Goal: Information Seeking & Learning: Learn about a topic

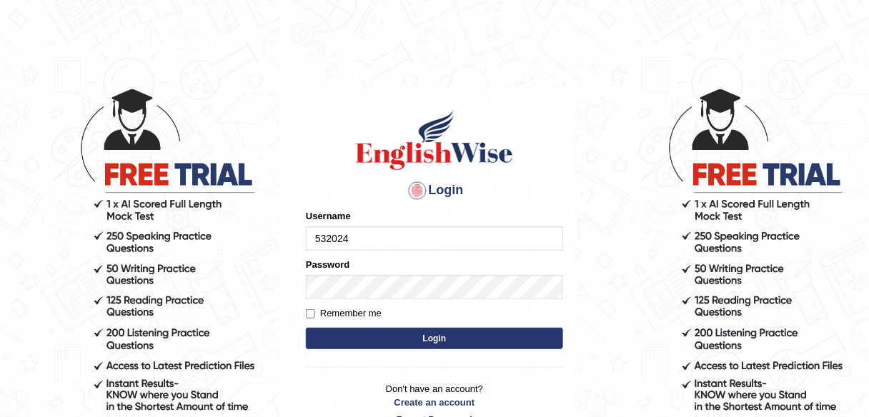
click at [366, 238] on input "532024" at bounding box center [434, 238] width 257 height 24
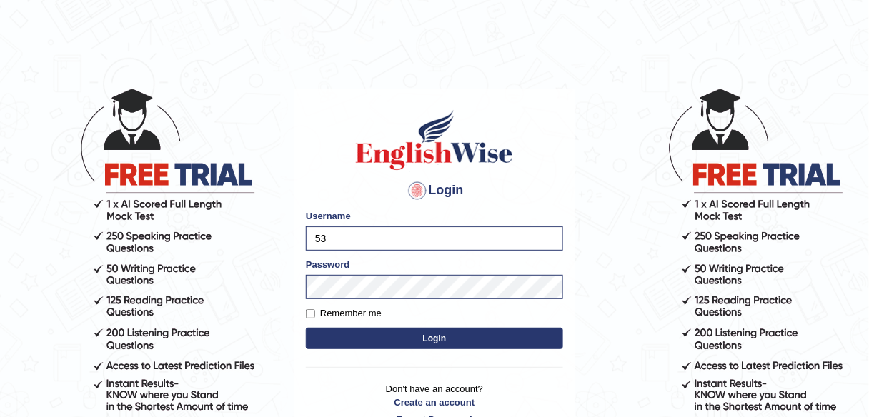
type input "5"
type input "Mahak_a24"
click at [334, 334] on button "Login" at bounding box center [434, 338] width 257 height 21
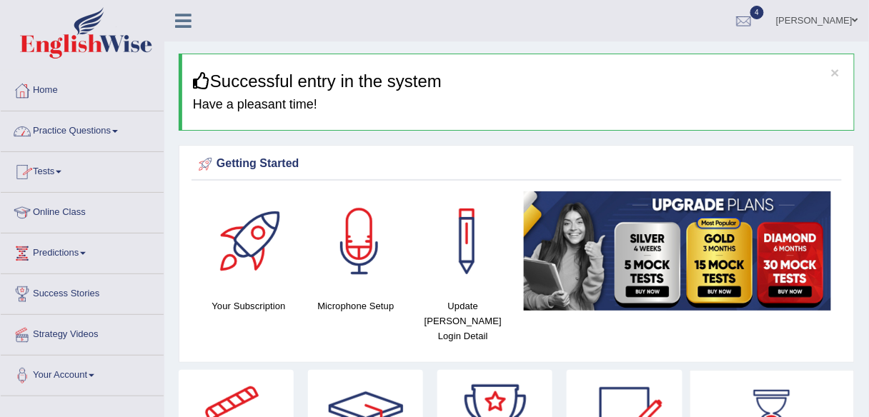
click at [49, 165] on link "Tests" at bounding box center [82, 170] width 163 height 36
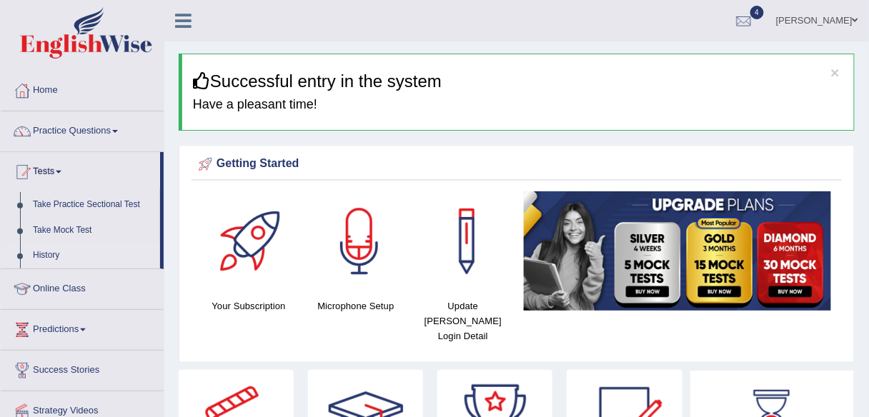
click at [49, 258] on link "History" at bounding box center [93, 256] width 134 height 26
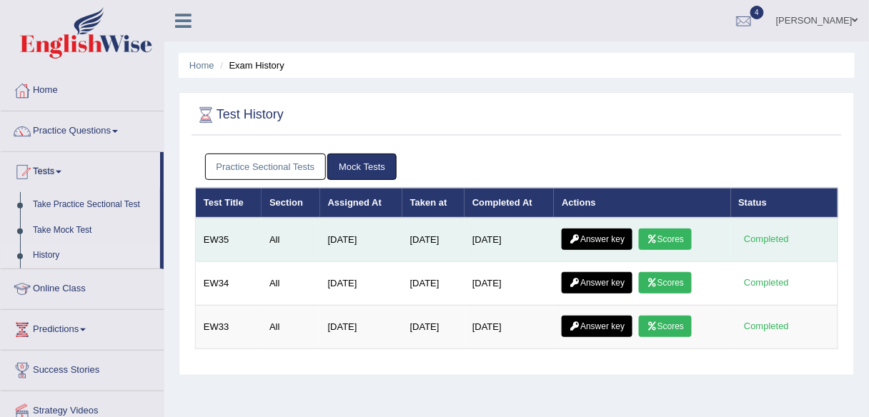
click at [663, 245] on link "Scores" at bounding box center [665, 239] width 53 height 21
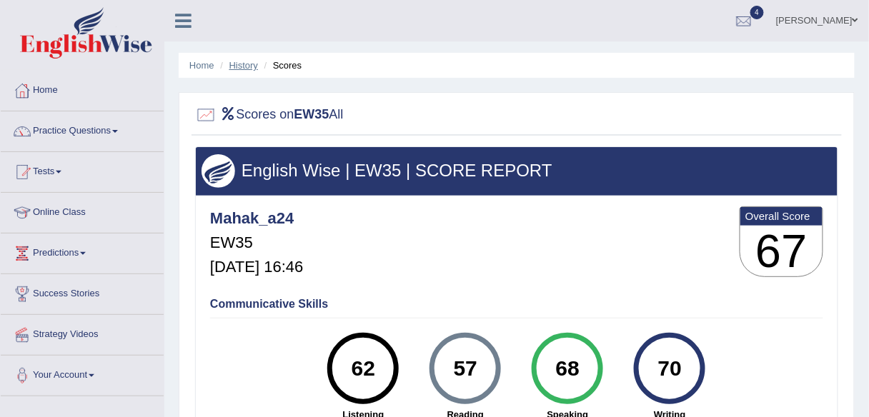
click at [246, 67] on link "History" at bounding box center [243, 65] width 29 height 11
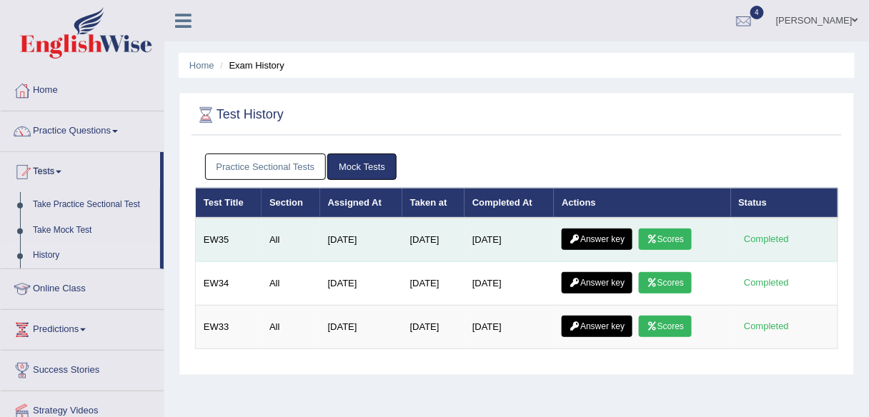
click at [609, 244] on link "Answer key" at bounding box center [597, 239] width 71 height 21
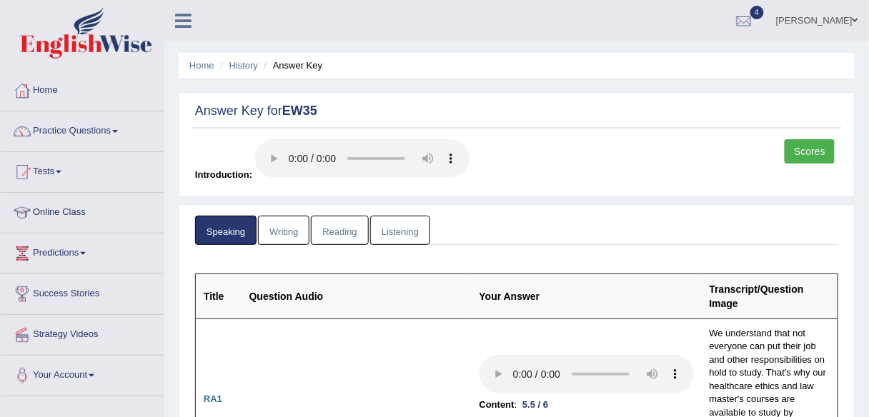
click at [286, 229] on link "Writing" at bounding box center [283, 230] width 51 height 29
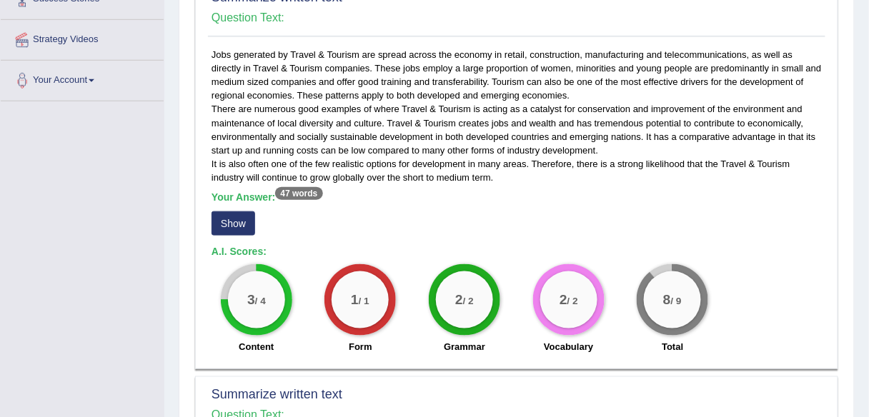
scroll to position [299, 0]
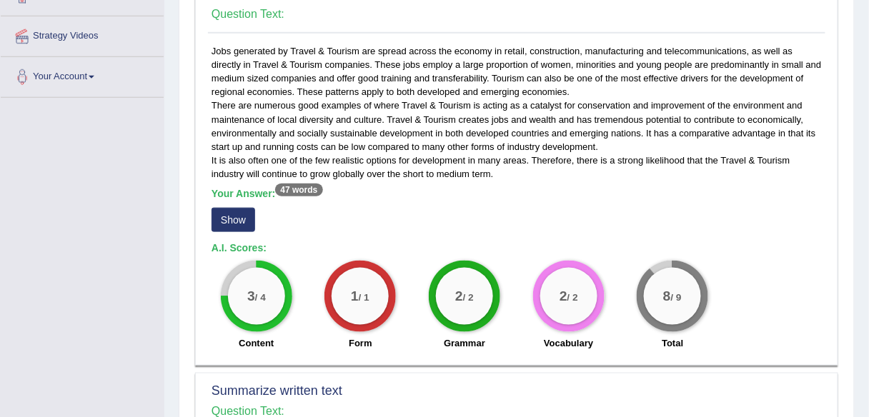
click at [241, 221] on button "Show" at bounding box center [233, 220] width 44 height 24
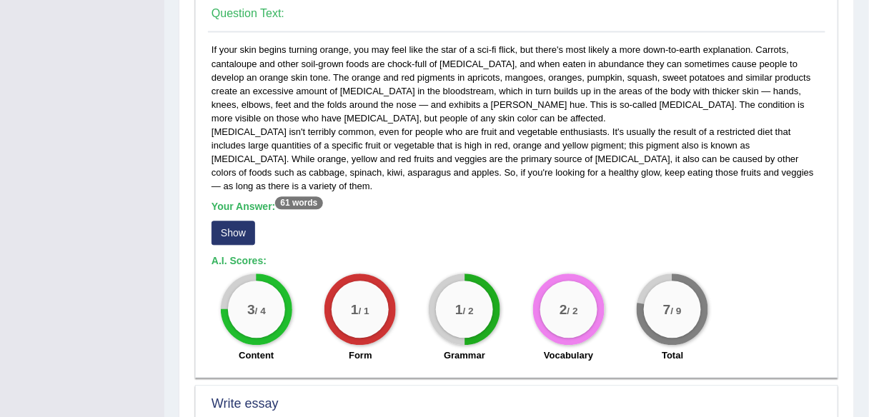
scroll to position [713, 0]
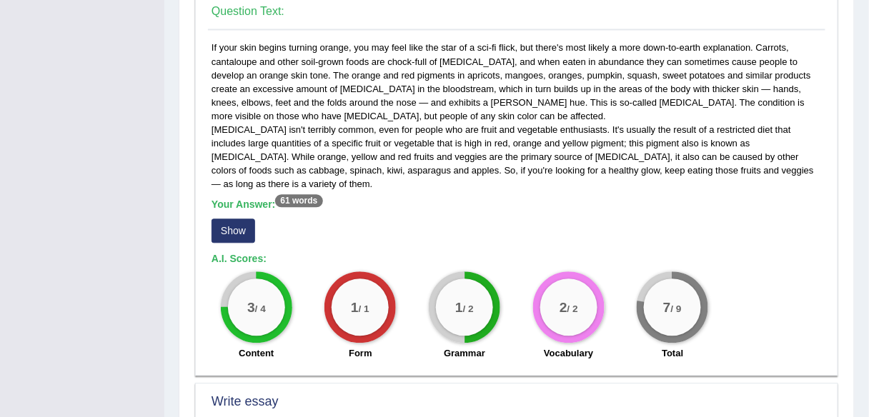
click at [236, 231] on button "Show" at bounding box center [233, 231] width 44 height 24
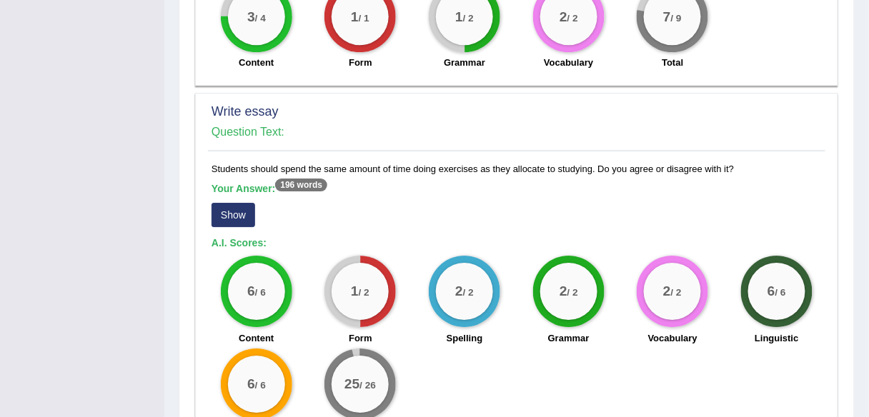
scroll to position [1032, 0]
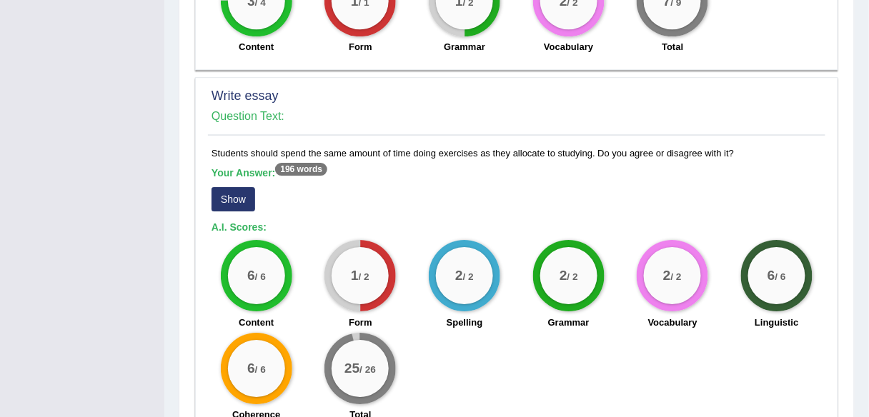
click at [231, 201] on button "Show" at bounding box center [233, 199] width 44 height 24
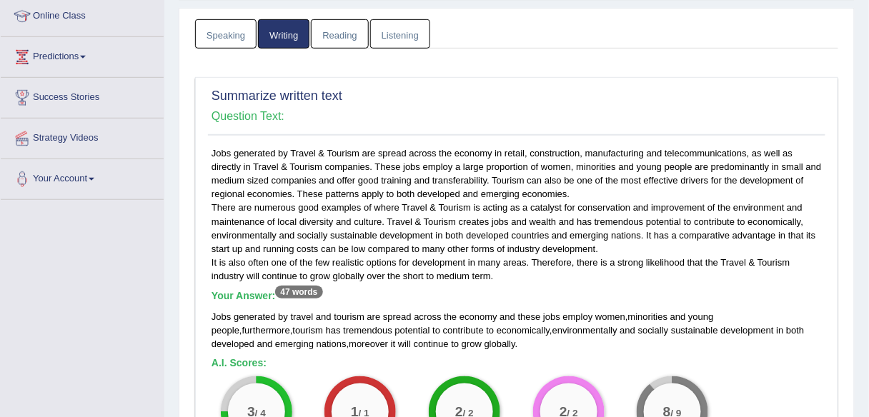
scroll to position [0, 0]
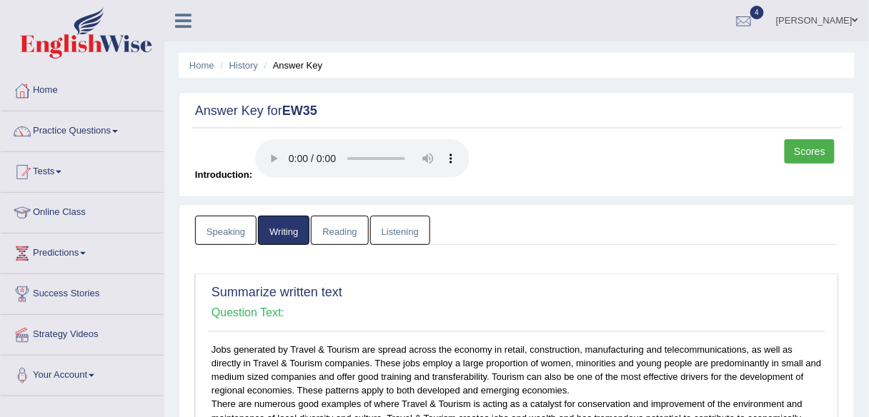
click at [394, 231] on link "Listening" at bounding box center [400, 230] width 60 height 29
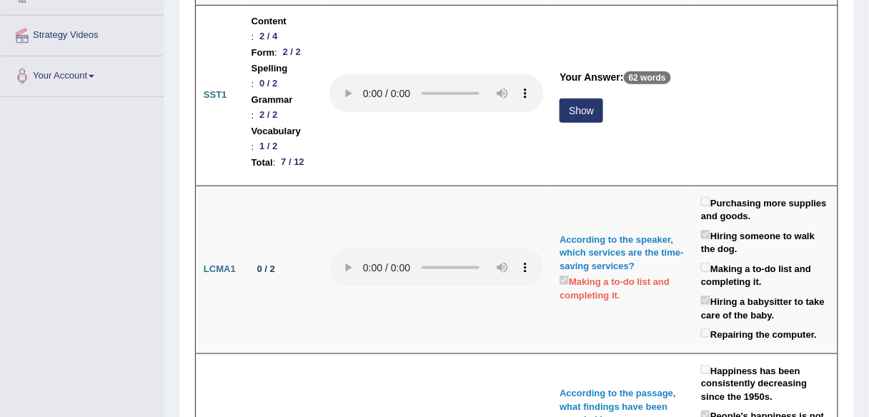
scroll to position [293, 0]
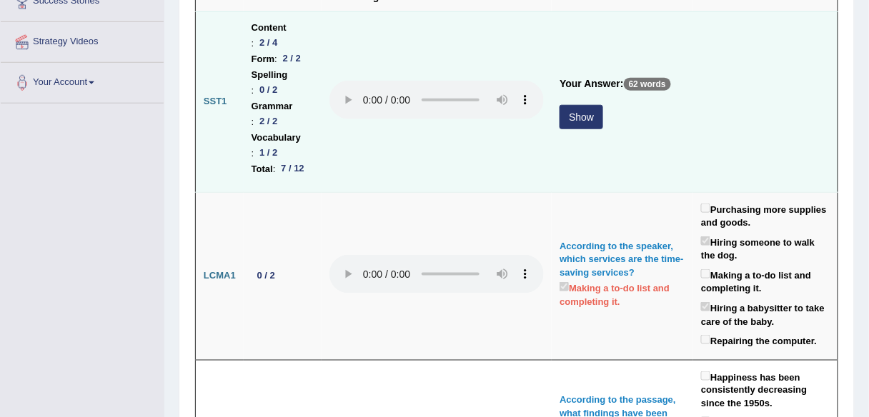
click at [567, 129] on button "Show" at bounding box center [581, 117] width 44 height 24
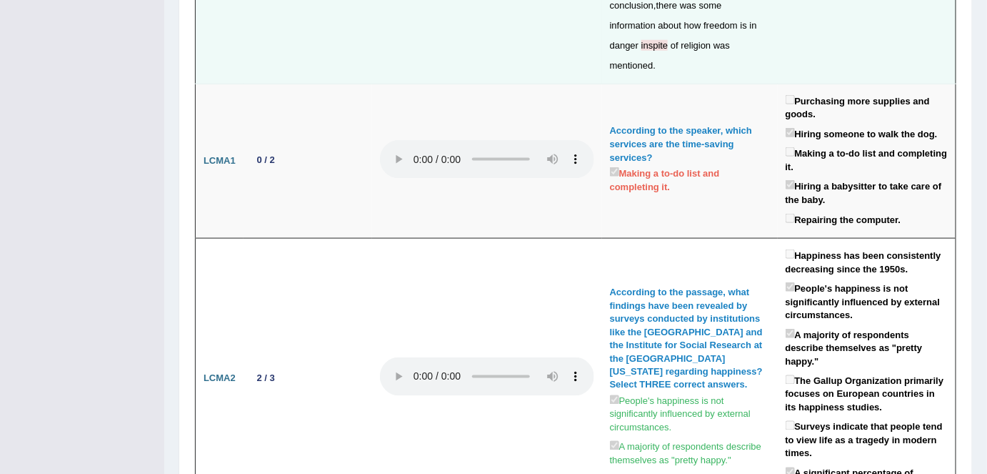
scroll to position [0, 0]
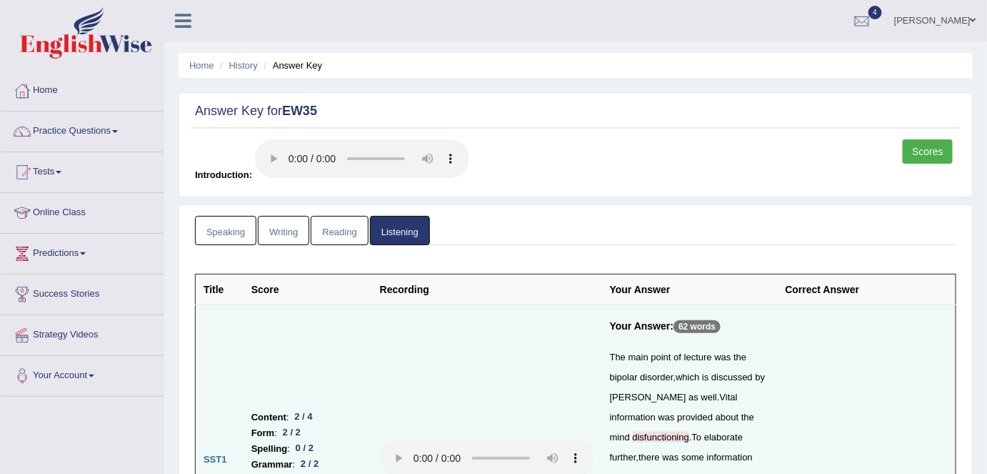
click at [344, 232] on link "Reading" at bounding box center [339, 230] width 57 height 29
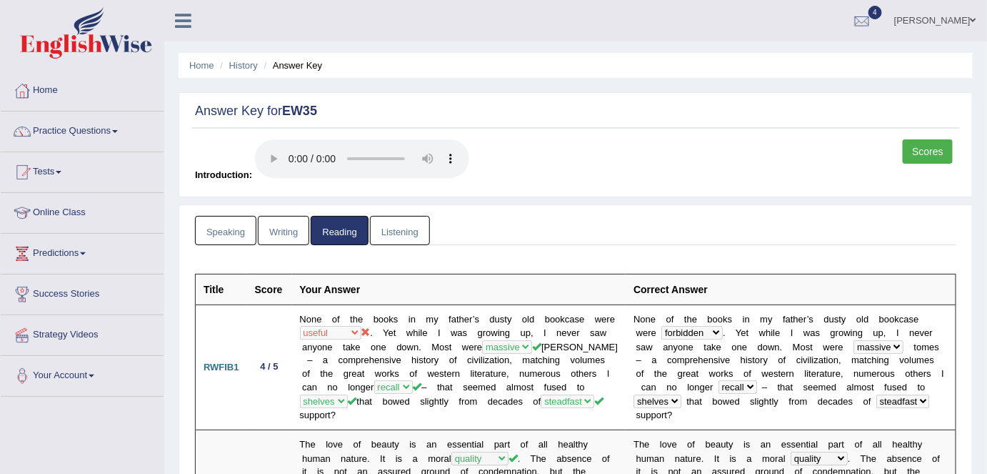
click at [234, 225] on link "Speaking" at bounding box center [225, 230] width 61 height 29
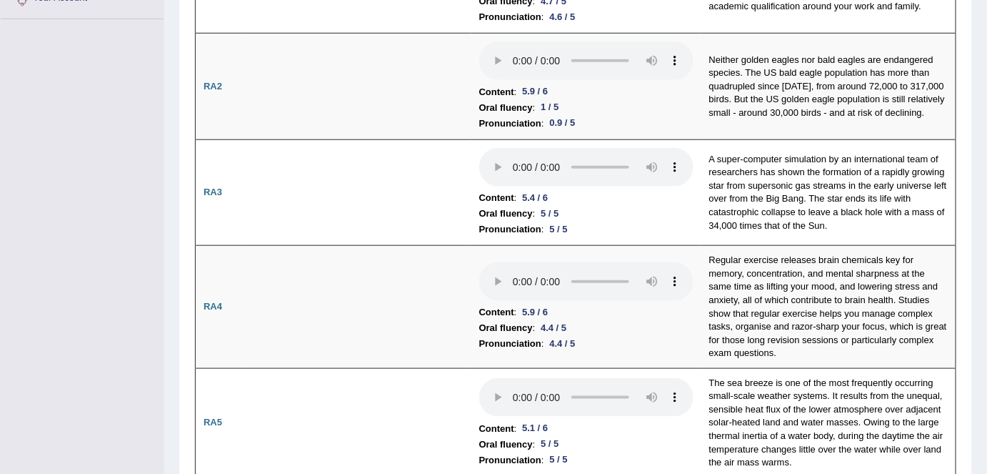
scroll to position [222, 0]
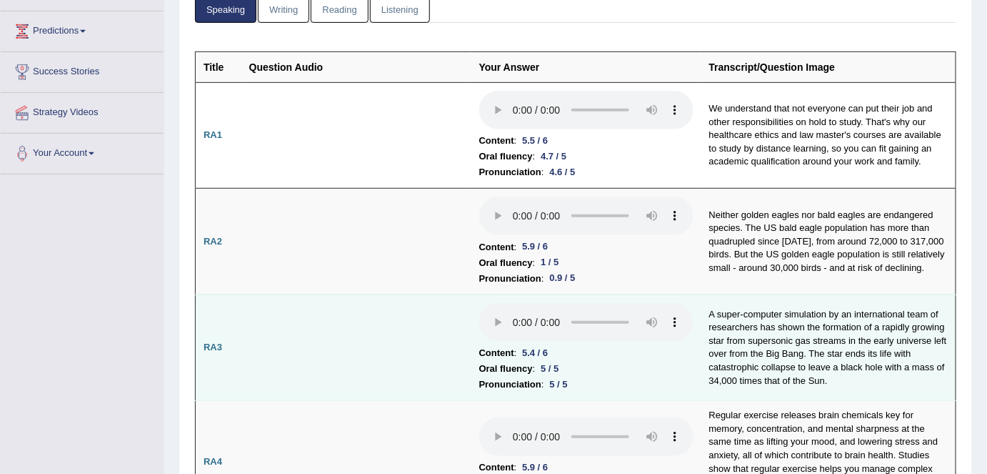
click at [396, 357] on td at bounding box center [356, 347] width 230 height 106
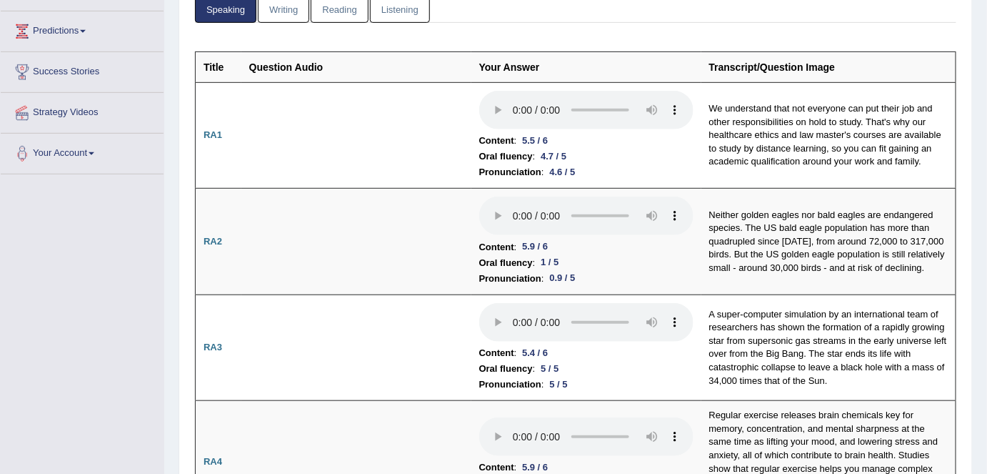
scroll to position [0, 0]
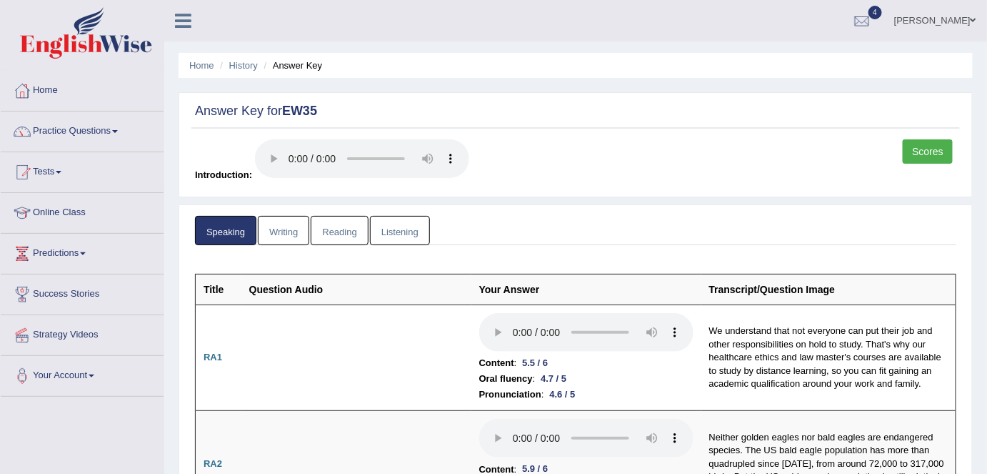
click at [868, 16] on link "Mahak Ahuja" at bounding box center [936, 18] width 104 height 37
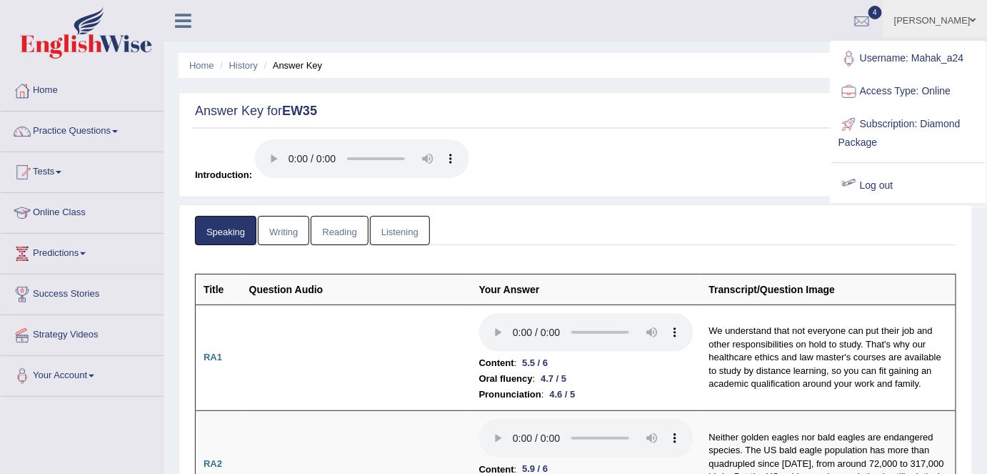
click at [868, 187] on link "Log out" at bounding box center [909, 185] width 154 height 33
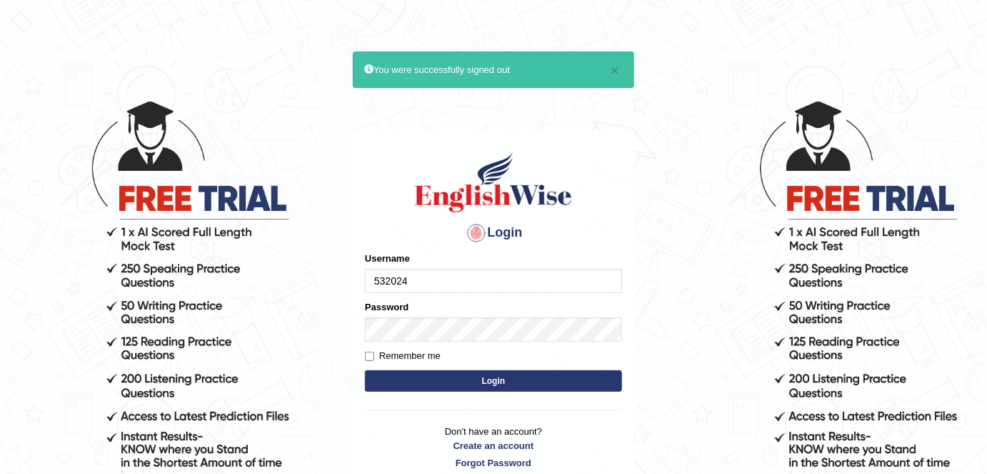
drag, startPoint x: 459, startPoint y: 274, endPoint x: 311, endPoint y: 282, distance: 148.1
click at [311, 282] on body "× You were successfully signed out Login Please fix the following errors: Usern…" at bounding box center [493, 286] width 987 height 474
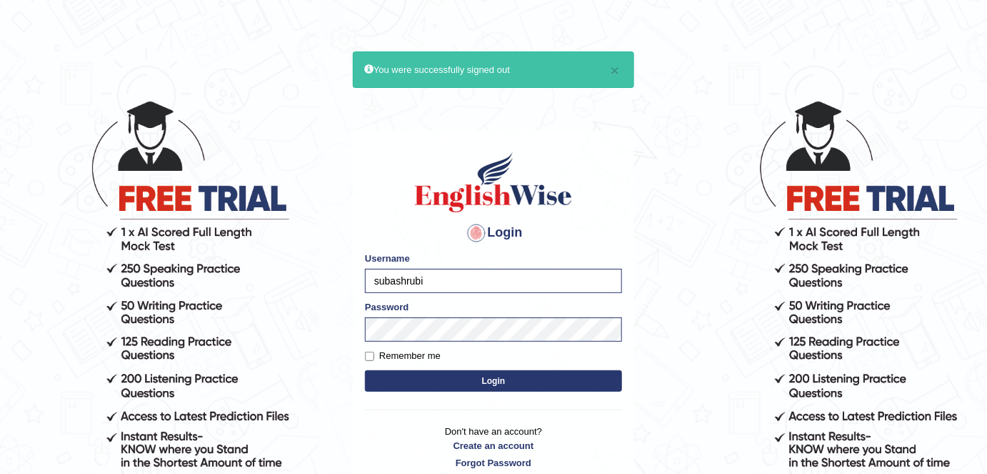
type input "subashrubi"
click at [365, 370] on button "Login" at bounding box center [493, 380] width 257 height 21
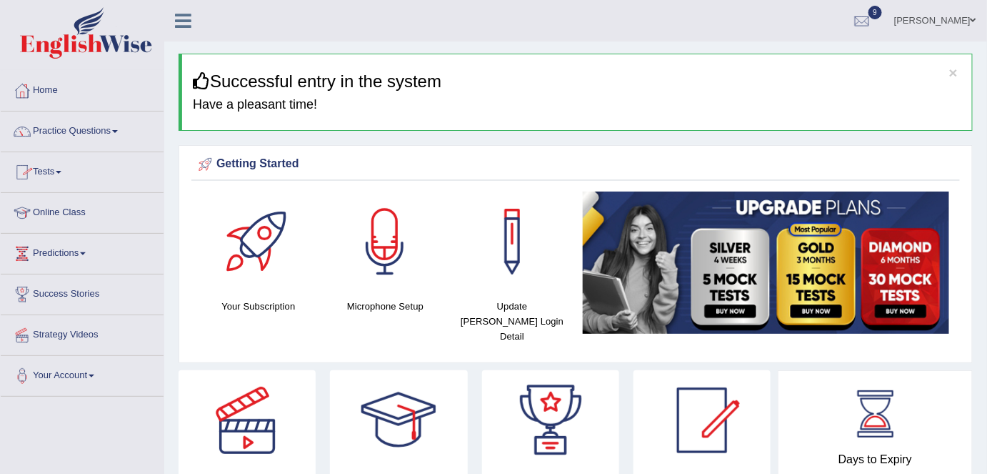
click at [60, 179] on link "Tests" at bounding box center [82, 170] width 163 height 36
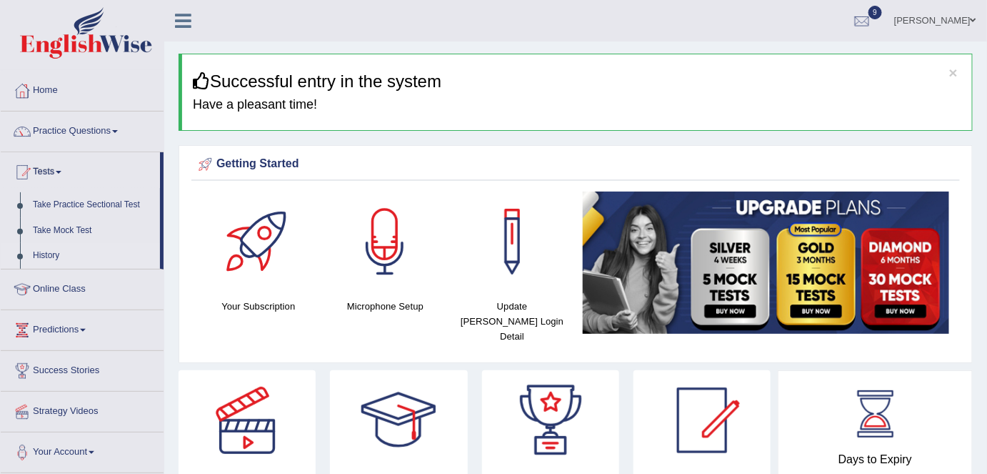
click at [48, 255] on link "History" at bounding box center [93, 256] width 134 height 26
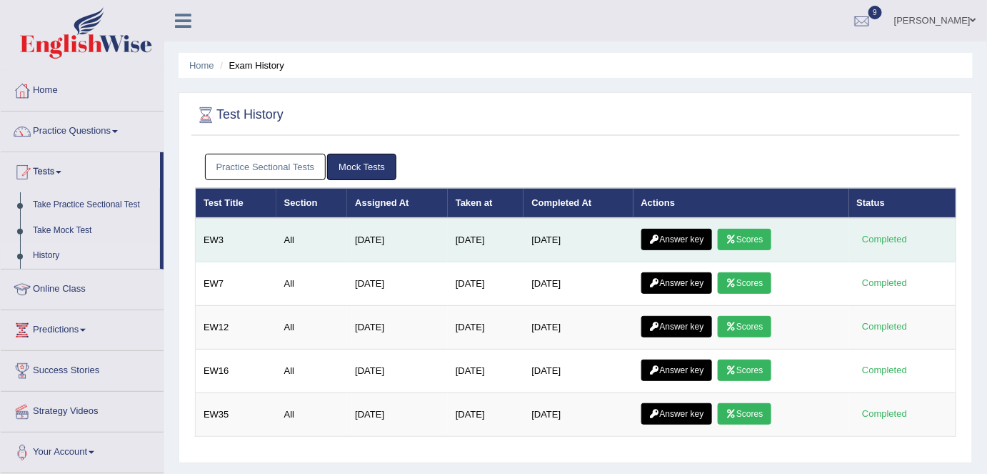
click at [754, 238] on link "Scores" at bounding box center [744, 239] width 53 height 21
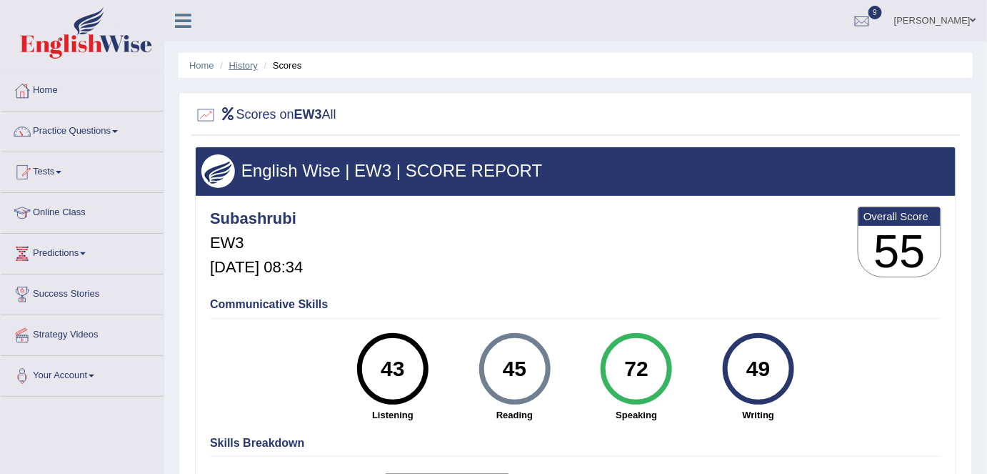
click at [242, 69] on link "History" at bounding box center [243, 65] width 29 height 11
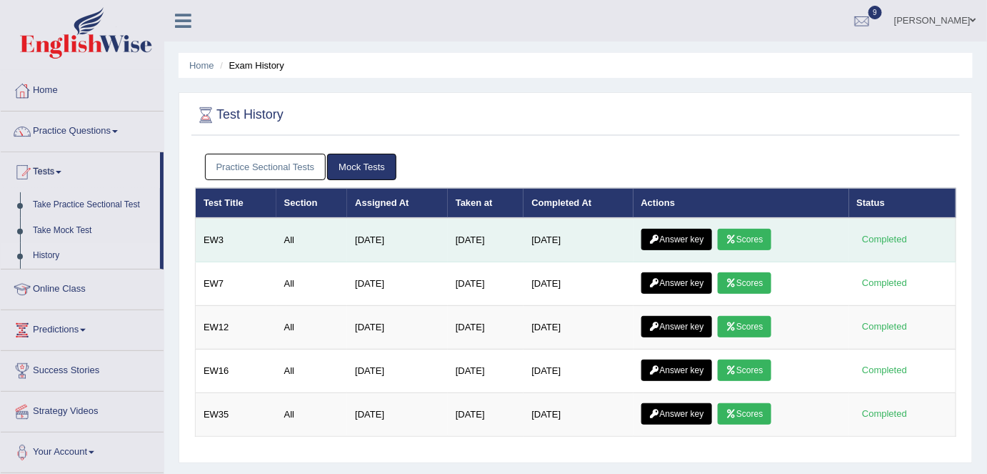
click at [672, 234] on link "Answer key" at bounding box center [677, 239] width 71 height 21
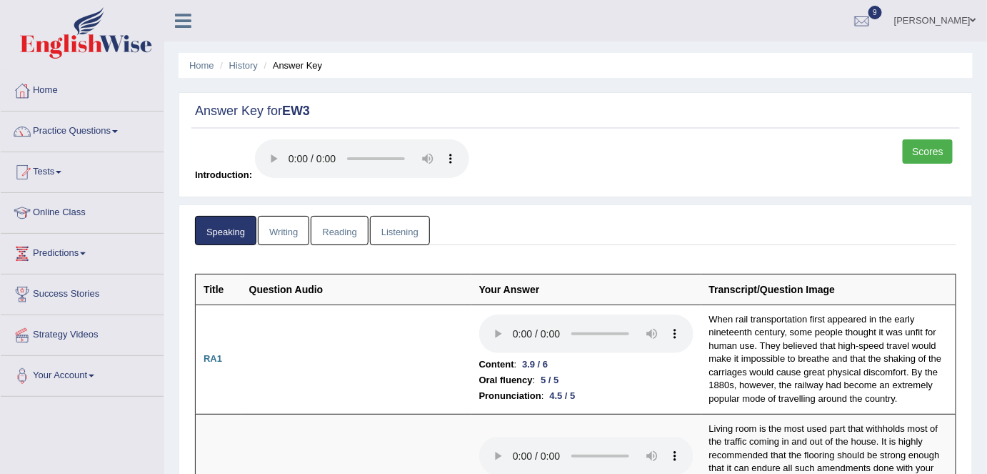
click at [275, 231] on link "Writing" at bounding box center [283, 230] width 51 height 29
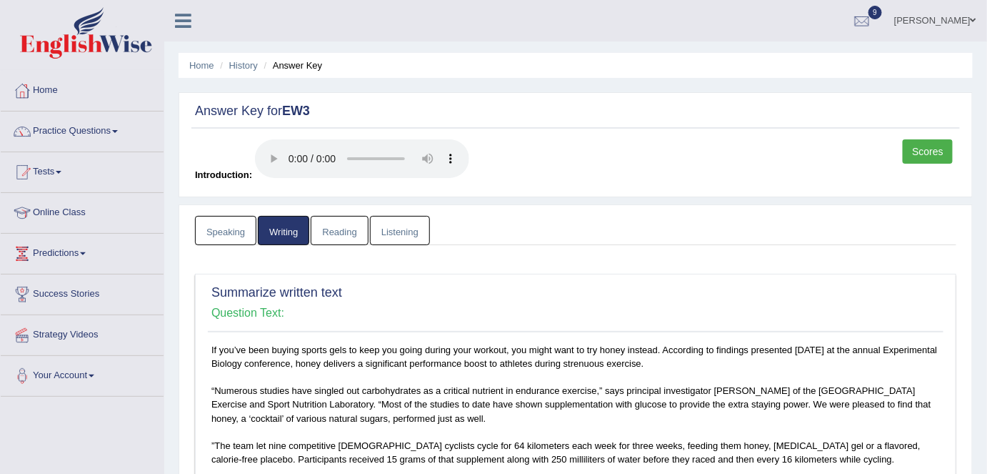
scroll to position [329, 0]
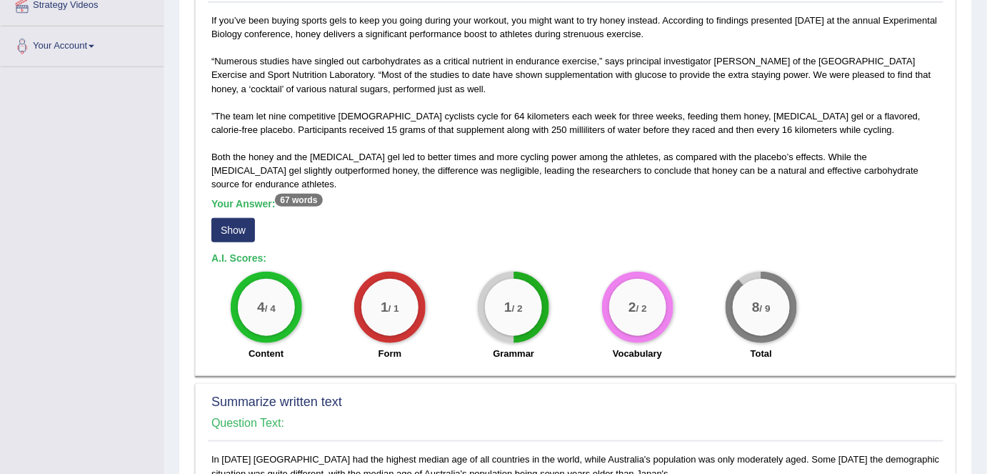
click at [248, 218] on button "Show" at bounding box center [233, 230] width 44 height 24
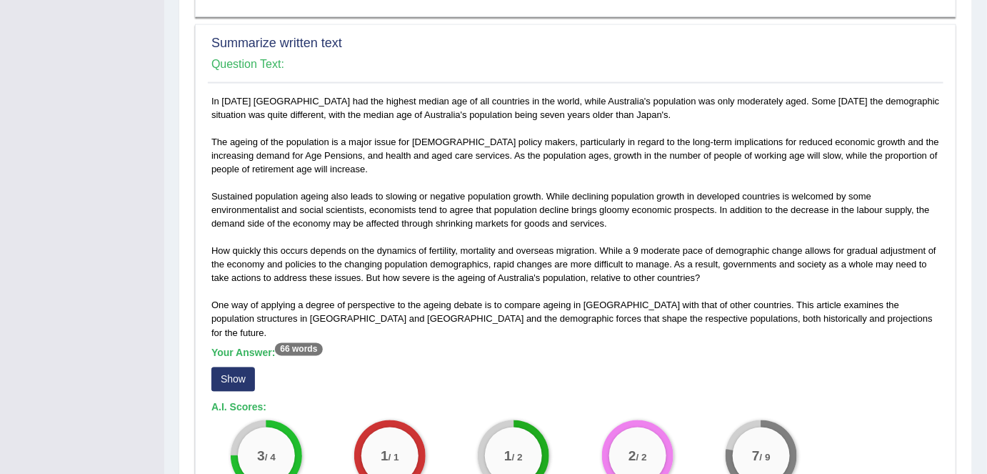
scroll to position [704, 0]
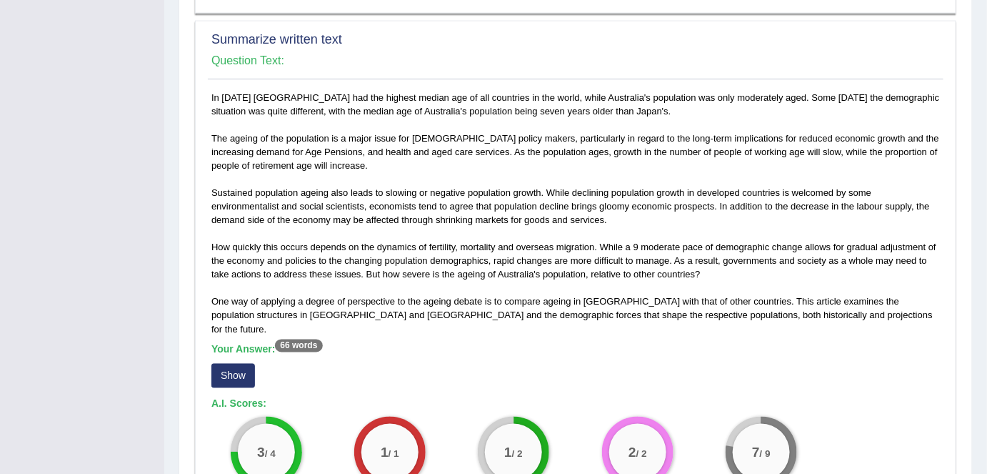
click at [241, 364] on button "Show" at bounding box center [233, 376] width 44 height 24
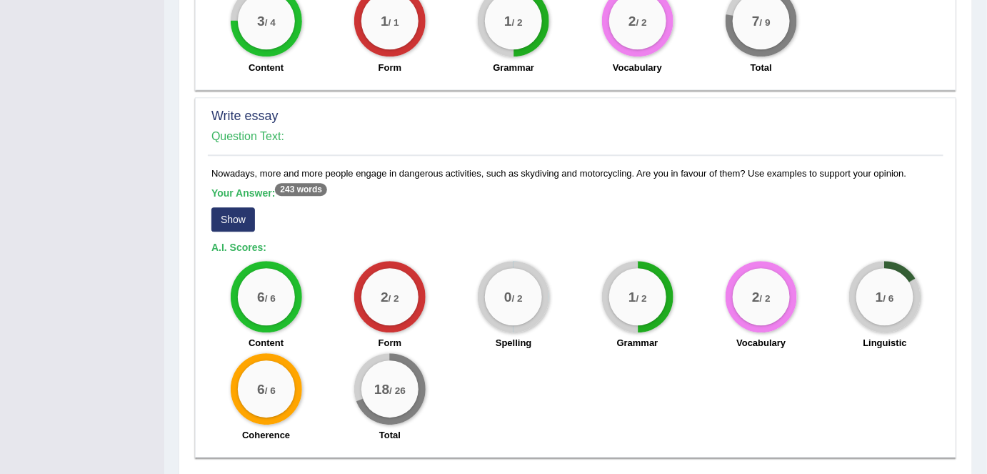
scroll to position [1150, 0]
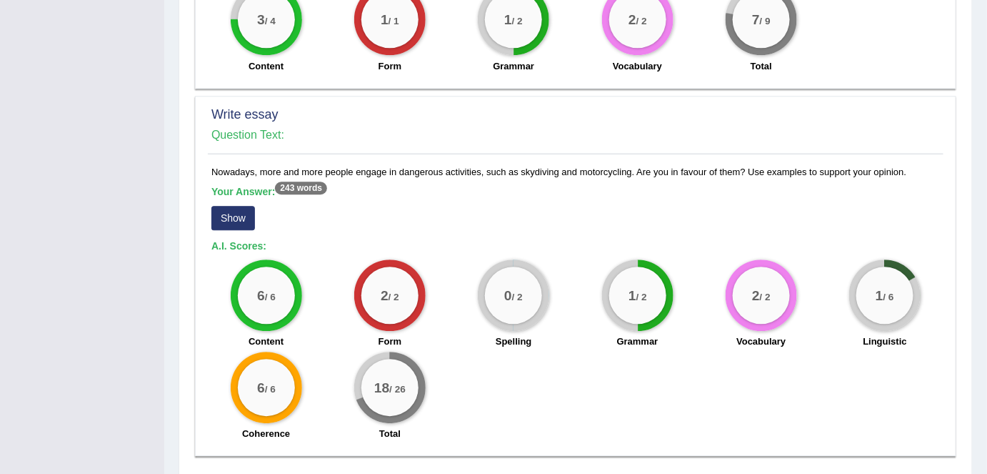
click at [219, 206] on button "Show" at bounding box center [233, 218] width 44 height 24
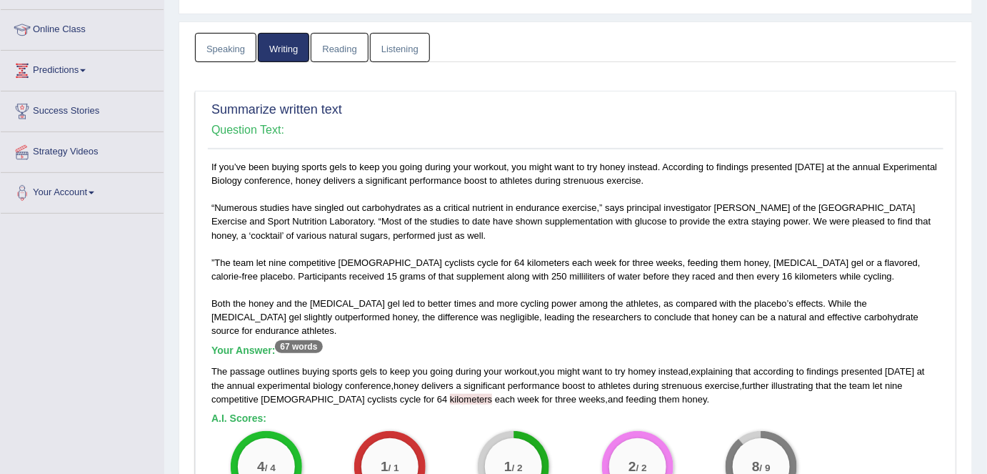
scroll to position [174, 0]
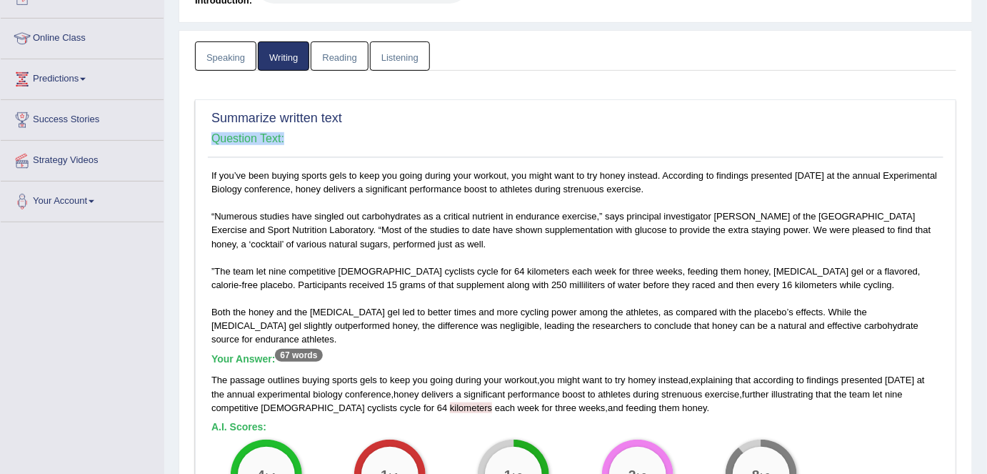
drag, startPoint x: 392, startPoint y: 143, endPoint x: 394, endPoint y: 109, distance: 34.4
click at [394, 109] on div "Summarize written text Question Text:" at bounding box center [576, 132] width 736 height 51
click at [387, 58] on link "Listening" at bounding box center [400, 55] width 60 height 29
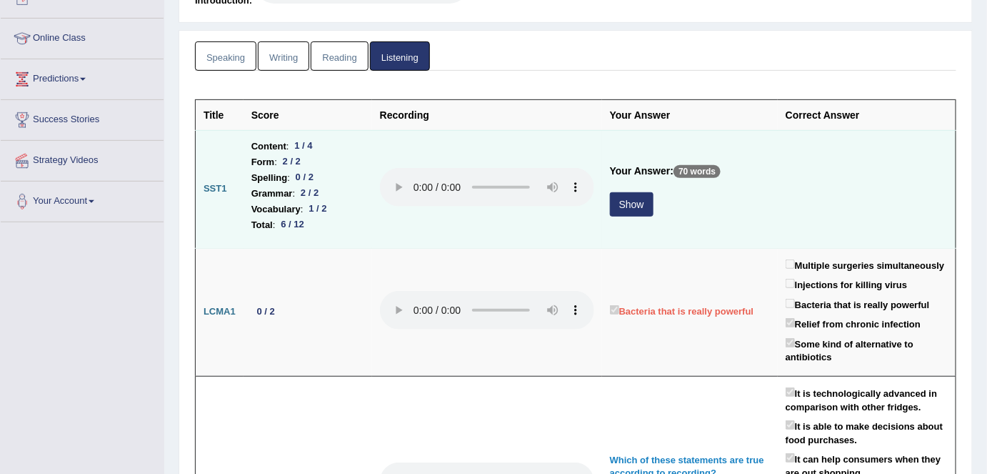
click at [645, 202] on button "Show" at bounding box center [632, 204] width 44 height 24
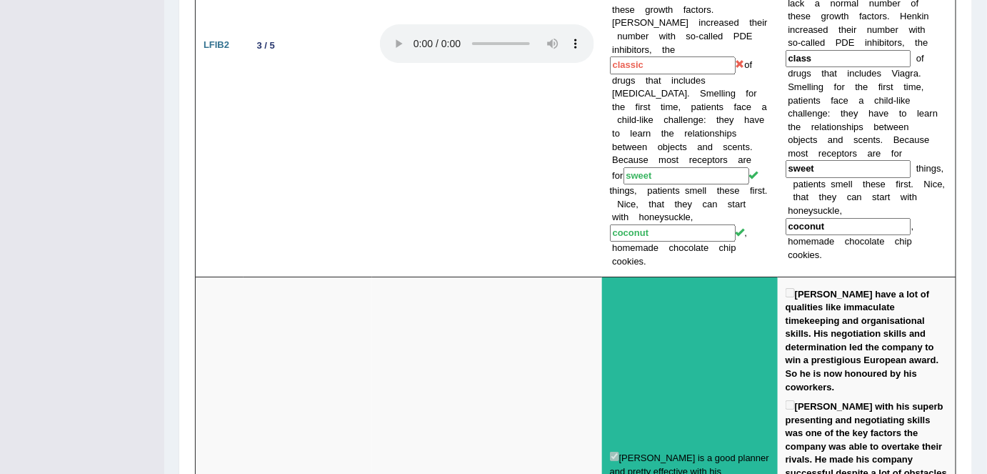
scroll to position [0, 0]
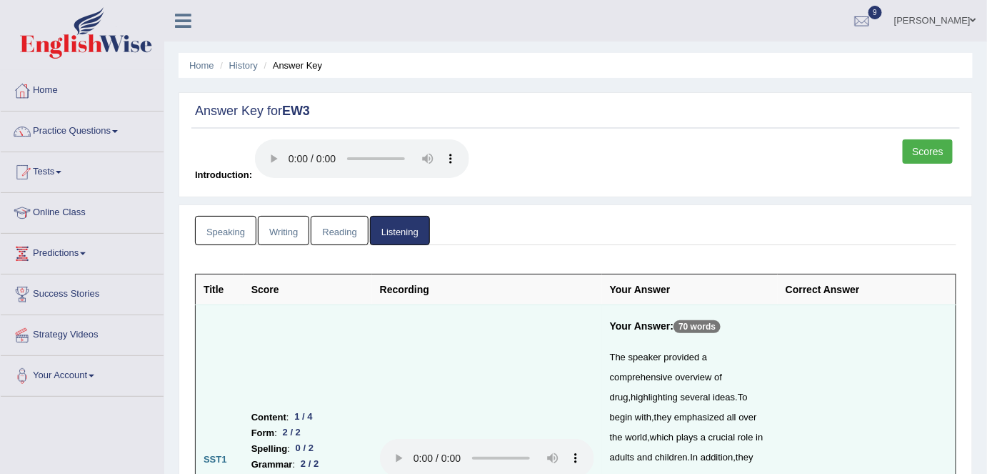
click at [331, 223] on link "Reading" at bounding box center [339, 230] width 57 height 29
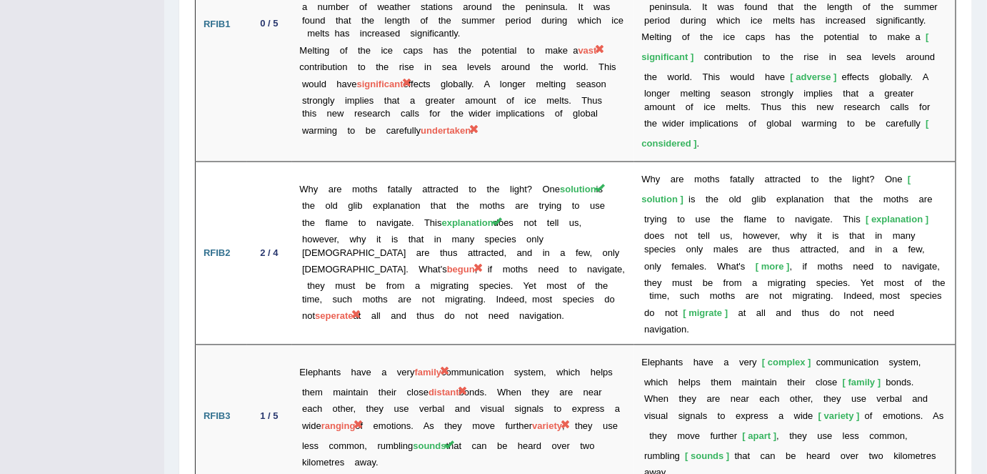
scroll to position [2609, 0]
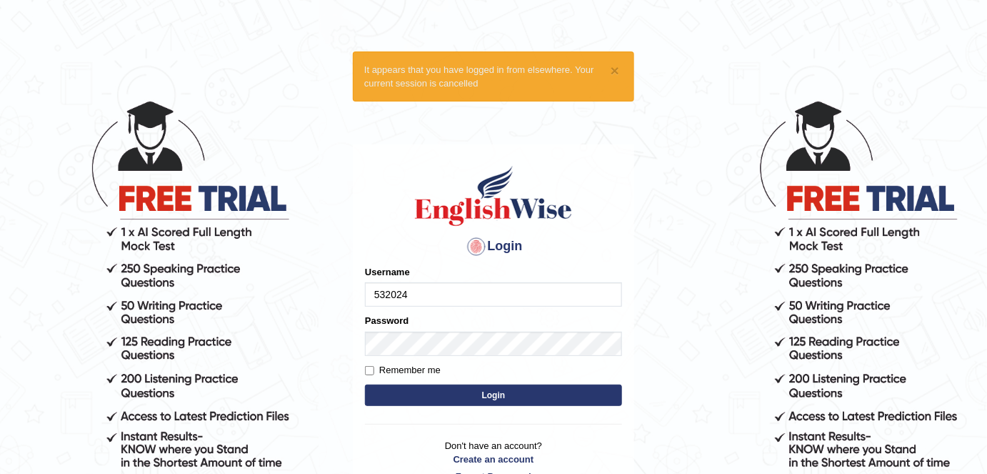
click at [482, 296] on input "532024" at bounding box center [493, 294] width 257 height 24
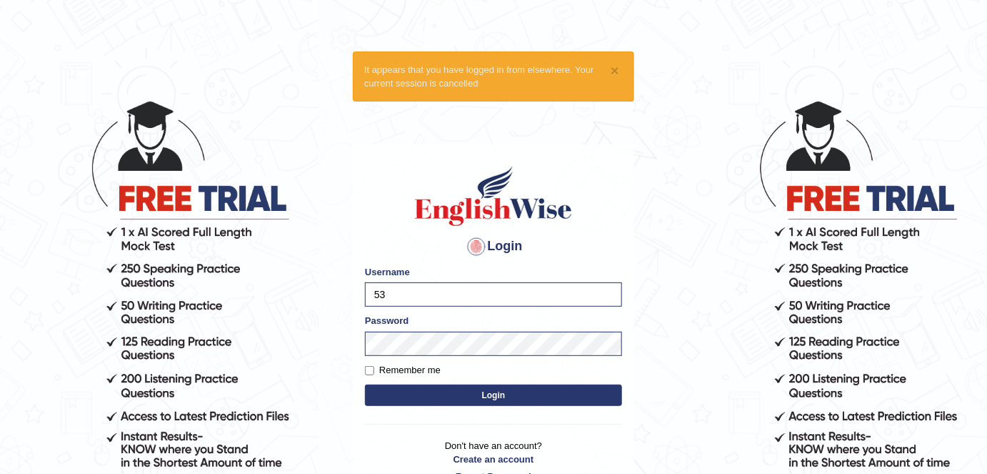
type input "5"
type input "F"
type input "farihaafghan556"
click at [634, 180] on div "Login Please fix the following errors: Username farihaafghan556 Password Rememb…" at bounding box center [493, 323] width 281 height 358
click at [699, 370] on body "× It appears that you have logged in from elsewhere. Your current session is ca…" at bounding box center [493, 286] width 987 height 474
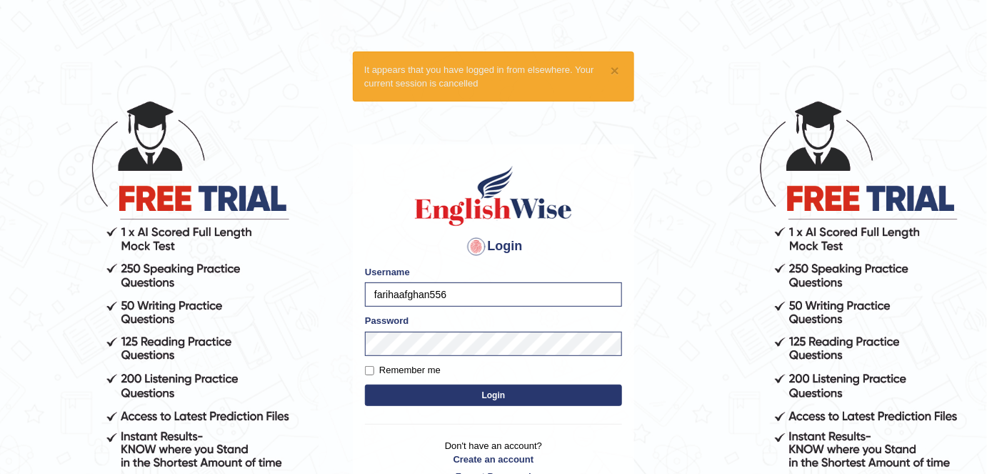
click at [603, 394] on button "Login" at bounding box center [493, 394] width 257 height 21
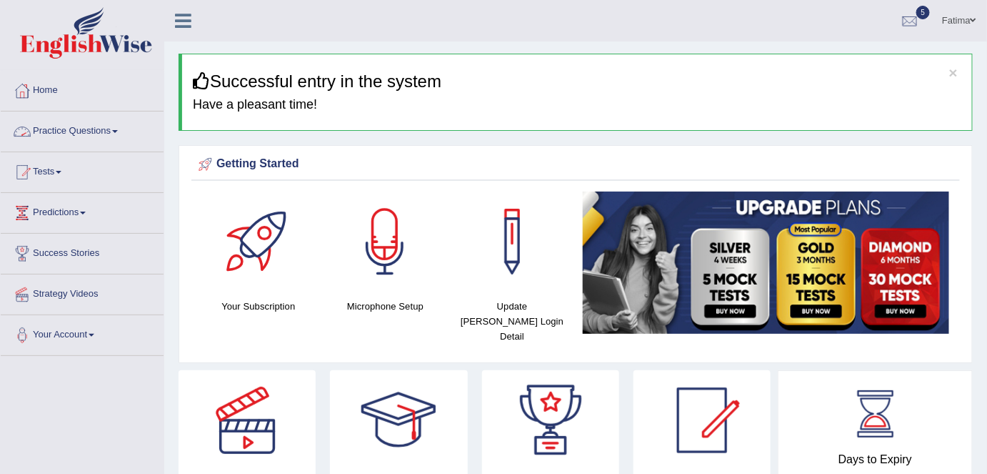
click at [79, 136] on link "Practice Questions" at bounding box center [82, 129] width 163 height 36
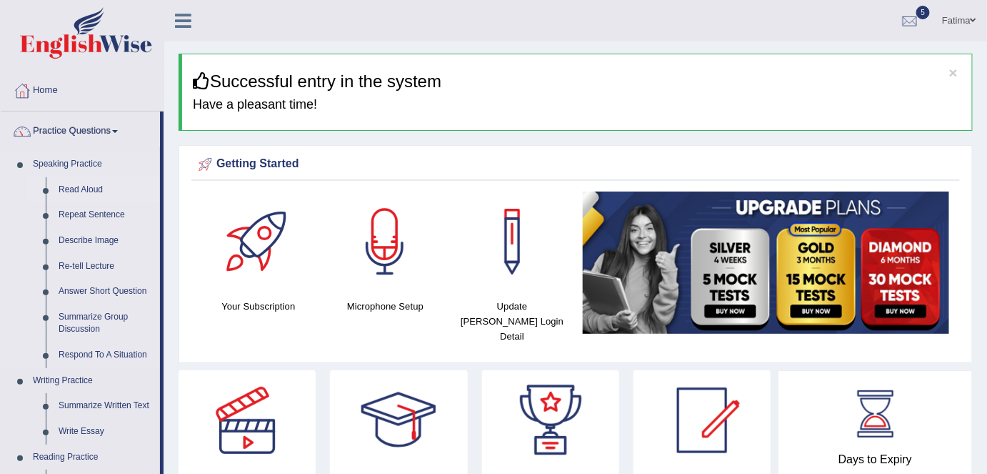
click at [92, 193] on link "Read Aloud" at bounding box center [106, 190] width 108 height 26
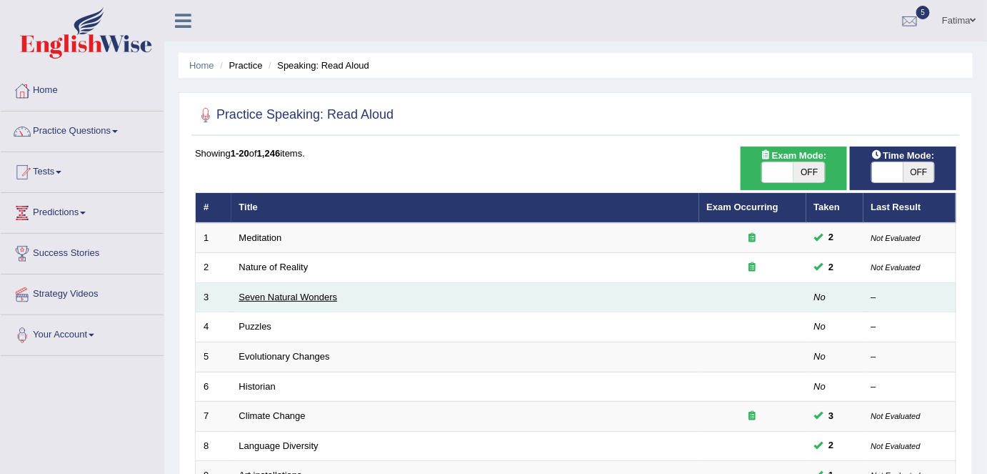
click at [283, 297] on link "Seven Natural Wonders" at bounding box center [288, 296] width 99 height 11
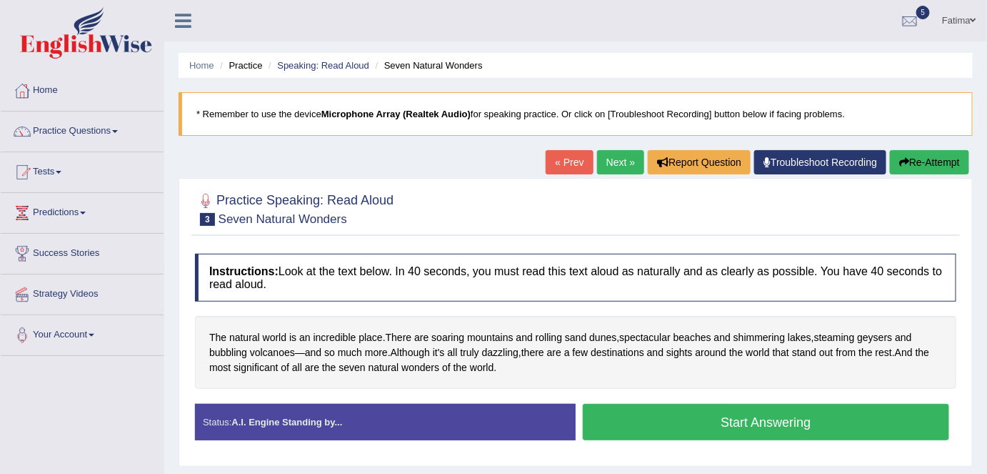
click at [626, 419] on button "Start Answering" at bounding box center [766, 422] width 367 height 36
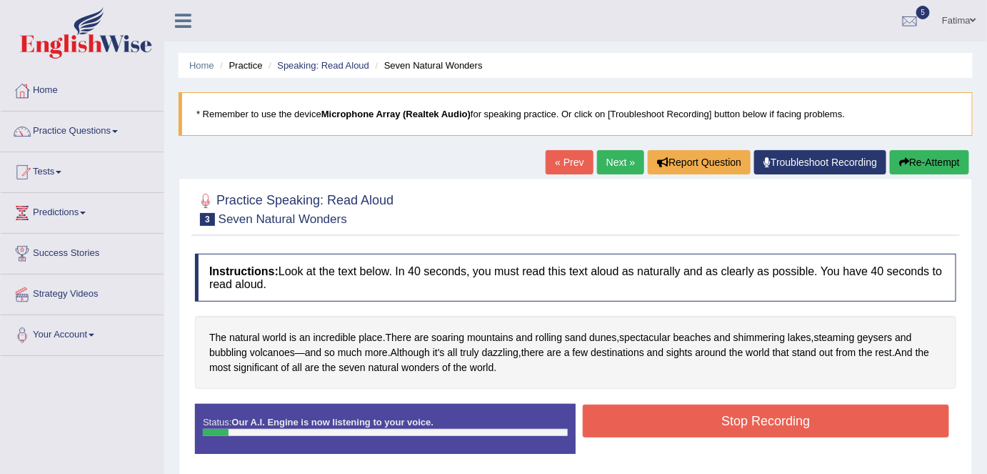
click at [626, 419] on button "Stop Recording" at bounding box center [766, 420] width 367 height 33
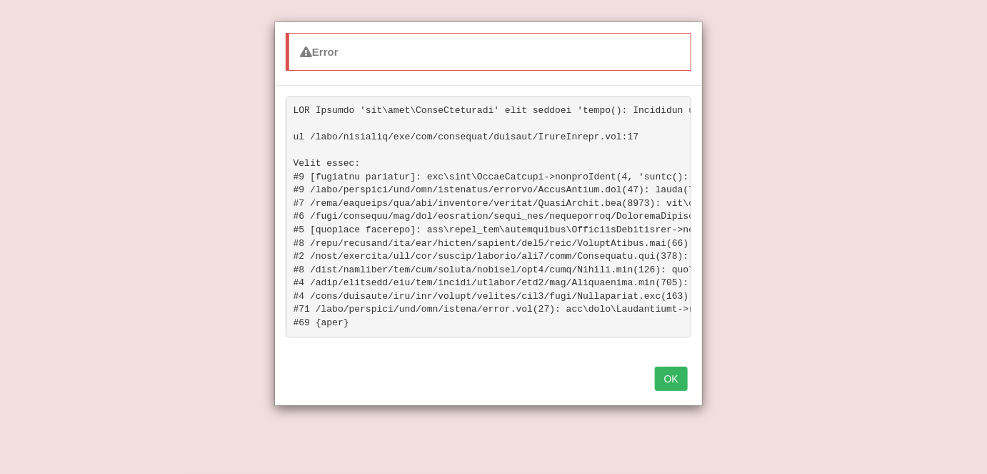
scroll to position [150, 0]
click at [667, 387] on button "OK" at bounding box center [671, 379] width 33 height 24
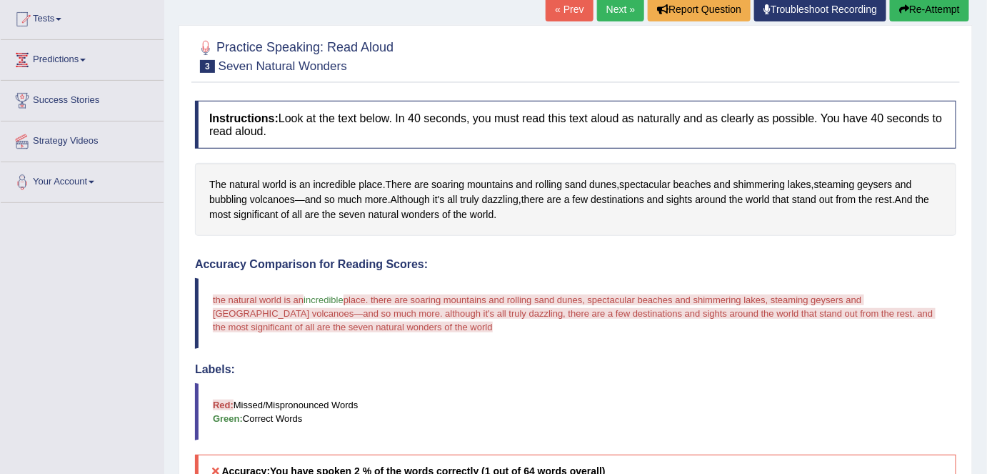
scroll to position [136, 0]
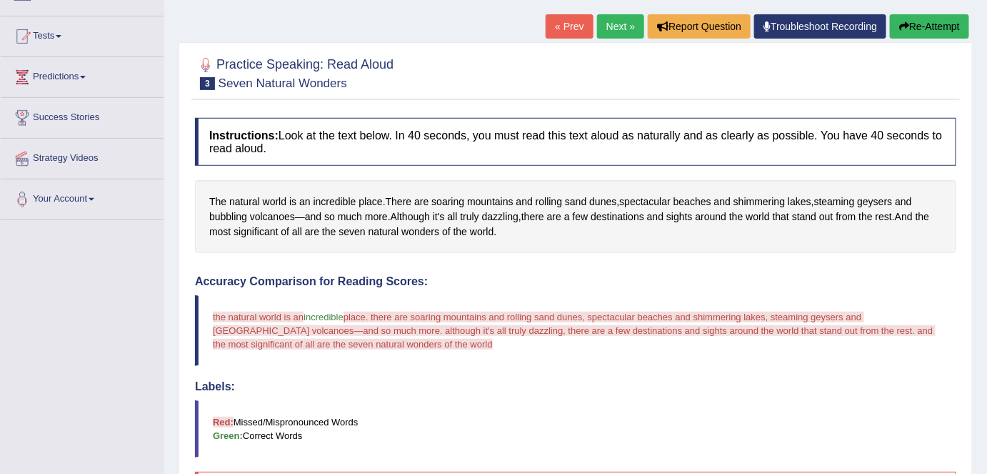
click at [622, 24] on link "Next »" at bounding box center [620, 26] width 47 height 24
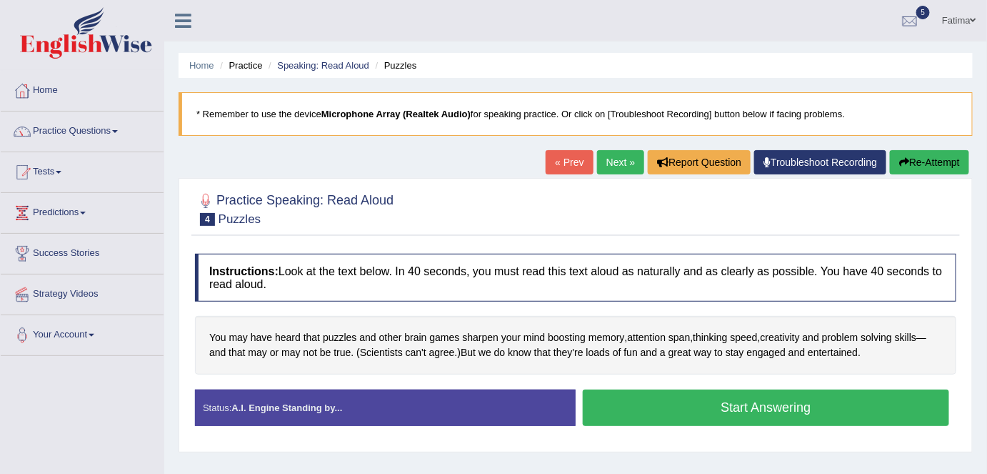
click at [619, 397] on button "Start Answering" at bounding box center [766, 407] width 367 height 36
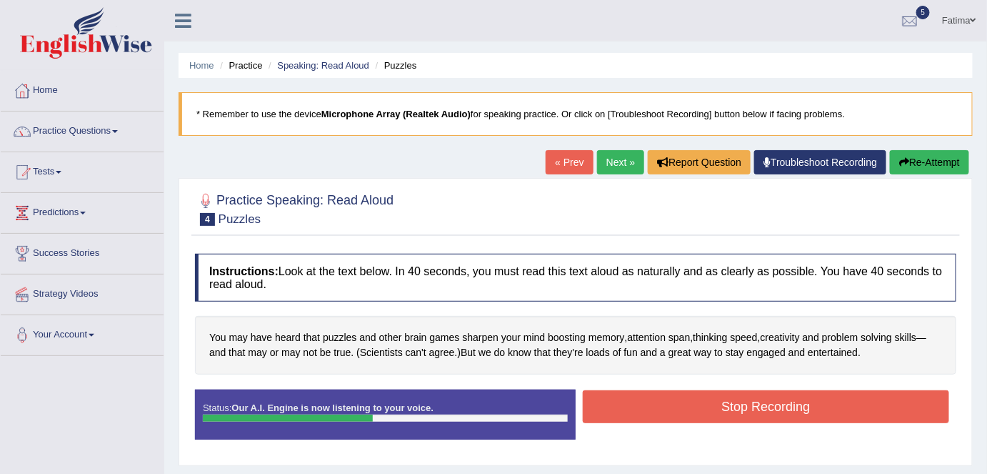
click at [619, 397] on button "Stop Recording" at bounding box center [766, 406] width 367 height 33
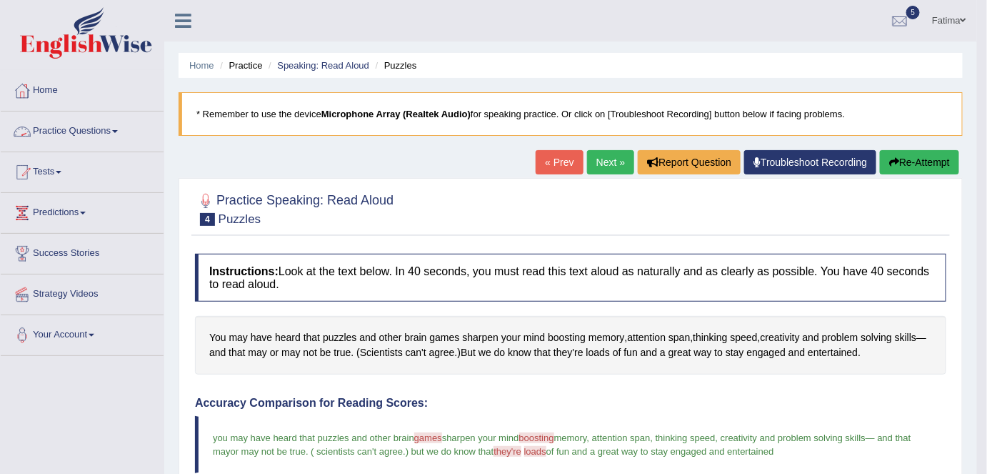
click at [91, 126] on link "Practice Questions" at bounding box center [82, 129] width 163 height 36
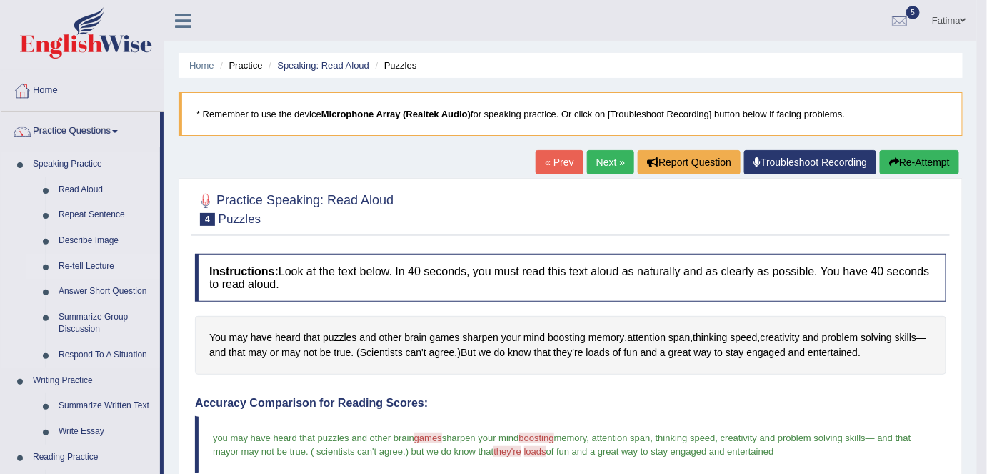
click at [86, 264] on link "Re-tell Lecture" at bounding box center [106, 267] width 108 height 26
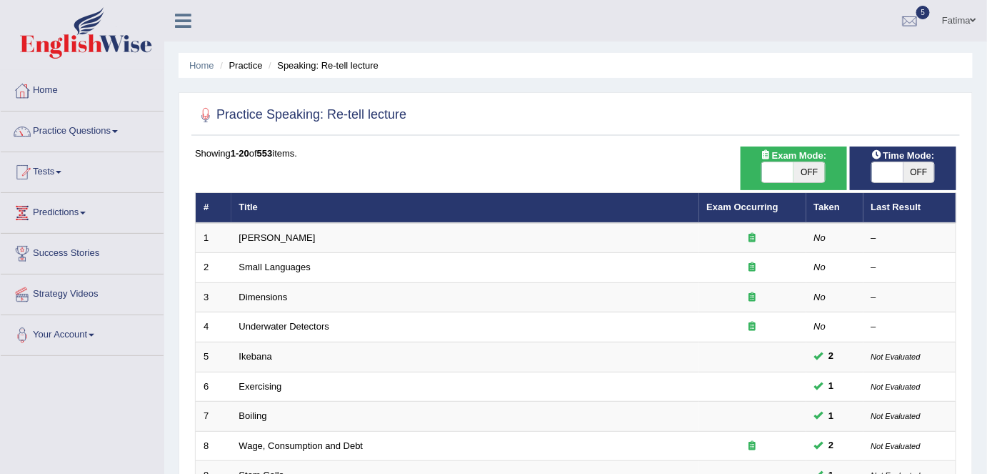
click at [779, 179] on span at bounding box center [777, 172] width 31 height 20
checkbox input "true"
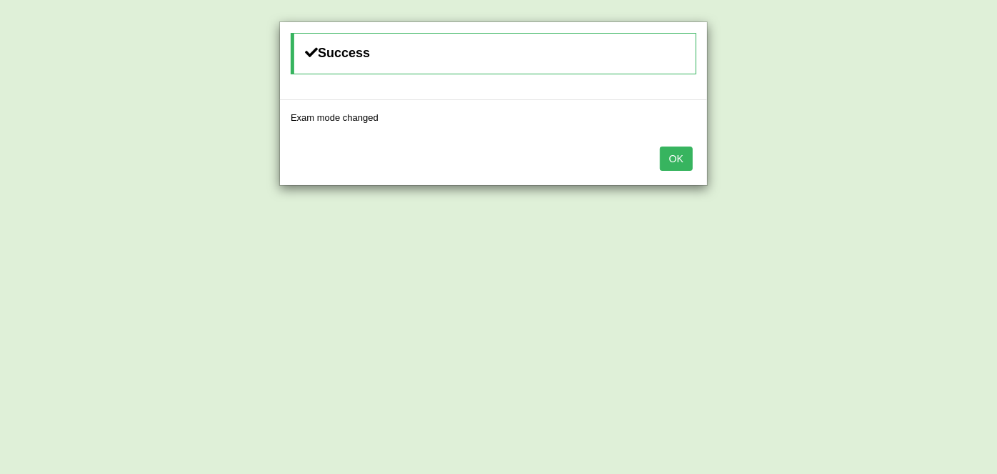
click at [676, 156] on button "OK" at bounding box center [676, 158] width 33 height 24
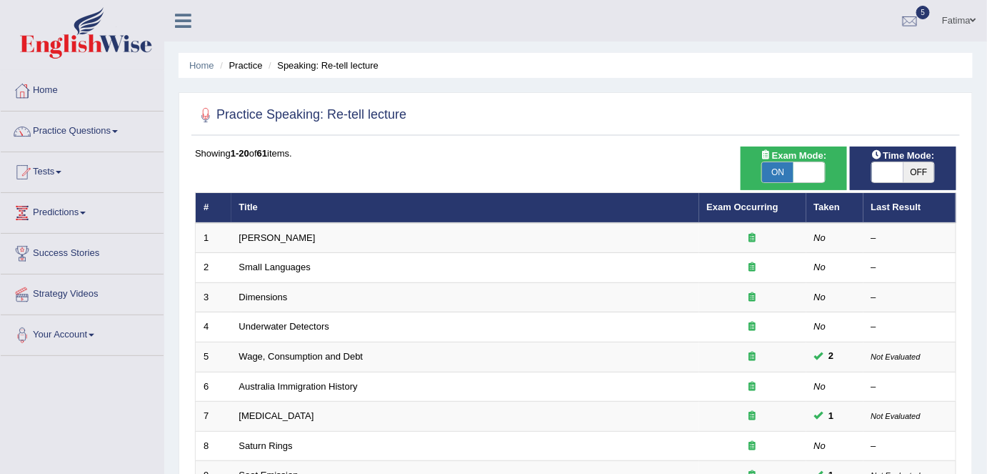
click at [888, 168] on span at bounding box center [887, 172] width 31 height 20
checkbox input "true"
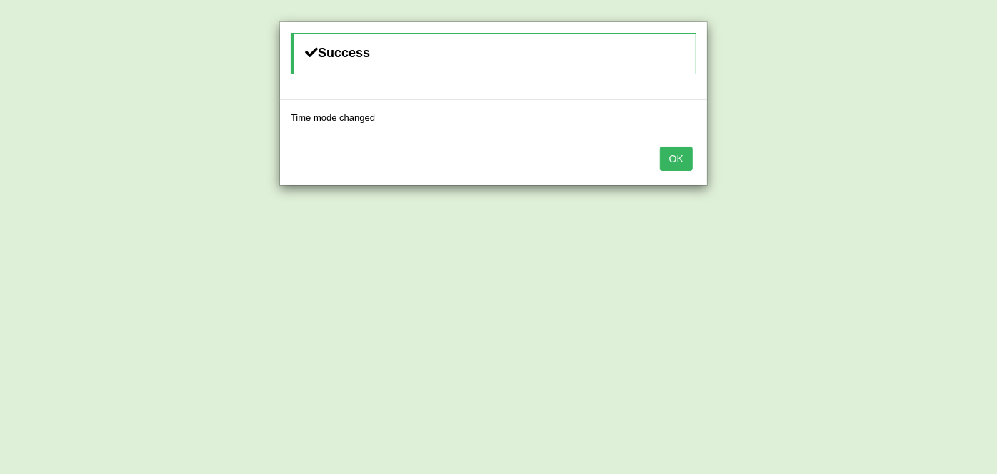
click at [674, 155] on button "OK" at bounding box center [676, 158] width 33 height 24
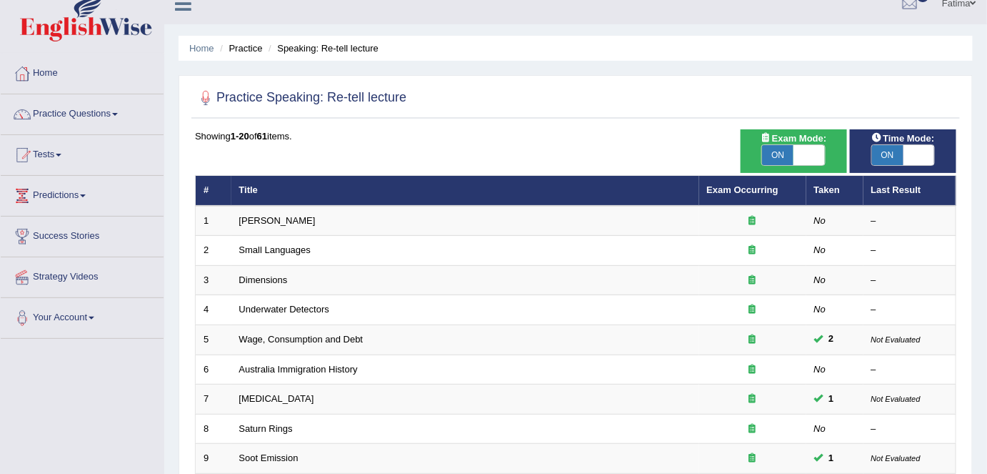
scroll to position [16, 0]
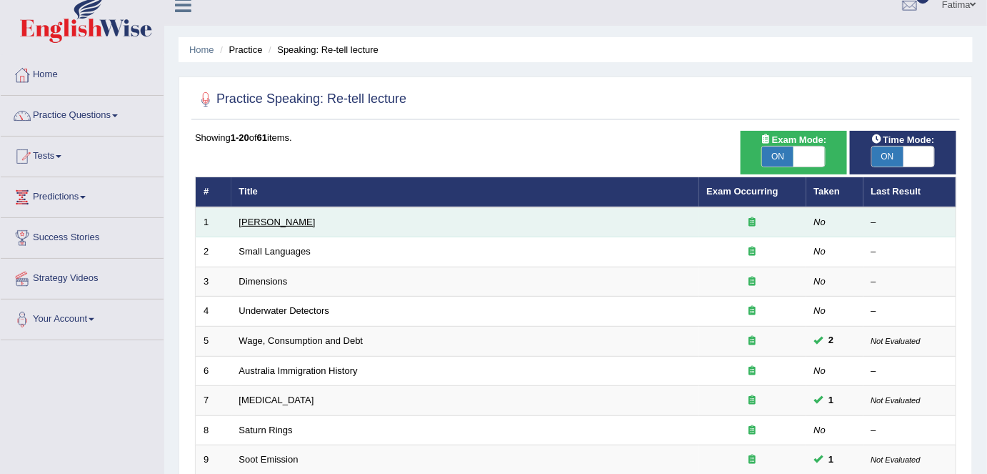
click at [266, 219] on link "[PERSON_NAME]" at bounding box center [277, 221] width 76 height 11
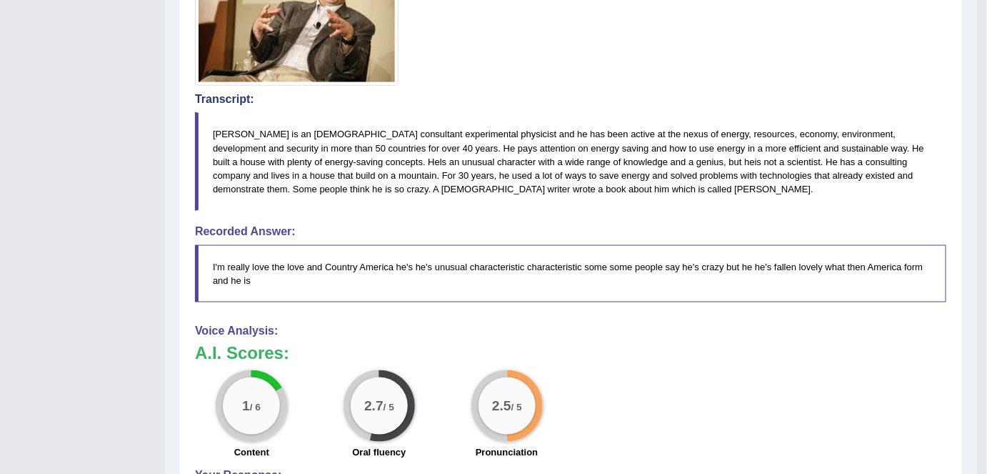
scroll to position [439, 0]
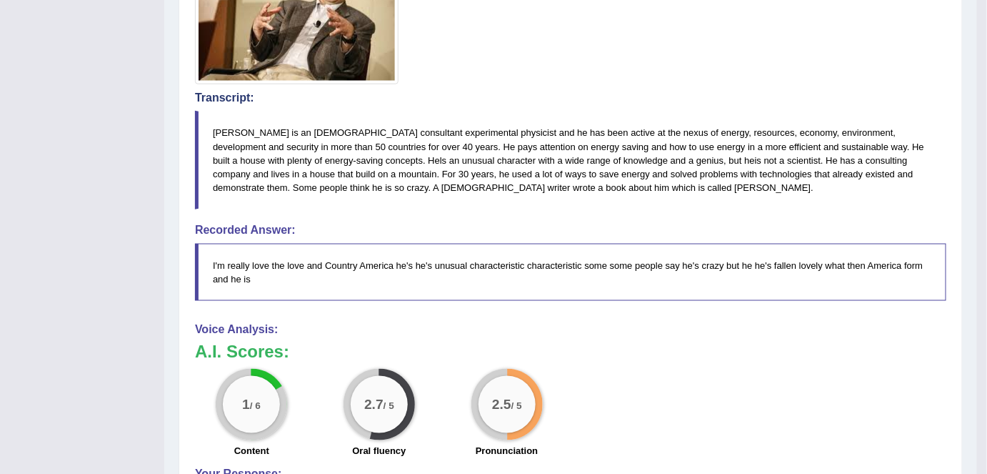
drag, startPoint x: 997, startPoint y: 276, endPoint x: 997, endPoint y: 429, distance: 152.9
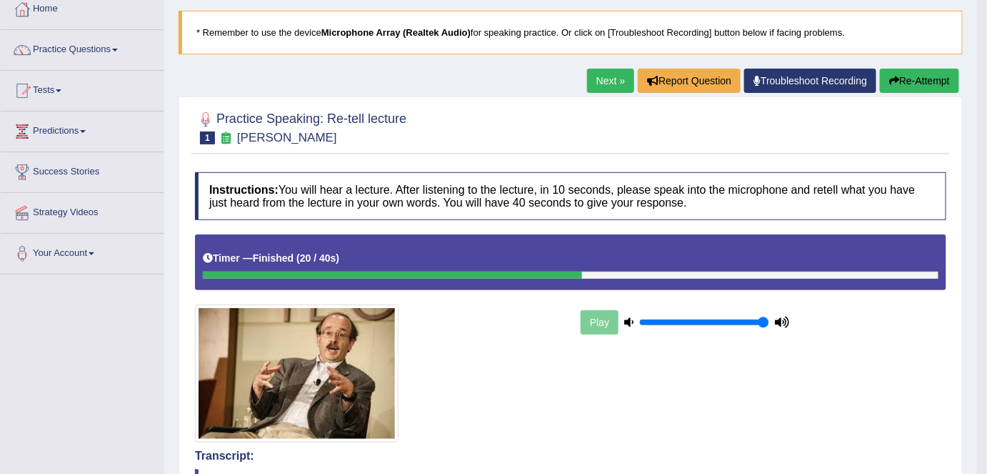
scroll to position [69, 0]
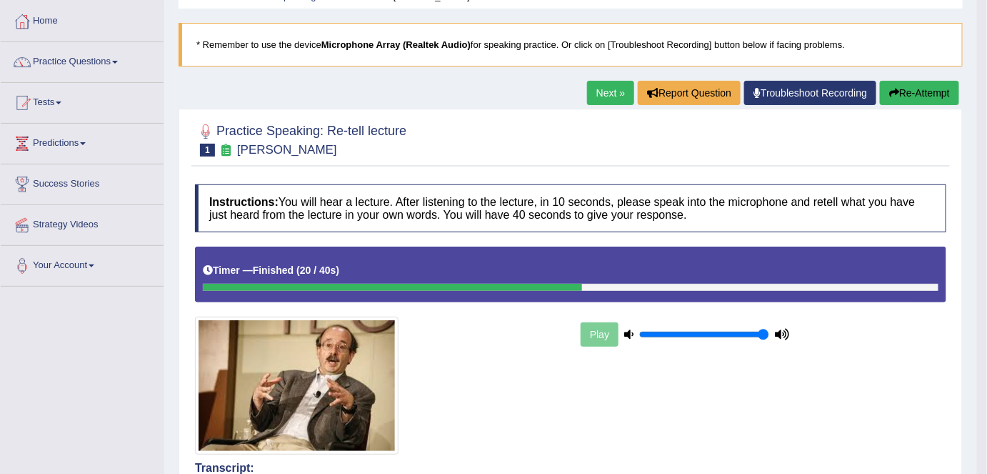
click at [932, 91] on button "Re-Attempt" at bounding box center [919, 93] width 79 height 24
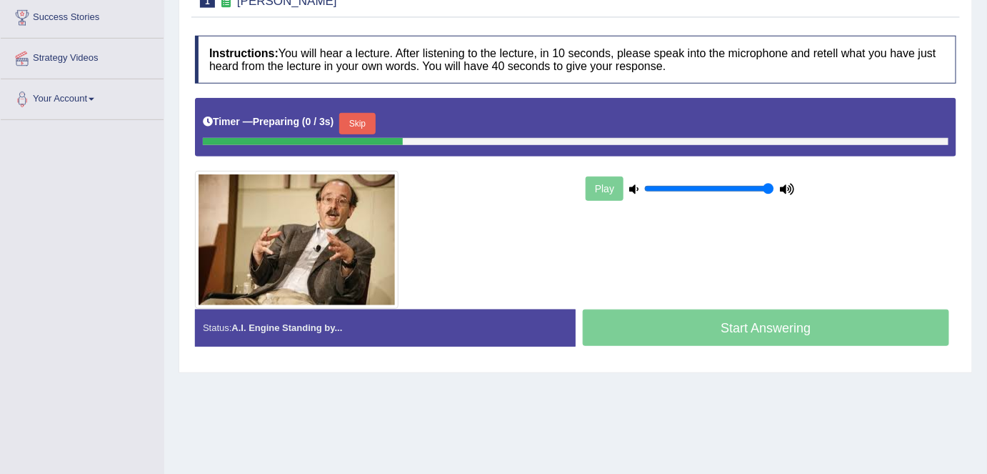
scroll to position [266, 0]
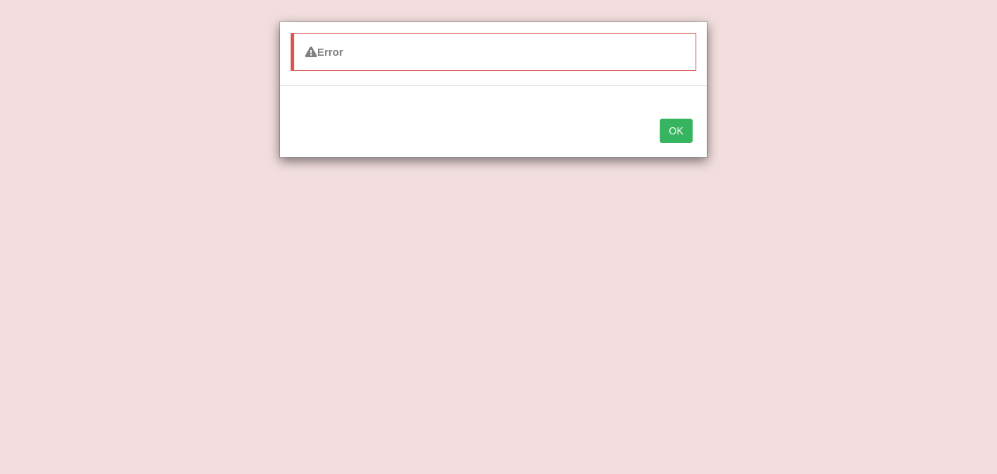
click at [687, 137] on button "OK" at bounding box center [676, 131] width 33 height 24
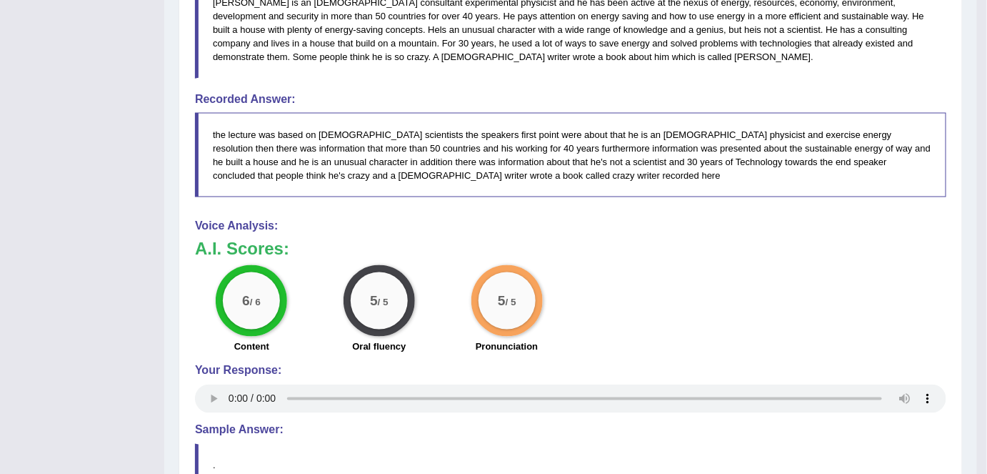
scroll to position [579, 0]
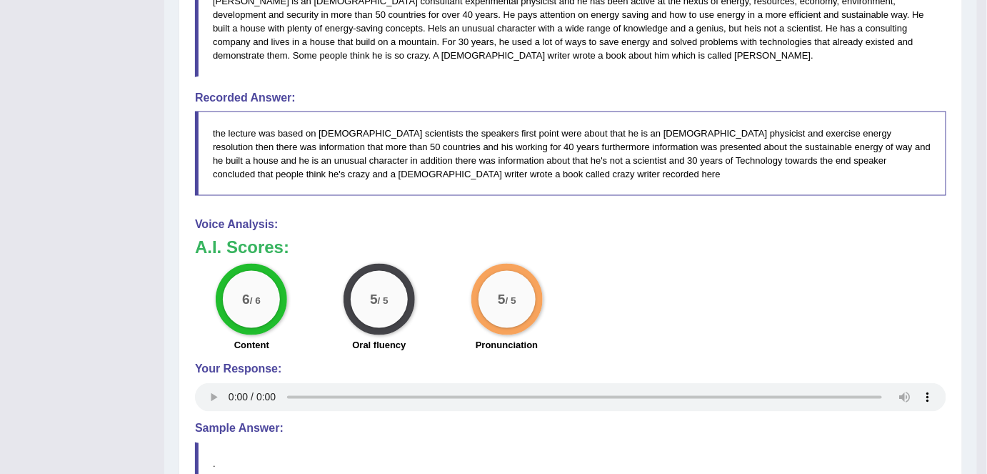
click at [291, 264] on div "Voice Analysis: A.I. Scores: 6 / 6 Content 5 / 5 Oral fluency 5 / 5 Pronunciati…" at bounding box center [571, 316] width 752 height 197
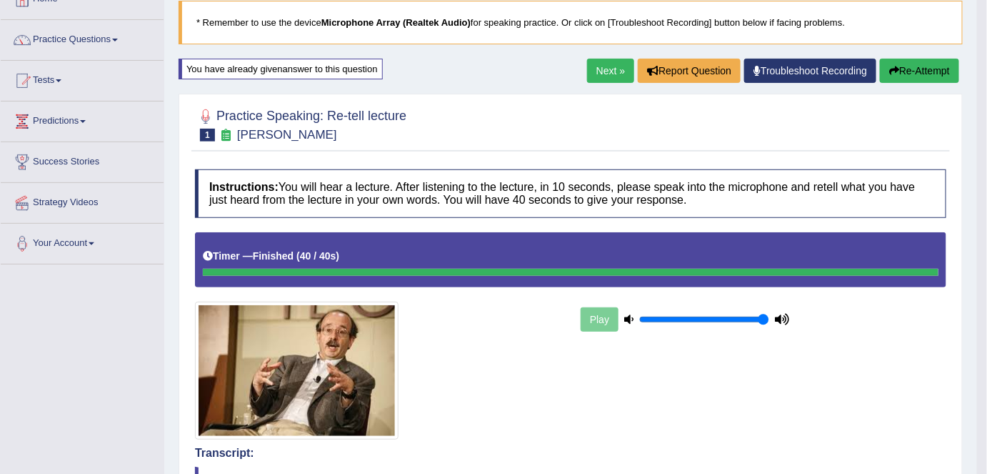
scroll to position [76, 0]
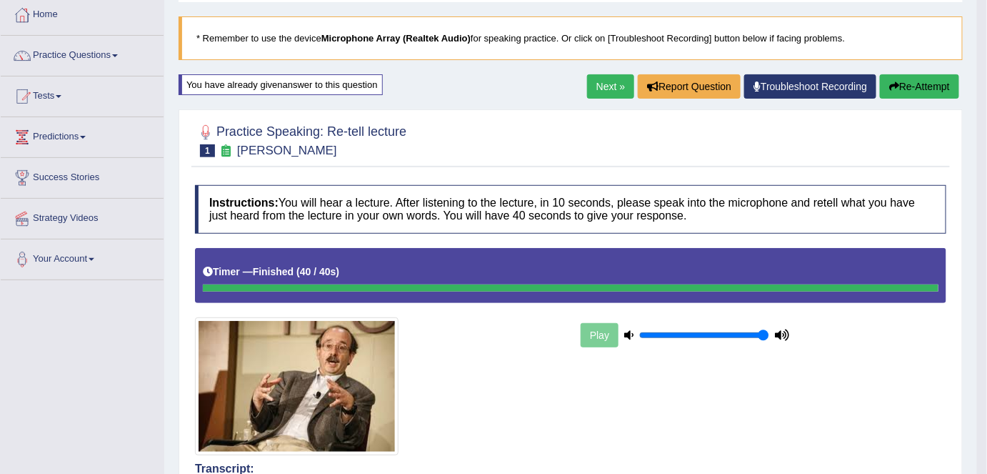
click at [939, 94] on button "Re-Attempt" at bounding box center [919, 86] width 79 height 24
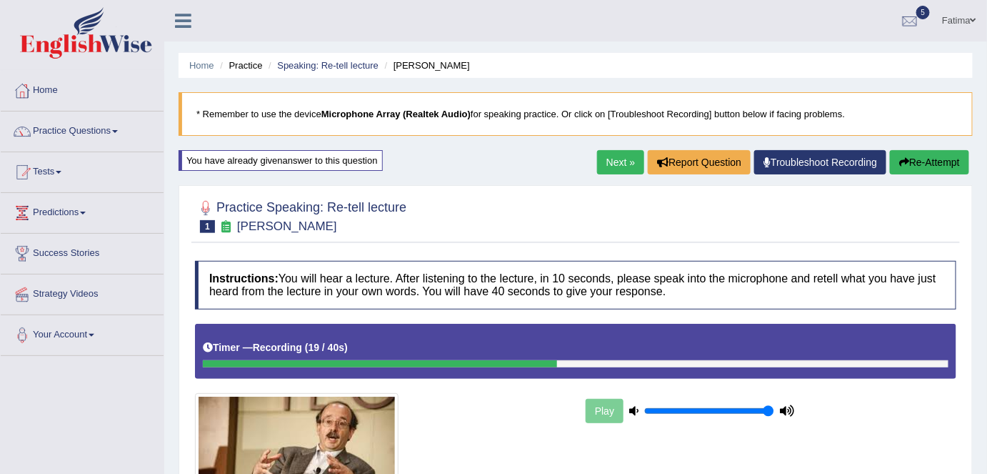
click at [932, 158] on button "Re-Attempt" at bounding box center [929, 162] width 79 height 24
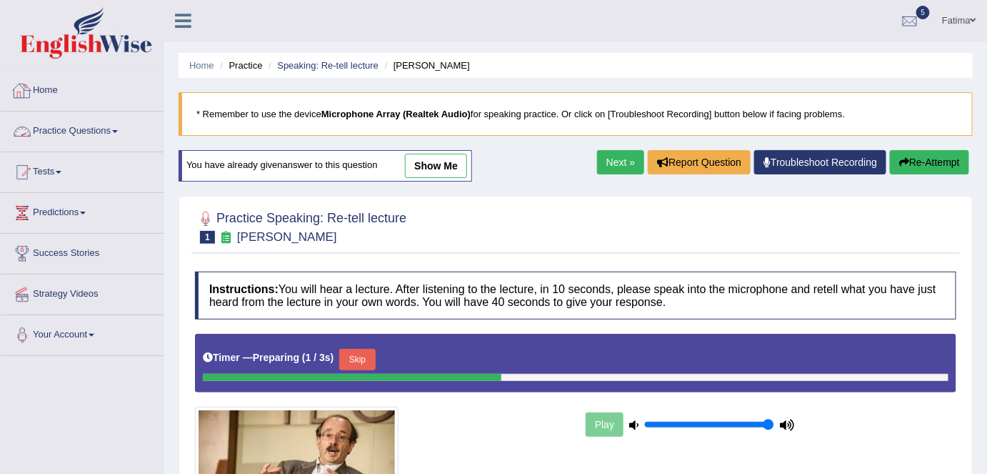
click at [40, 86] on link "Home" at bounding box center [82, 89] width 163 height 36
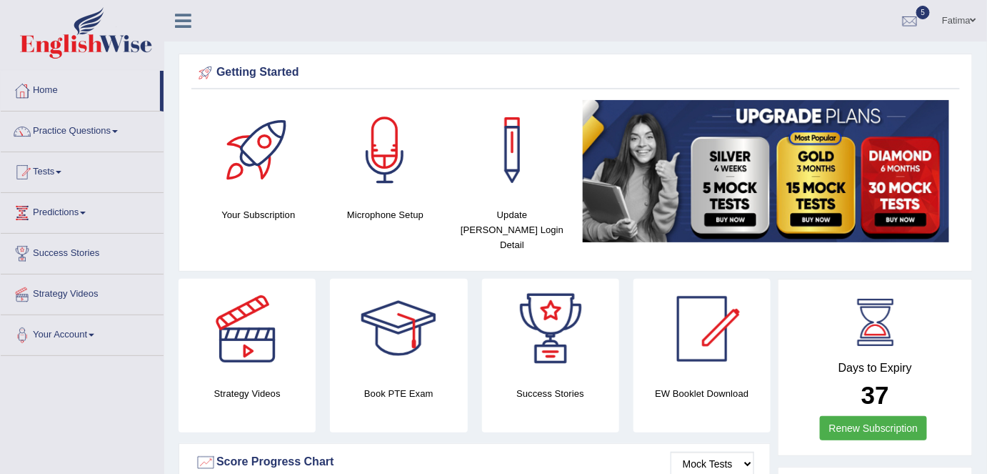
click at [74, 131] on link "Practice Questions" at bounding box center [82, 129] width 163 height 36
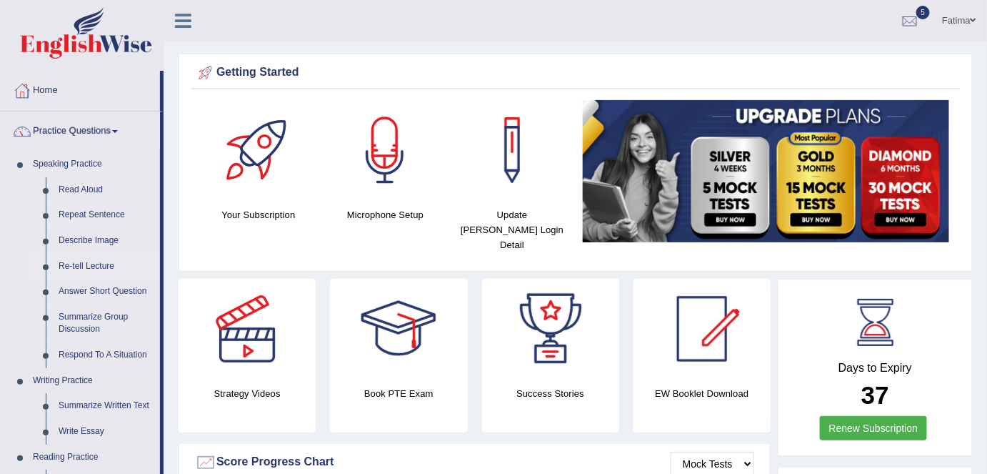
click at [85, 265] on link "Re-tell Lecture" at bounding box center [106, 267] width 108 height 26
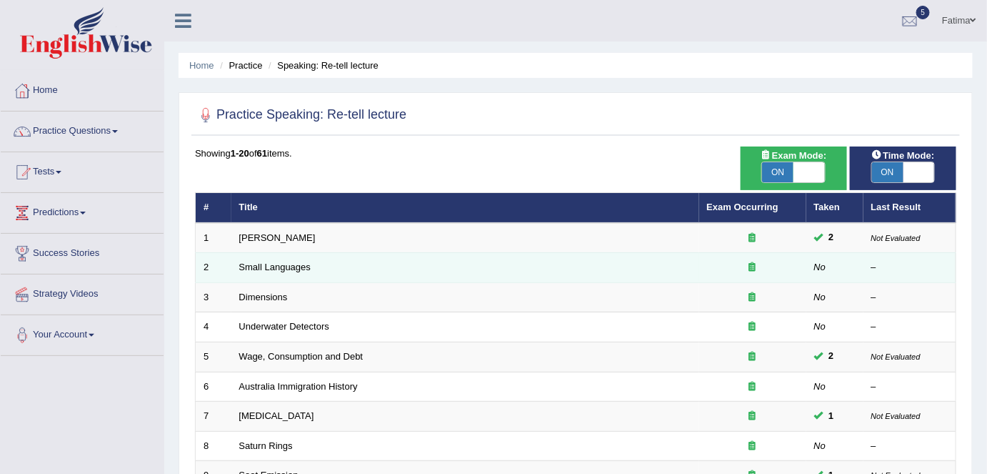
click at [266, 271] on td "Small Languages" at bounding box center [465, 268] width 468 height 30
click at [274, 267] on link "Small Languages" at bounding box center [274, 266] width 71 height 11
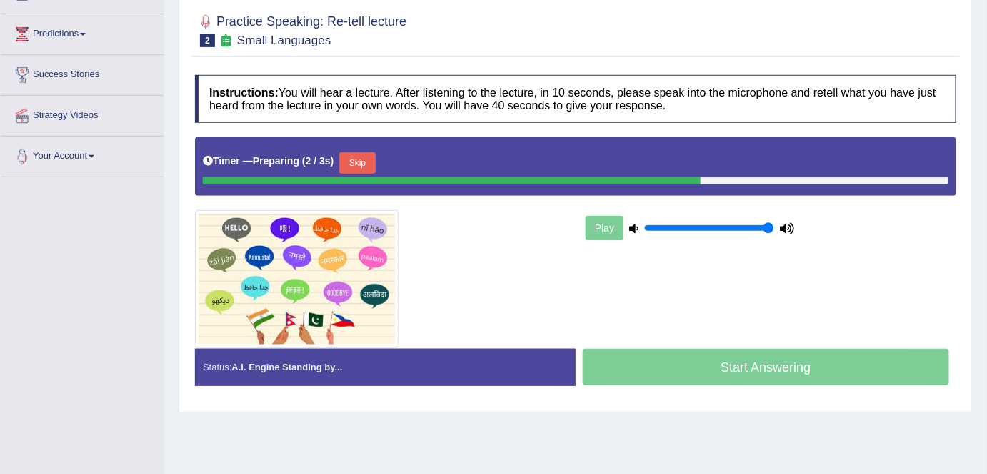
scroll to position [179, 0]
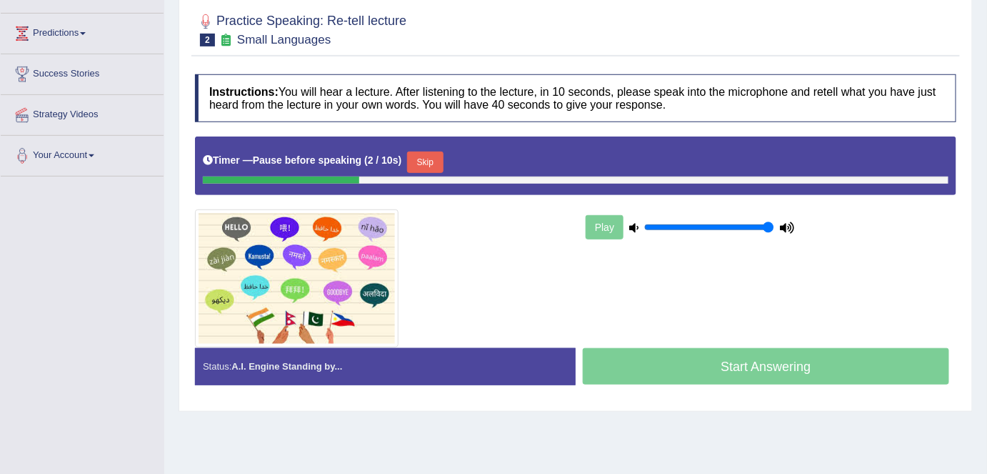
click at [434, 156] on button "Skip" at bounding box center [425, 161] width 36 height 21
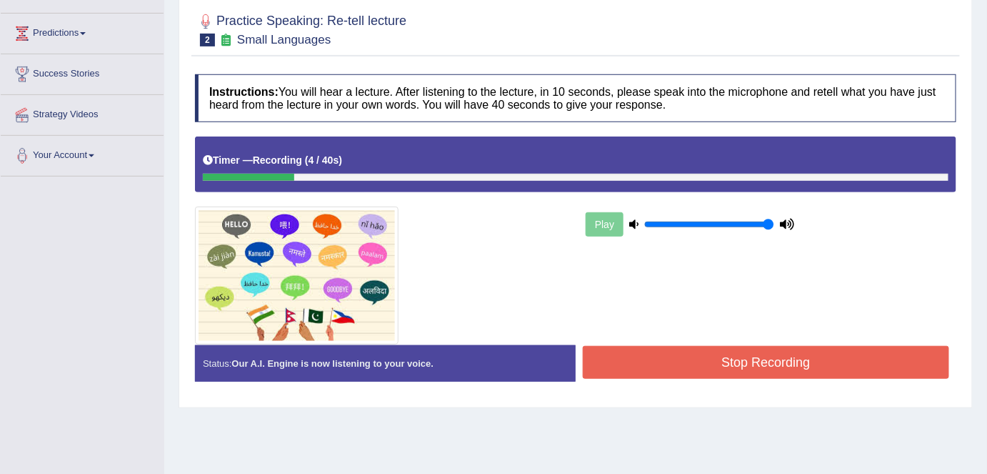
click at [667, 352] on button "Stop Recording" at bounding box center [766, 362] width 367 height 33
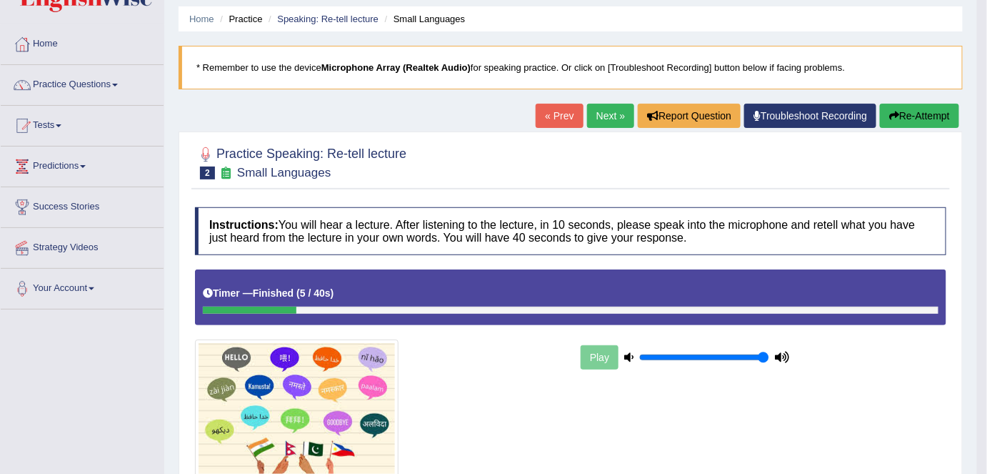
scroll to position [33, 0]
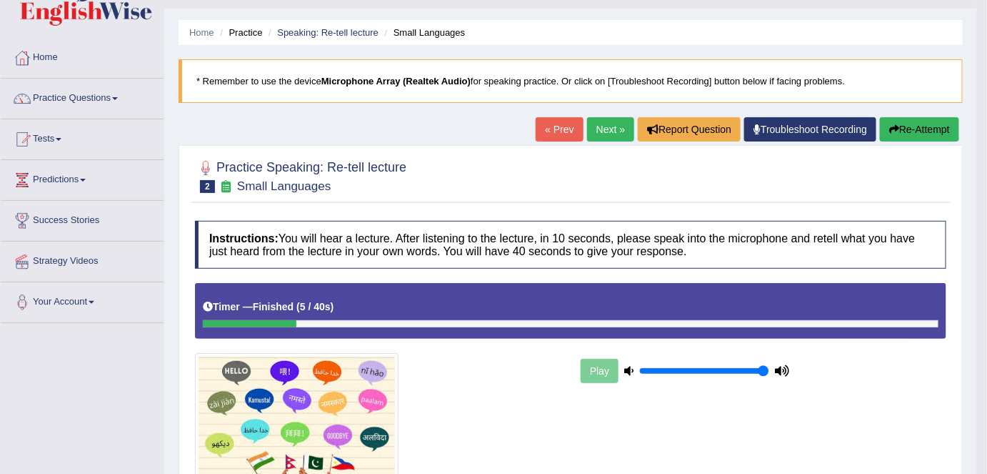
click at [899, 131] on button "Re-Attempt" at bounding box center [919, 129] width 79 height 24
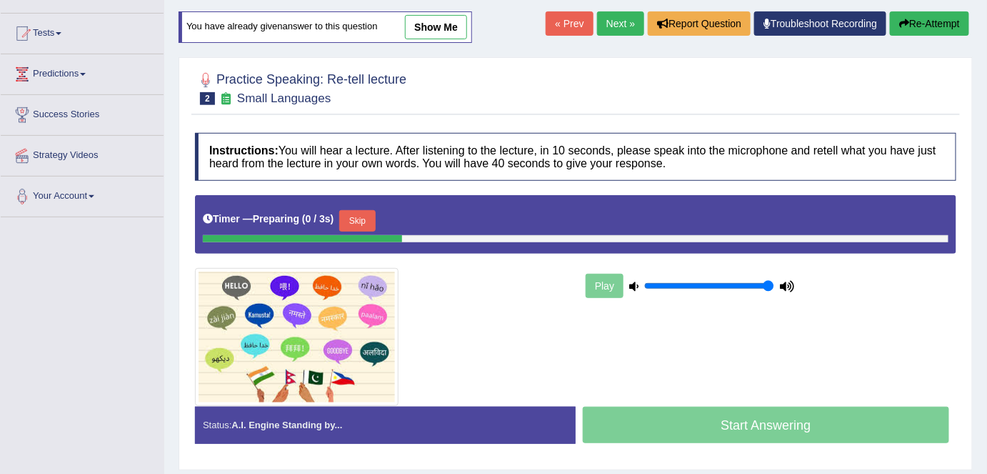
scroll to position [172, 0]
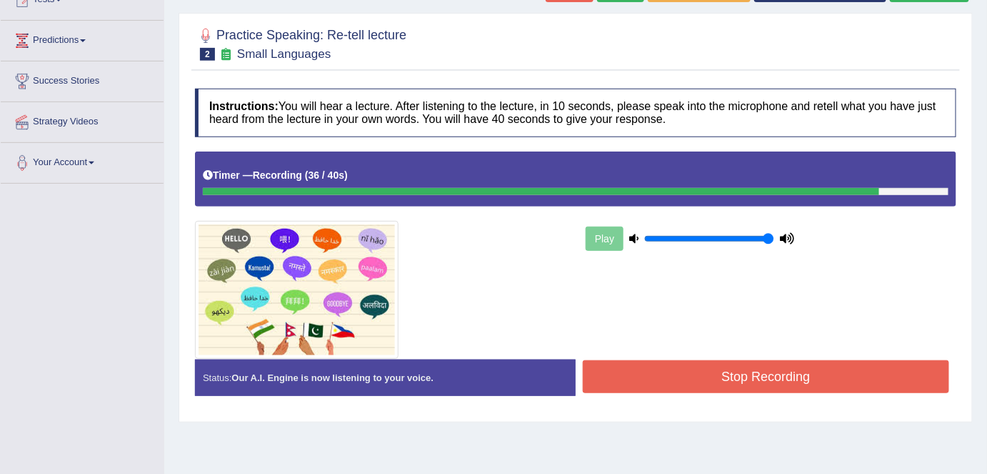
click at [833, 364] on button "Stop Recording" at bounding box center [766, 376] width 367 height 33
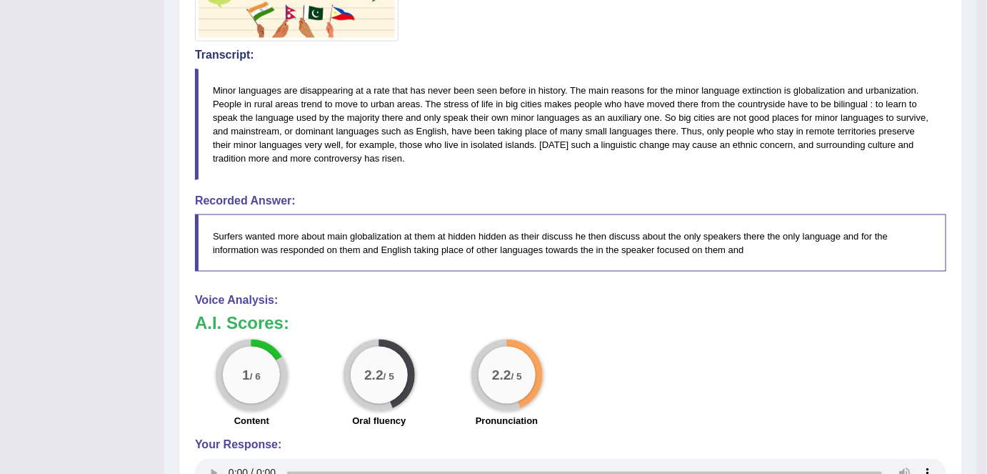
scroll to position [511, 0]
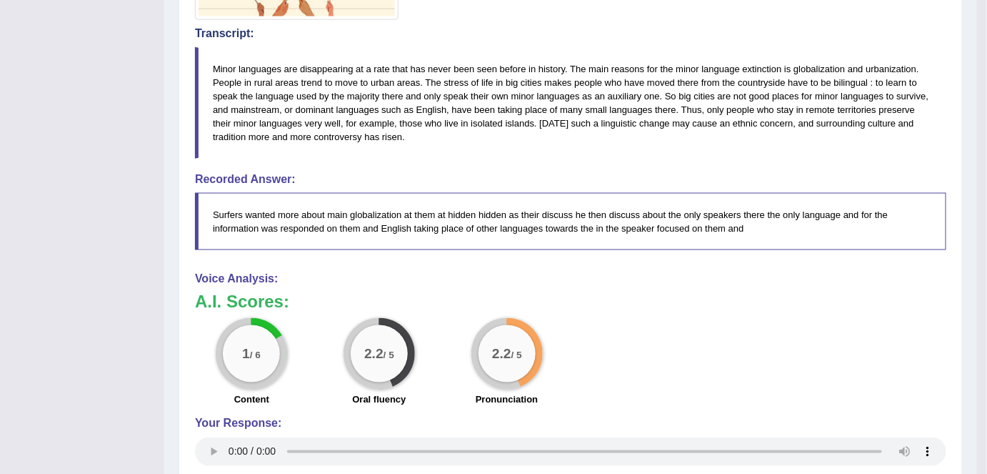
drag, startPoint x: 981, startPoint y: 346, endPoint x: 997, endPoint y: 259, distance: 87.9
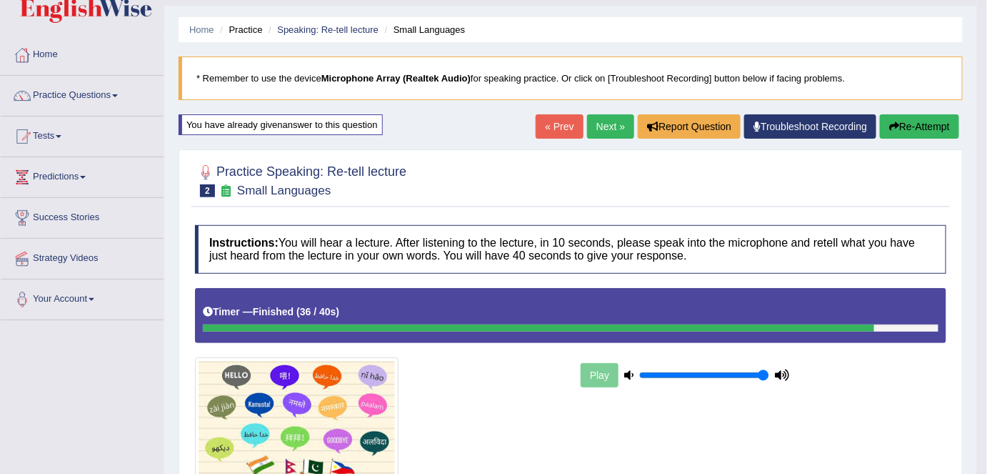
scroll to position [0, 0]
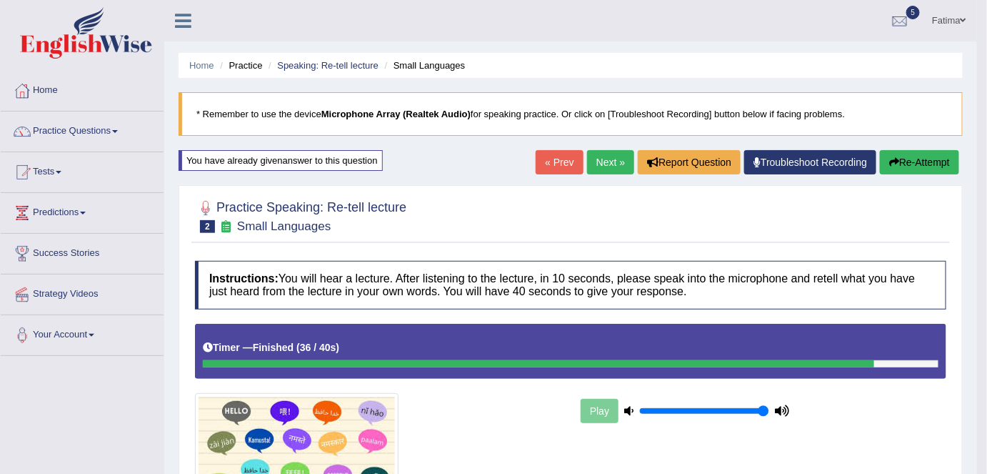
click at [602, 166] on link "Next »" at bounding box center [610, 162] width 47 height 24
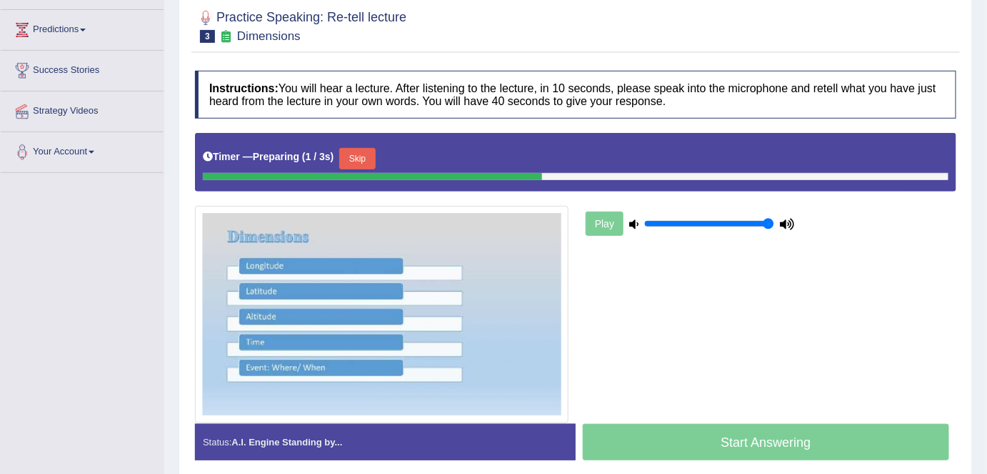
scroll to position [198, 0]
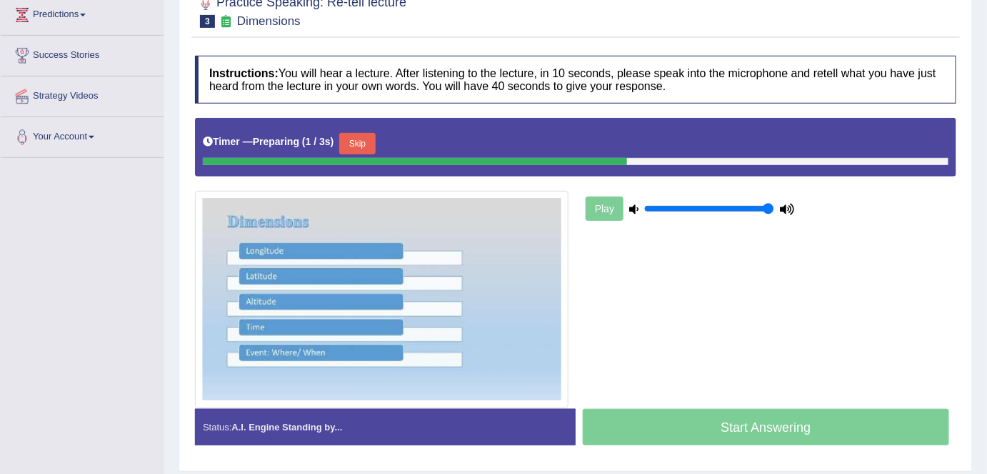
click at [987, 269] on html "Toggle navigation Home Practice Questions Speaking Practice Read Aloud Repeat S…" at bounding box center [493, 39] width 987 height 474
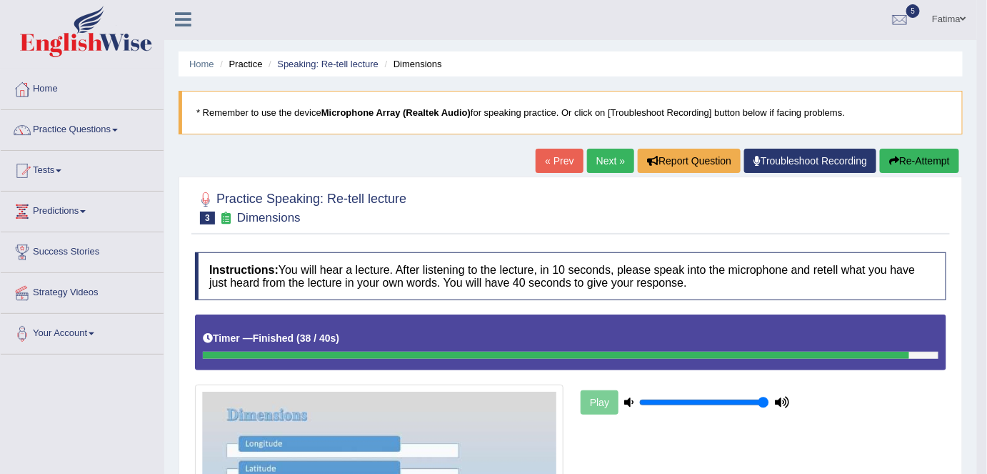
scroll to position [0, 0]
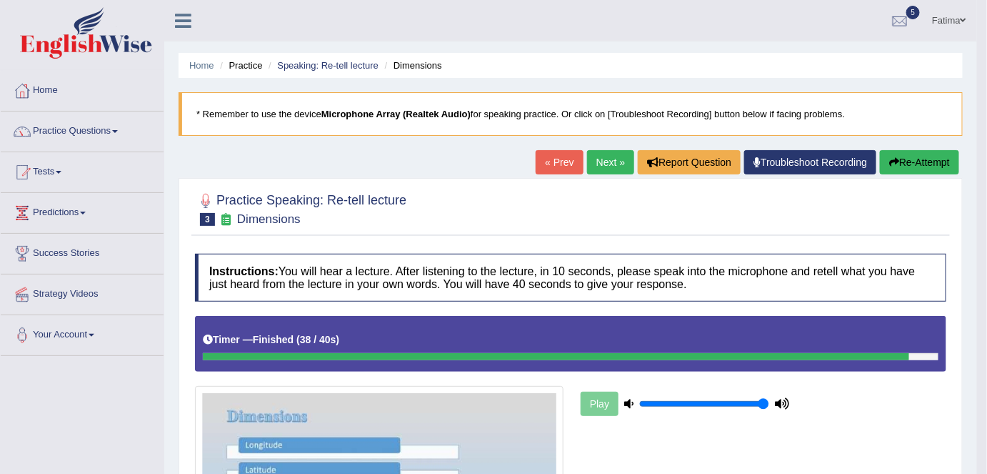
click at [919, 162] on button "Re-Attempt" at bounding box center [919, 162] width 79 height 24
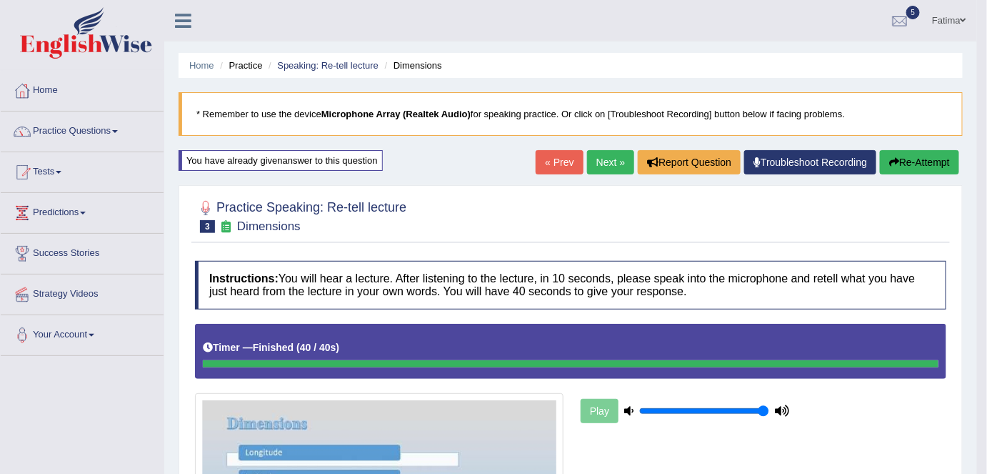
click at [909, 164] on button "Re-Attempt" at bounding box center [919, 162] width 79 height 24
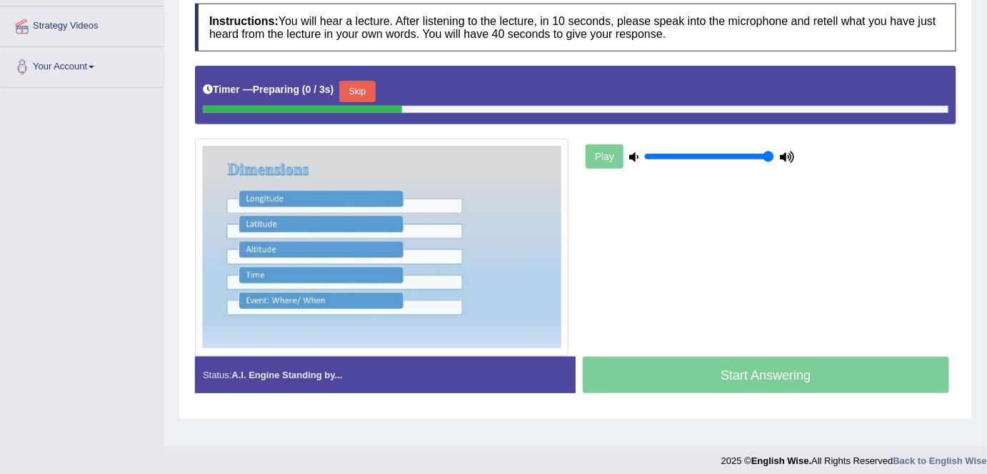
scroll to position [276, 0]
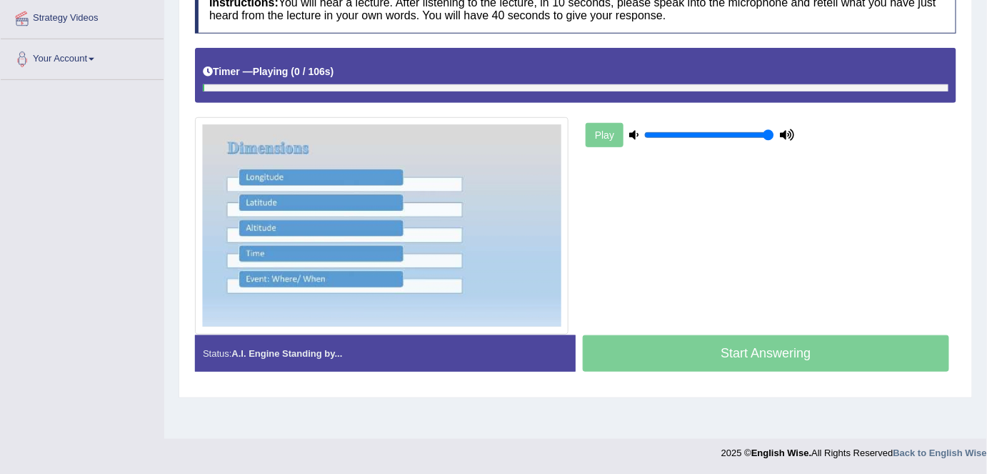
click at [366, 76] on div "Timer — Playing ( 0 / 106s ) Skip" at bounding box center [576, 71] width 746 height 25
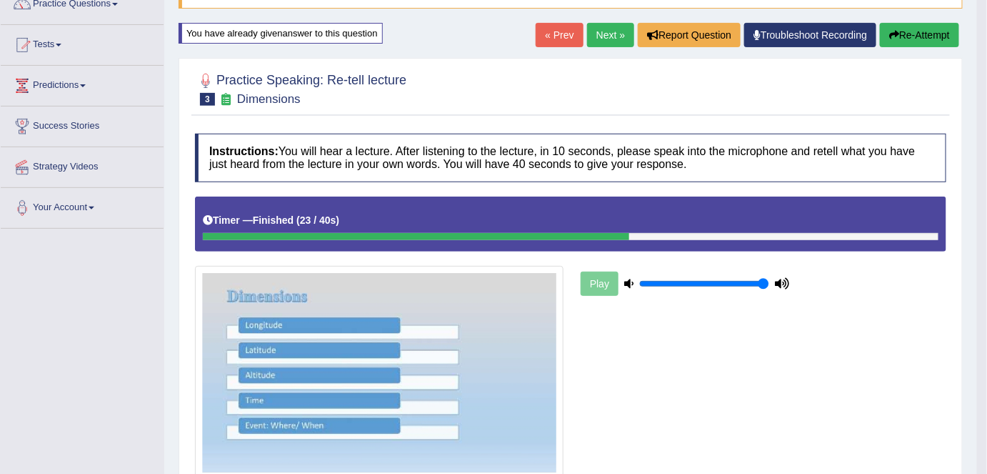
scroll to position [0, 0]
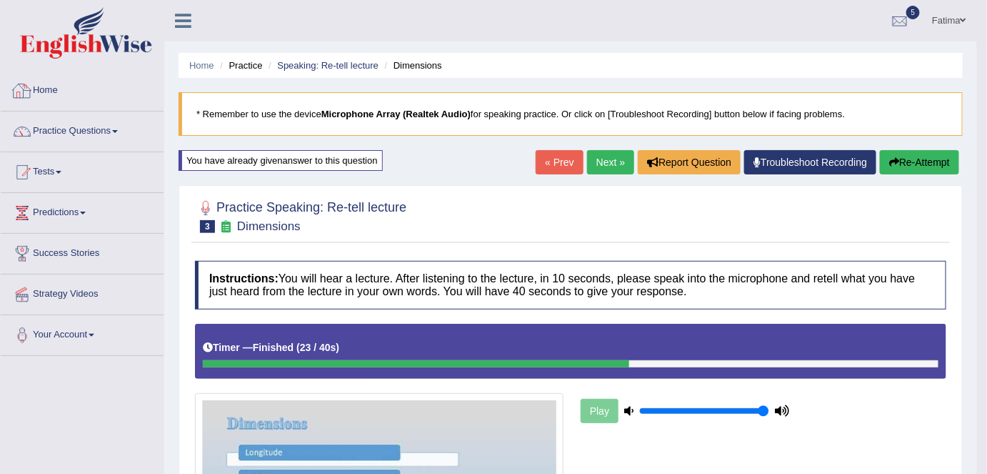
click at [49, 74] on link "Home" at bounding box center [82, 89] width 163 height 36
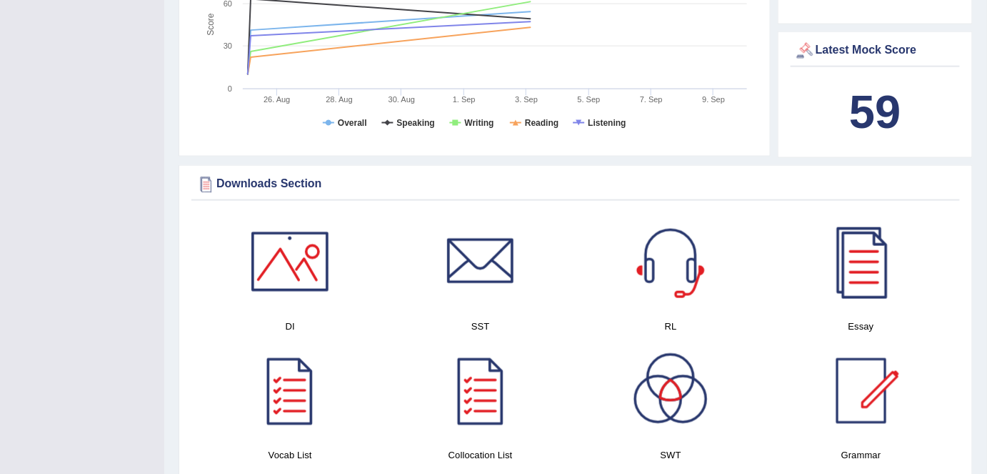
scroll to position [562, 0]
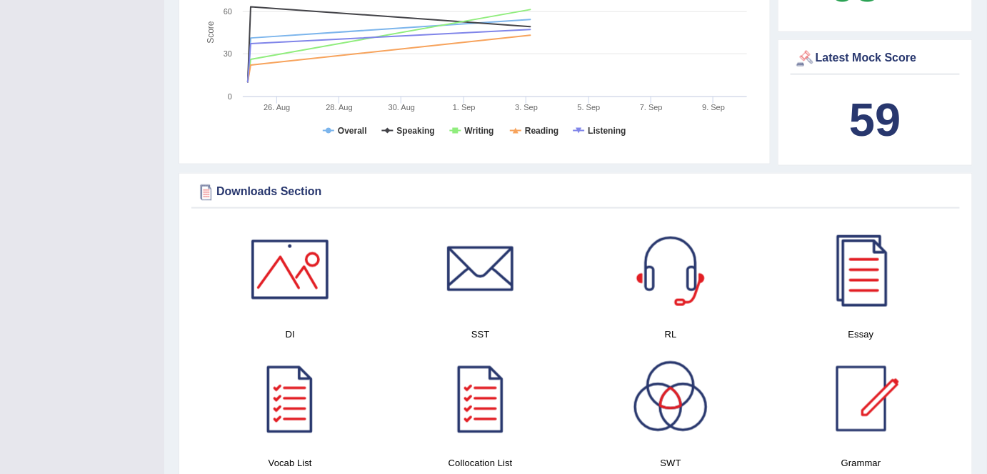
drag, startPoint x: 983, startPoint y: 169, endPoint x: 997, endPoint y: 149, distance: 24.2
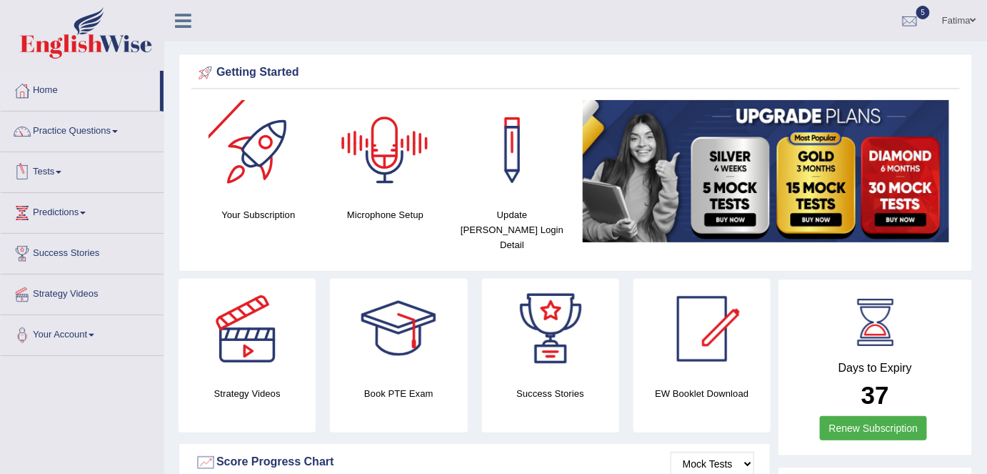
click at [59, 174] on link "Tests" at bounding box center [82, 170] width 163 height 36
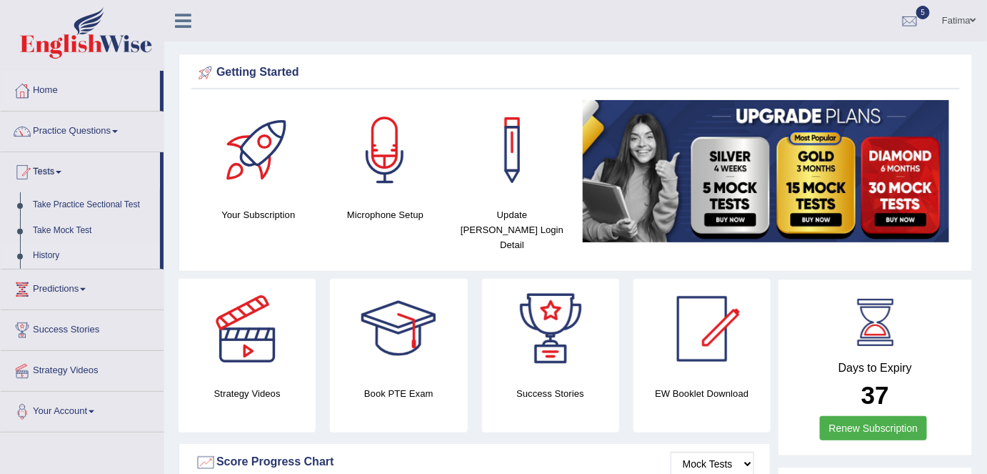
click at [51, 249] on link "History" at bounding box center [93, 256] width 134 height 26
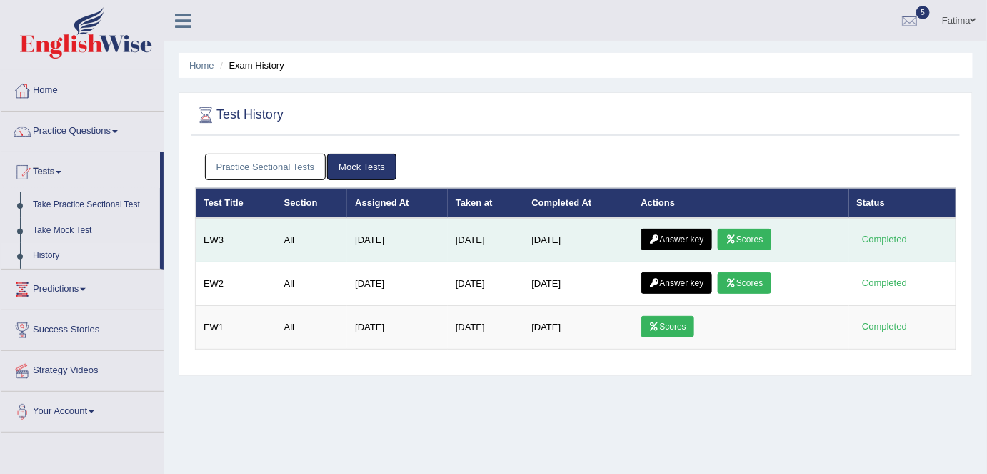
click at [747, 234] on link "Scores" at bounding box center [744, 239] width 53 height 21
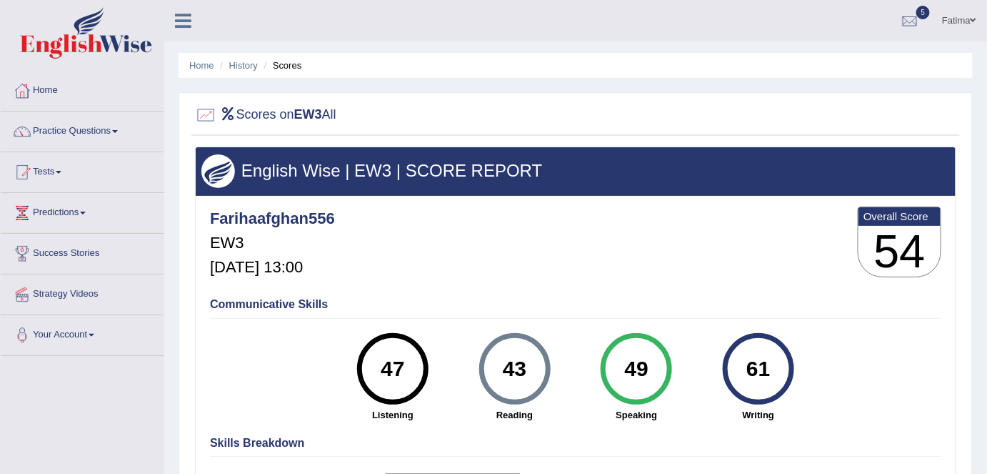
click at [948, 19] on link "Fatima" at bounding box center [960, 18] width 56 height 37
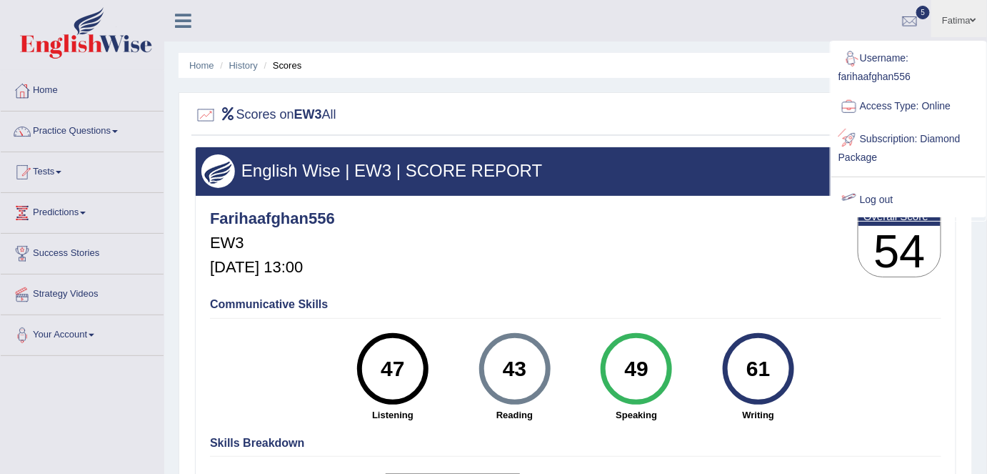
click at [877, 202] on link "Log out" at bounding box center [909, 200] width 154 height 33
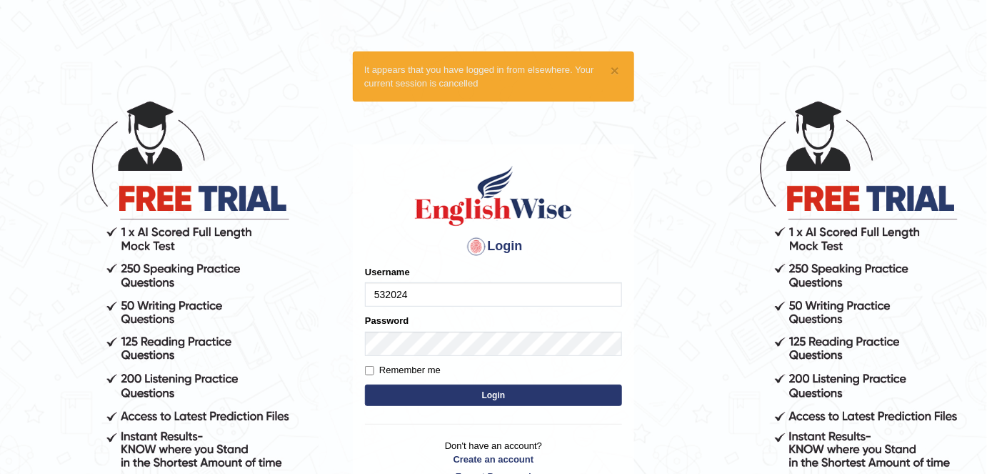
click at [470, 292] on input "532024" at bounding box center [493, 294] width 257 height 24
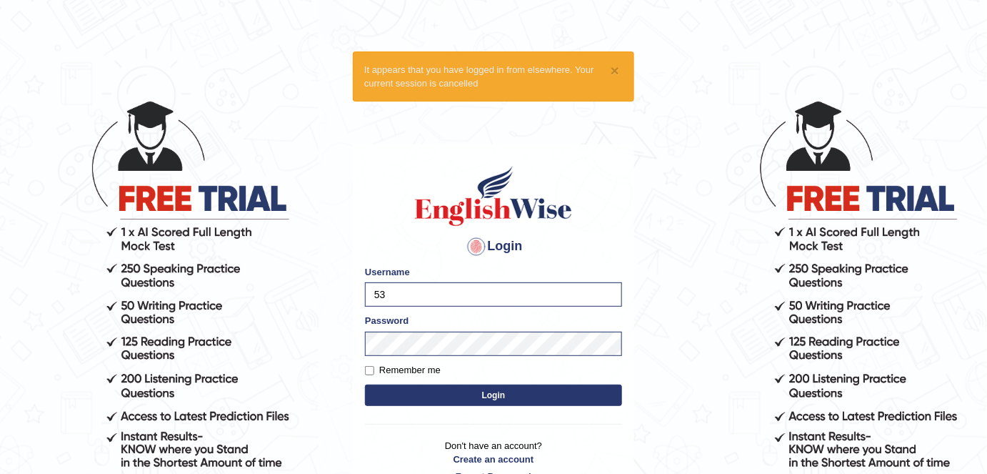
type input "5"
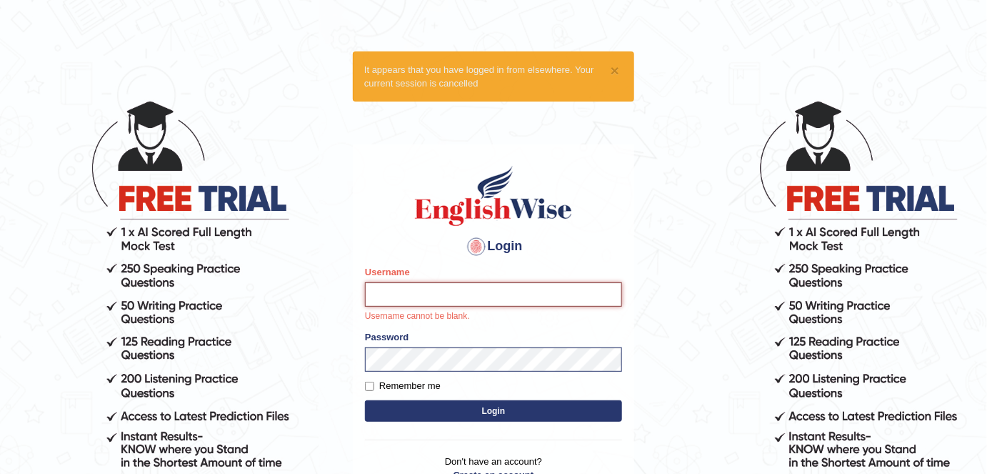
click at [395, 297] on input "Username" at bounding box center [493, 294] width 257 height 24
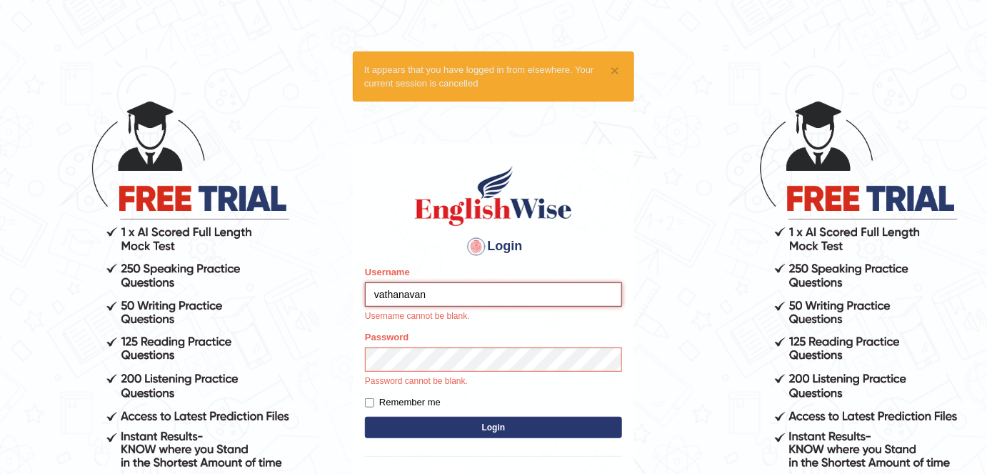
type input "vathanavan"
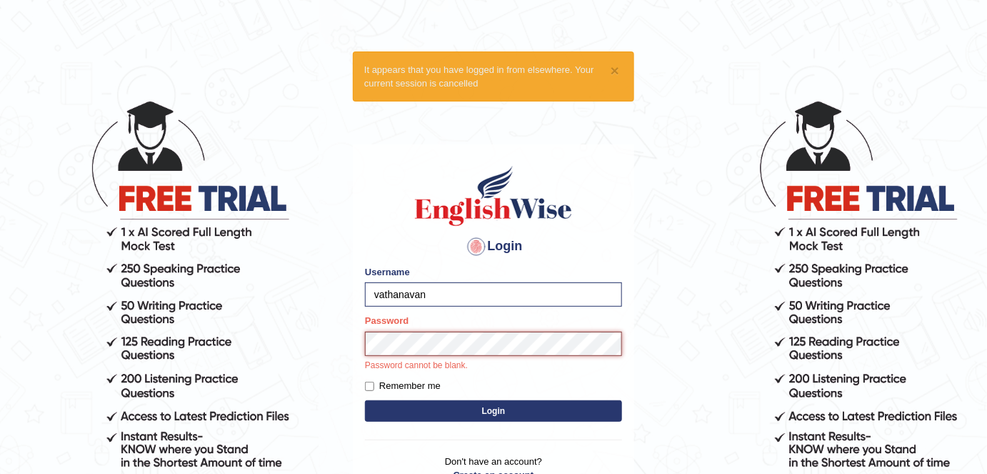
click at [365, 400] on button "Login" at bounding box center [493, 410] width 257 height 21
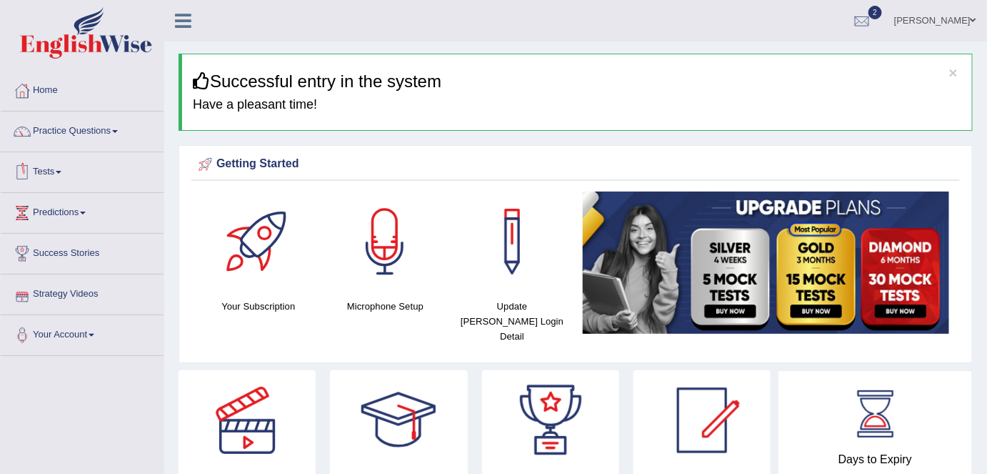
click at [55, 174] on link "Tests" at bounding box center [82, 170] width 163 height 36
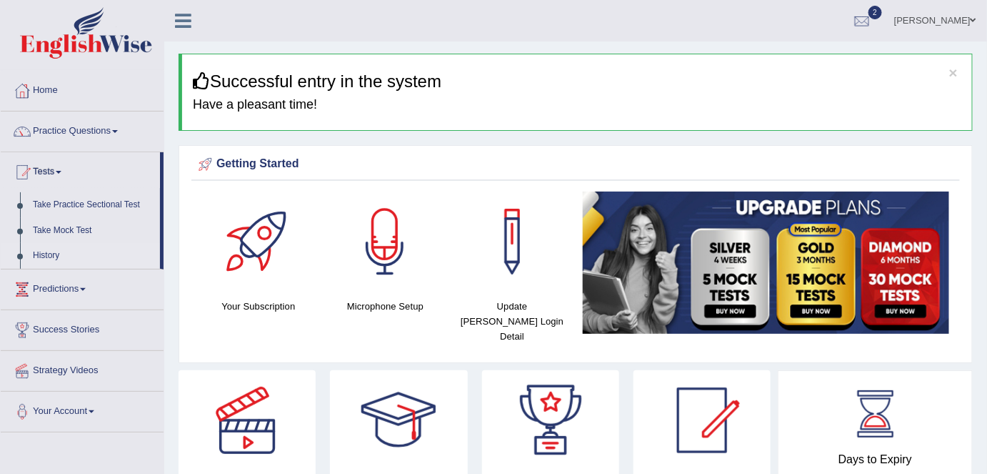
click at [56, 255] on link "History" at bounding box center [93, 256] width 134 height 26
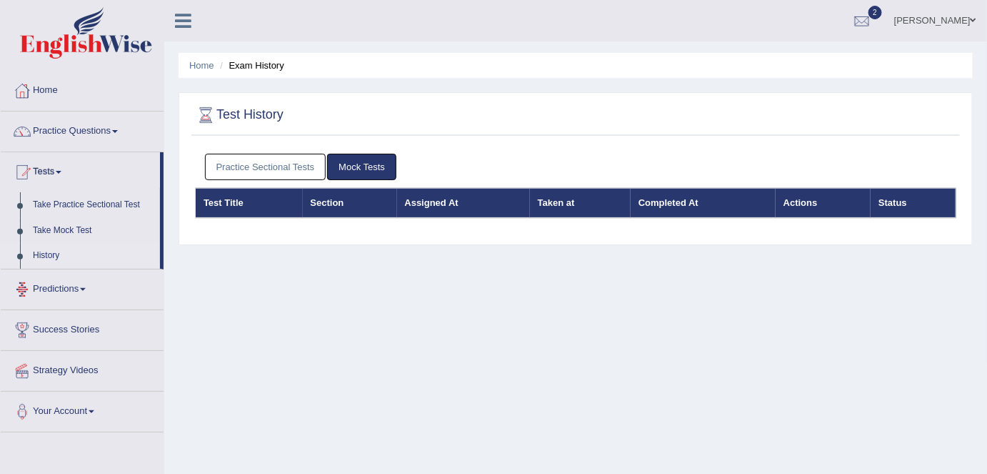
click at [226, 163] on link "Practice Sectional Tests" at bounding box center [265, 167] width 121 height 26
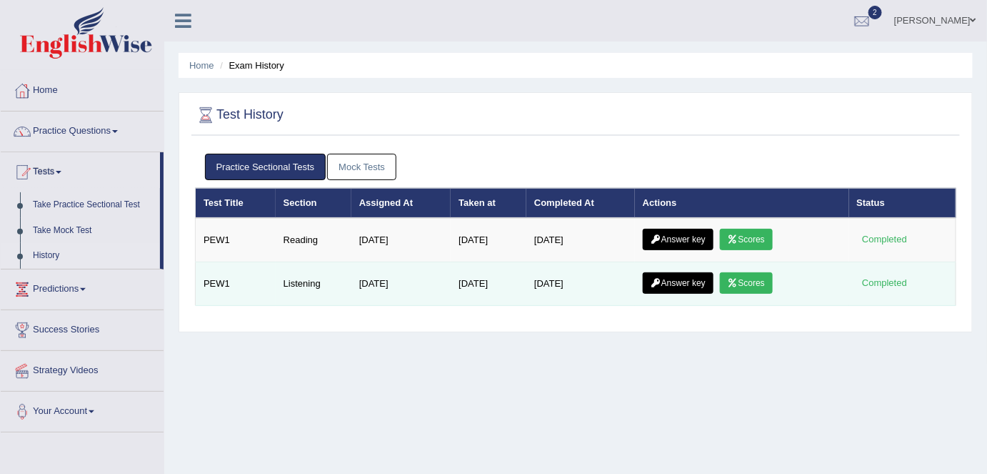
click at [751, 287] on link "Scores" at bounding box center [746, 282] width 53 height 21
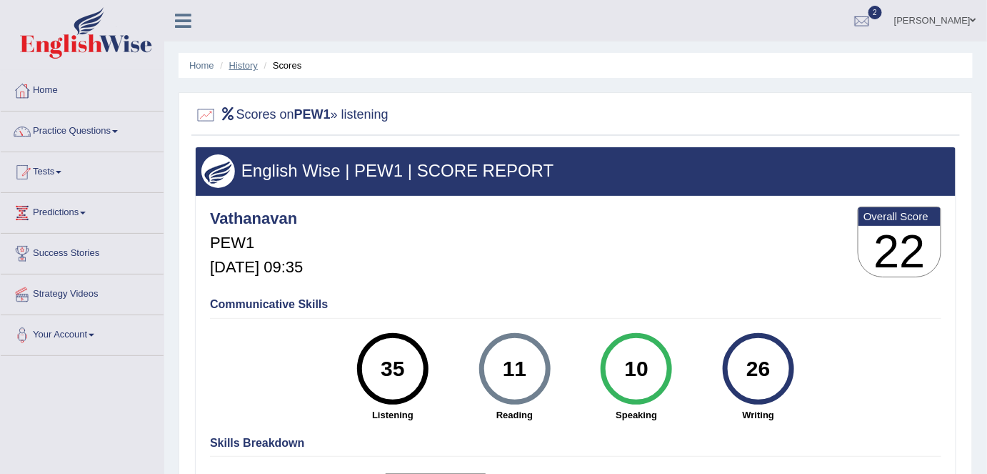
click at [241, 69] on link "History" at bounding box center [243, 65] width 29 height 11
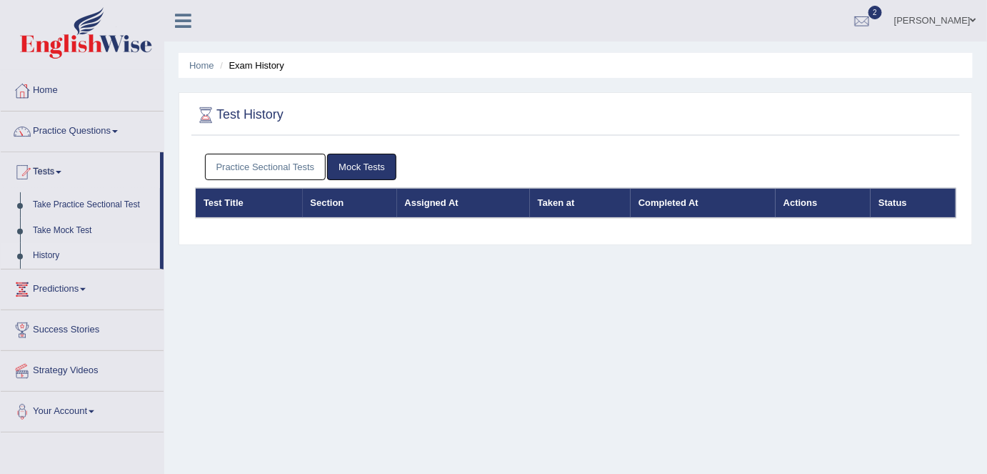
click at [310, 161] on link "Practice Sectional Tests" at bounding box center [265, 167] width 121 height 26
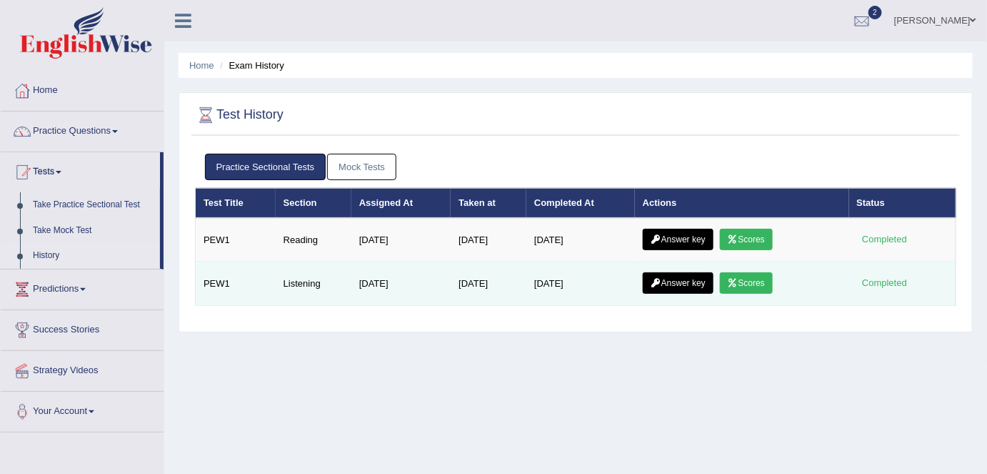
click at [739, 282] on icon at bounding box center [733, 283] width 11 height 9
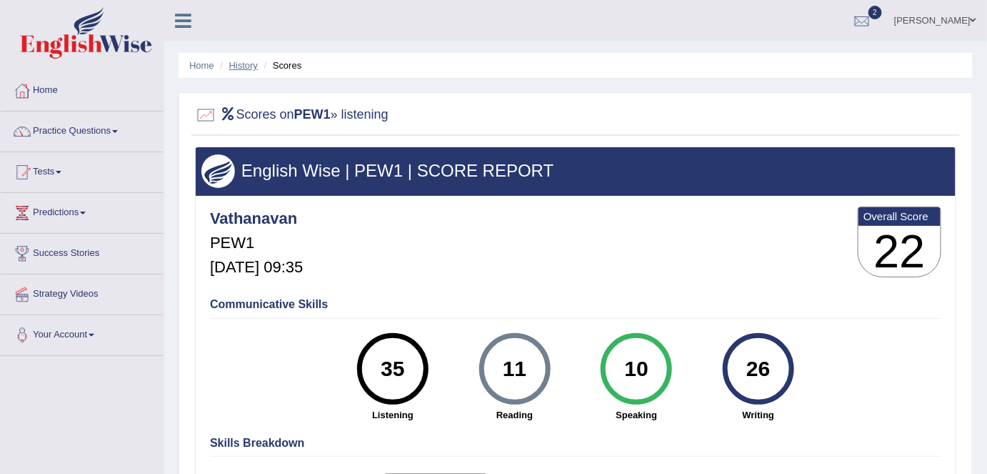
click at [242, 69] on link "History" at bounding box center [243, 65] width 29 height 11
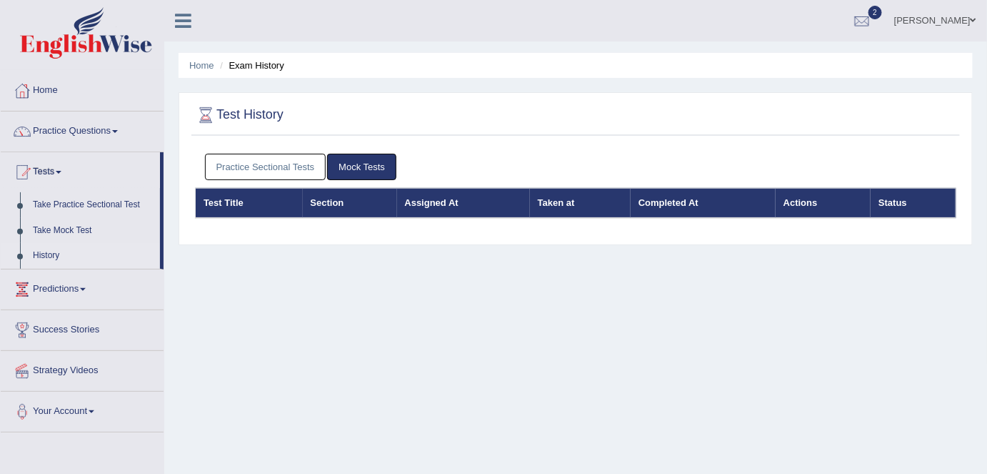
click at [296, 164] on link "Practice Sectional Tests" at bounding box center [265, 167] width 121 height 26
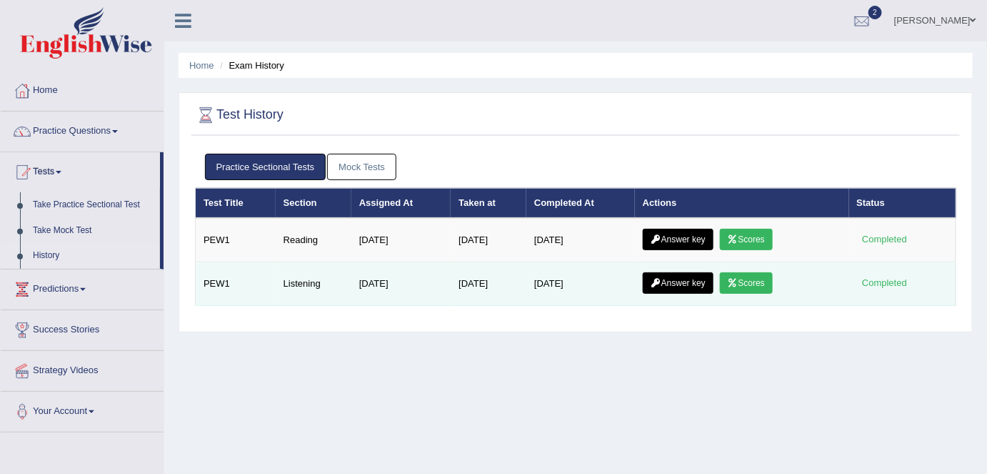
click at [677, 281] on link "Answer key" at bounding box center [678, 282] width 71 height 21
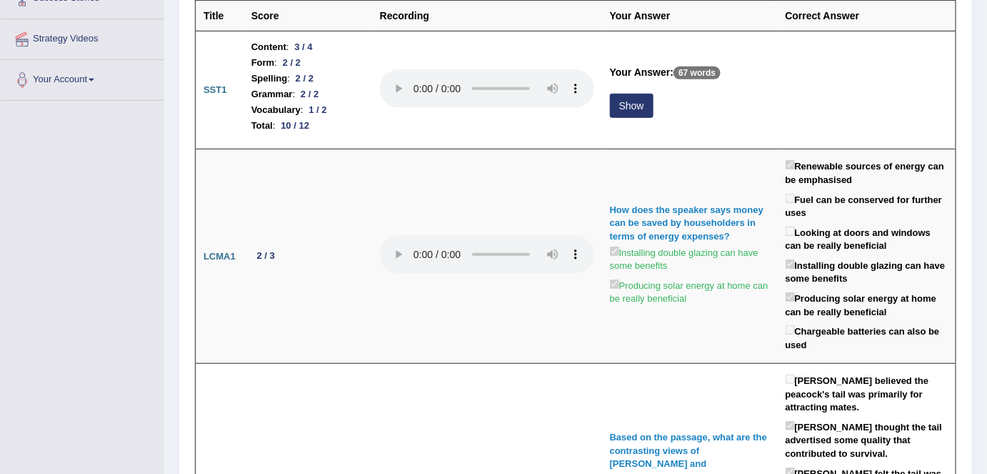
scroll to position [180, 0]
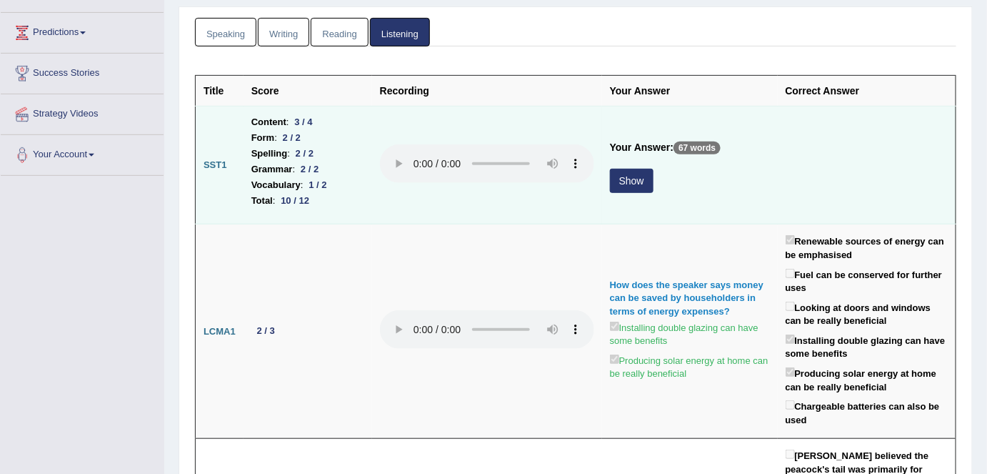
click at [637, 186] on button "Show" at bounding box center [632, 181] width 44 height 24
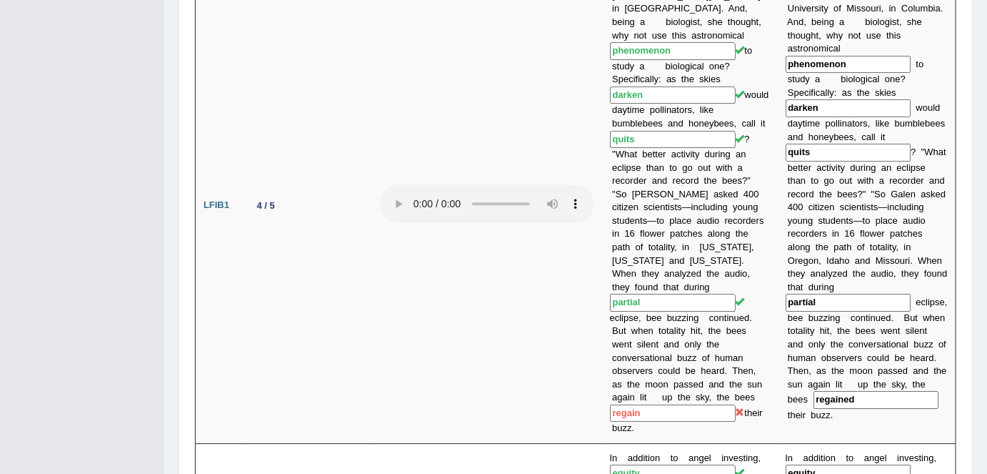
scroll to position [0, 0]
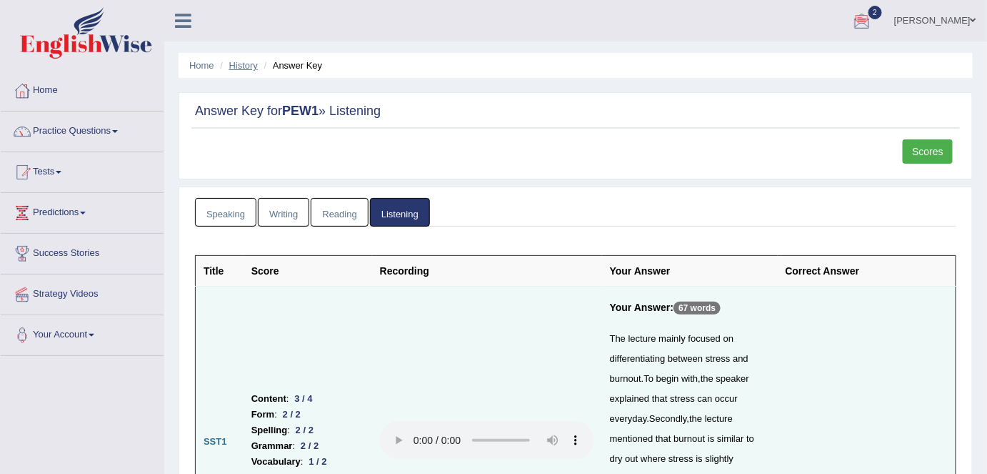
click at [244, 69] on link "History" at bounding box center [243, 65] width 29 height 11
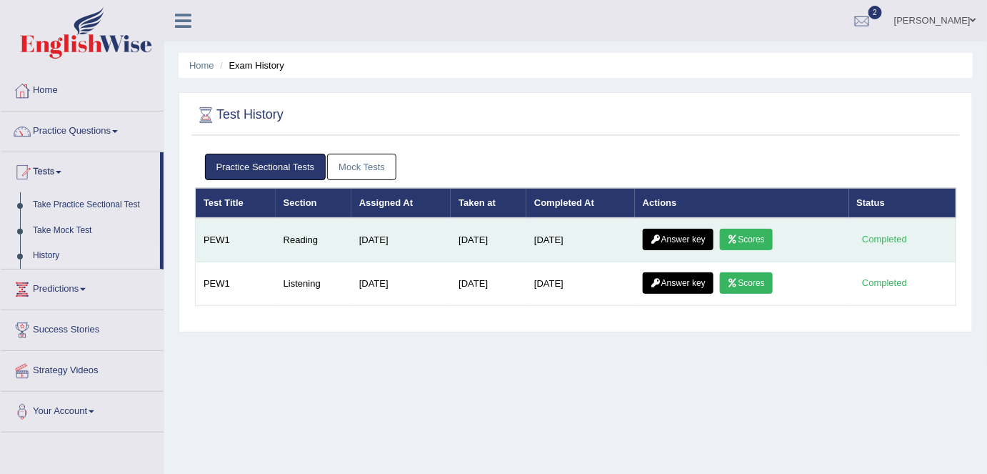
click at [743, 233] on link "Scores" at bounding box center [746, 239] width 53 height 21
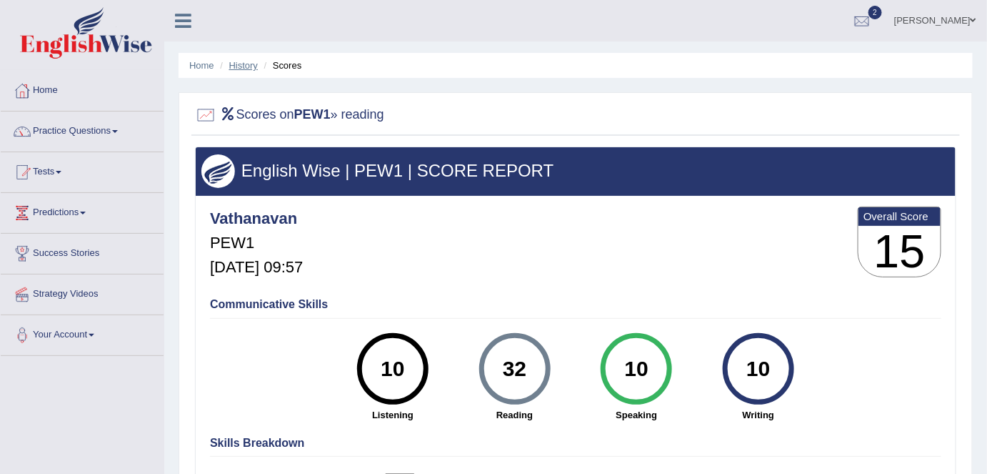
click at [239, 66] on link "History" at bounding box center [243, 65] width 29 height 11
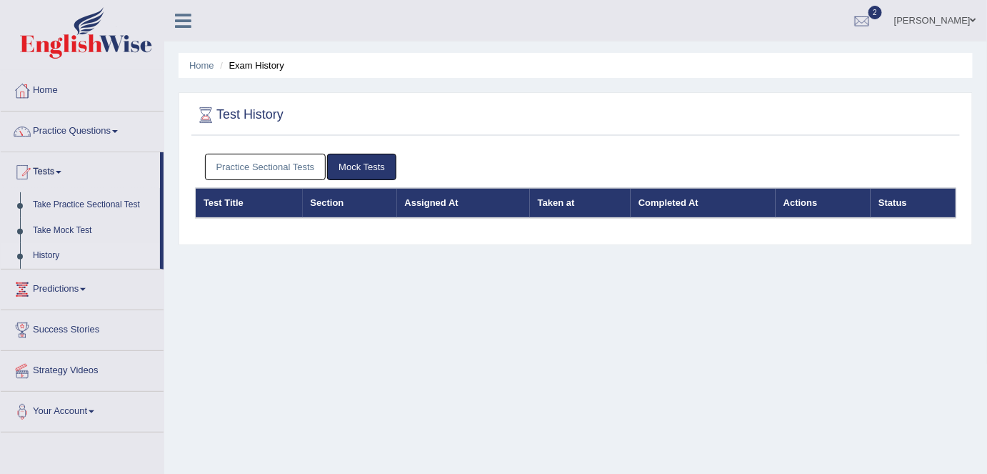
click at [256, 163] on link "Practice Sectional Tests" at bounding box center [265, 167] width 121 height 26
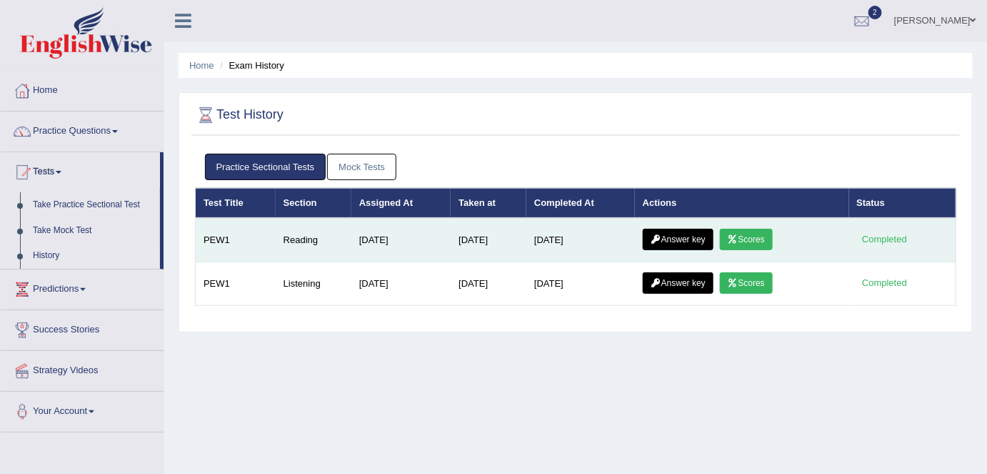
click at [684, 234] on link "Answer key" at bounding box center [678, 239] width 71 height 21
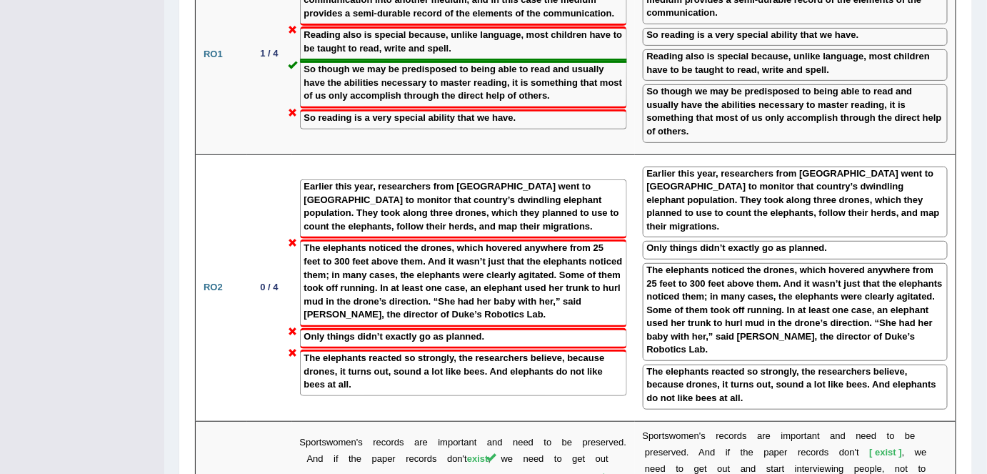
scroll to position [1941, 0]
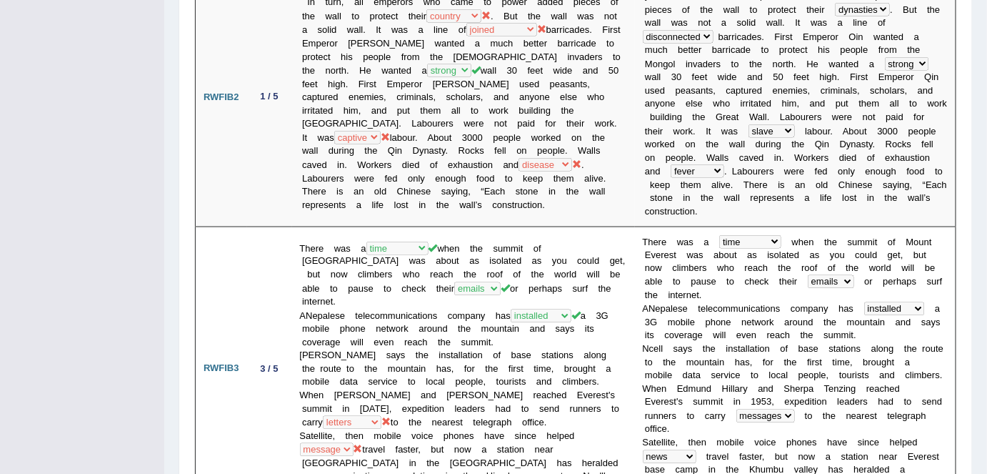
scroll to position [0, 0]
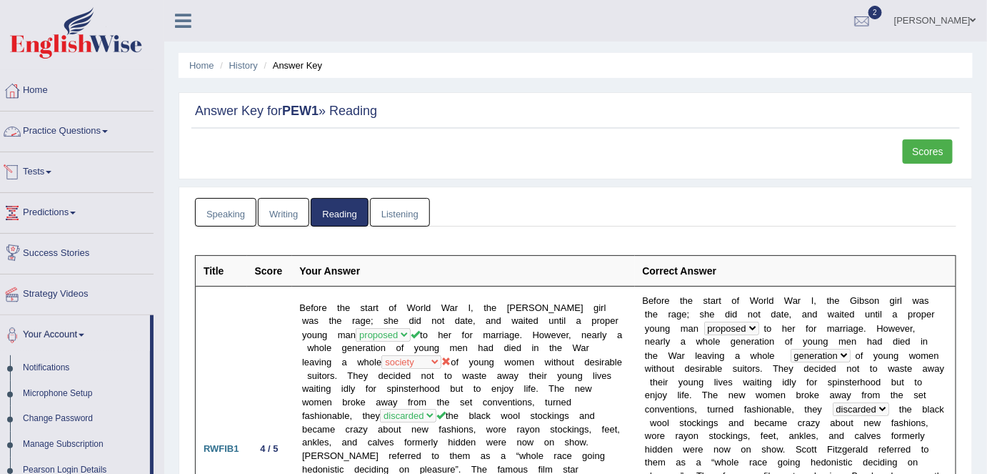
click at [50, 137] on link "Practice Questions" at bounding box center [72, 129] width 163 height 36
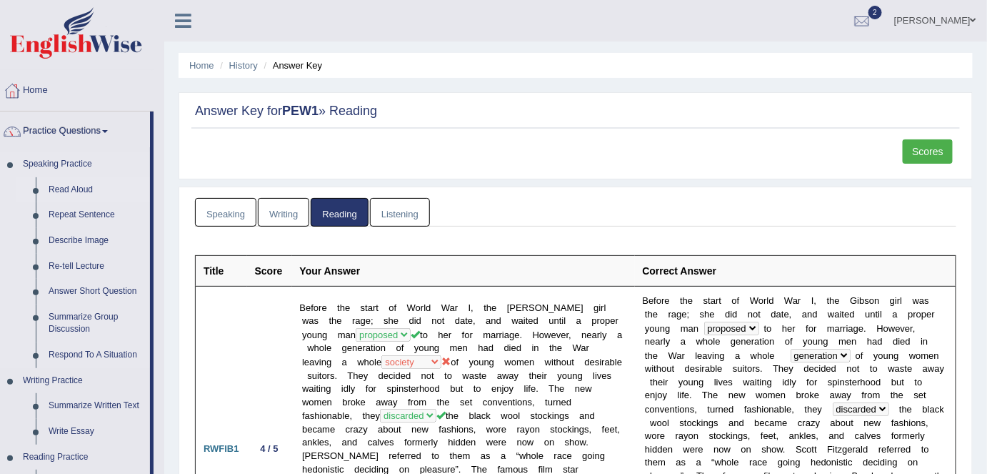
click at [64, 188] on link "Read Aloud" at bounding box center [96, 190] width 108 height 26
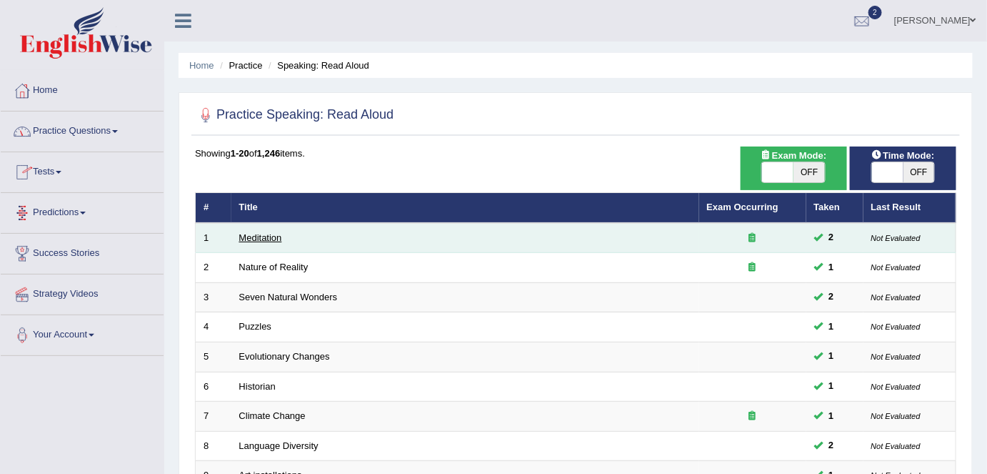
click at [252, 232] on link "Meditation" at bounding box center [260, 237] width 43 height 11
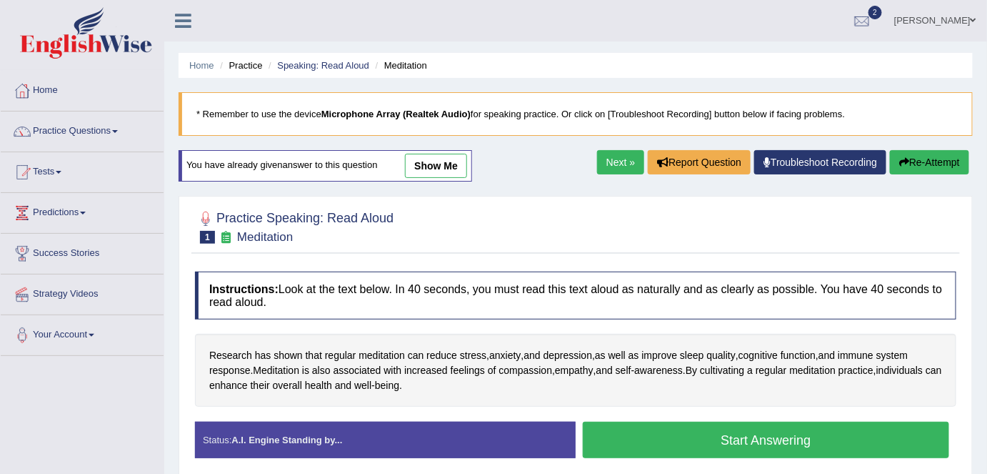
click at [419, 160] on link "show me" at bounding box center [436, 166] width 62 height 24
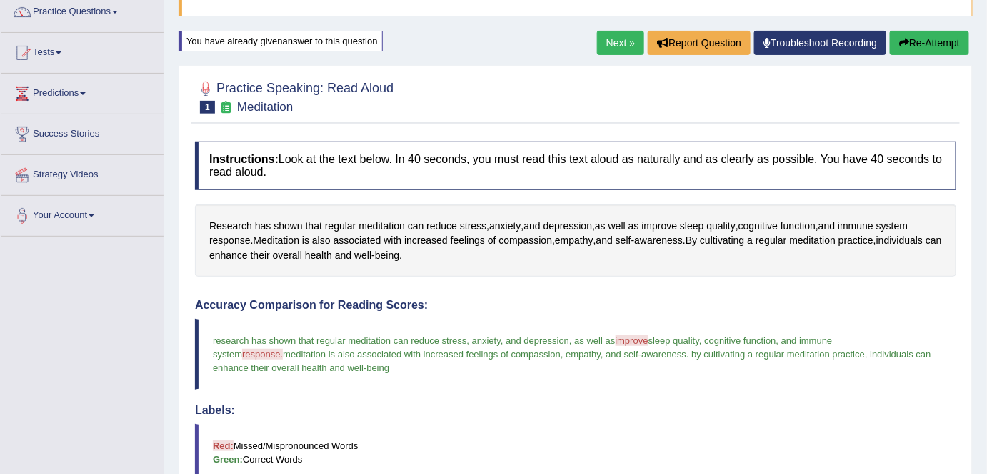
scroll to position [116, 0]
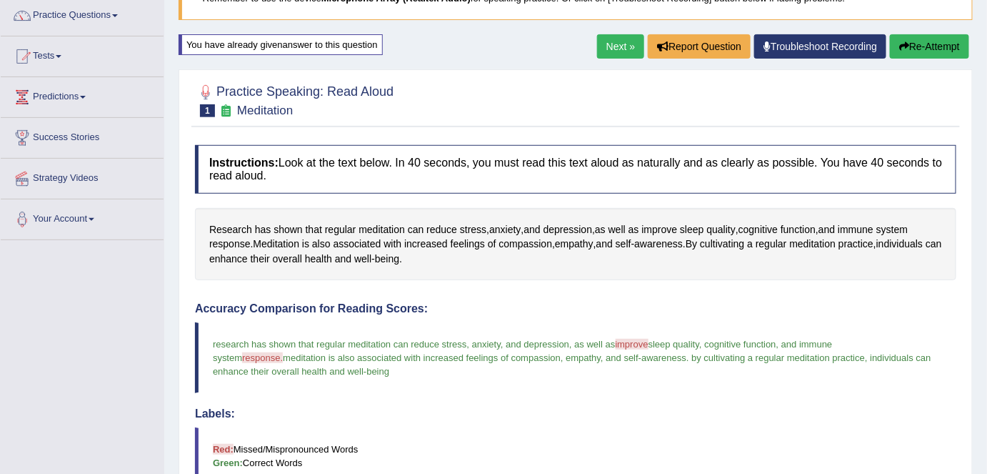
click at [920, 50] on button "Re-Attempt" at bounding box center [929, 46] width 79 height 24
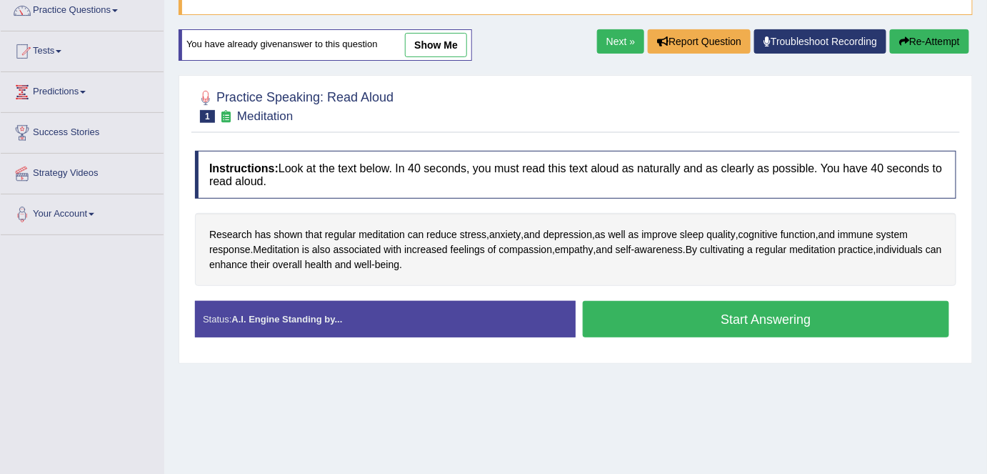
scroll to position [121, 0]
click at [809, 309] on button "Start Answering" at bounding box center [766, 319] width 367 height 36
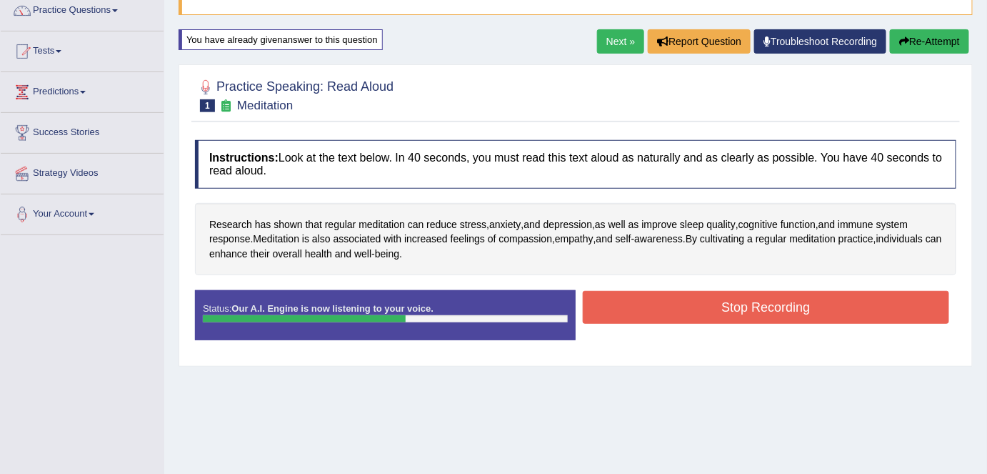
click at [809, 309] on button "Stop Recording" at bounding box center [766, 307] width 367 height 33
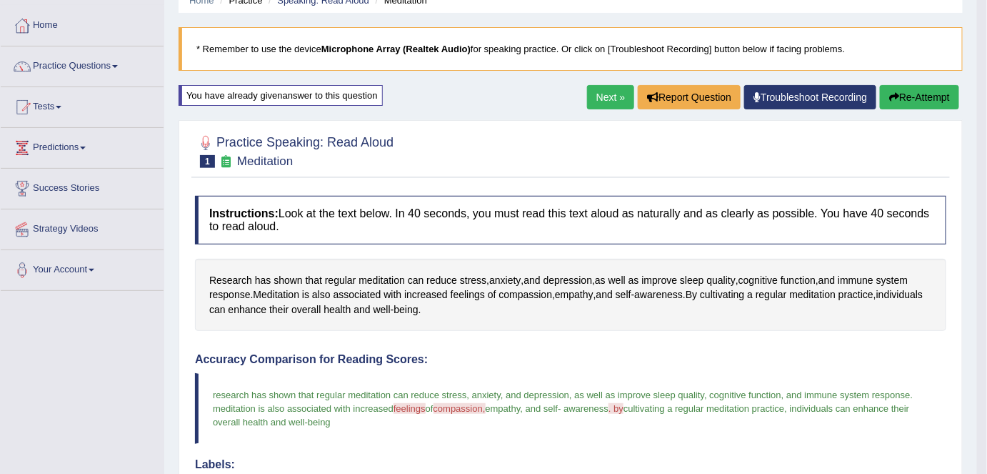
scroll to position [57, 0]
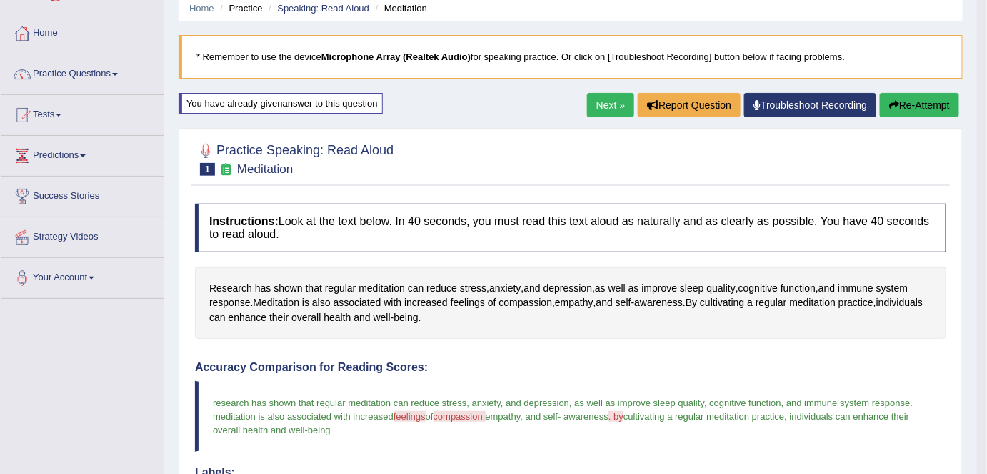
click at [601, 112] on link "Next »" at bounding box center [610, 105] width 47 height 24
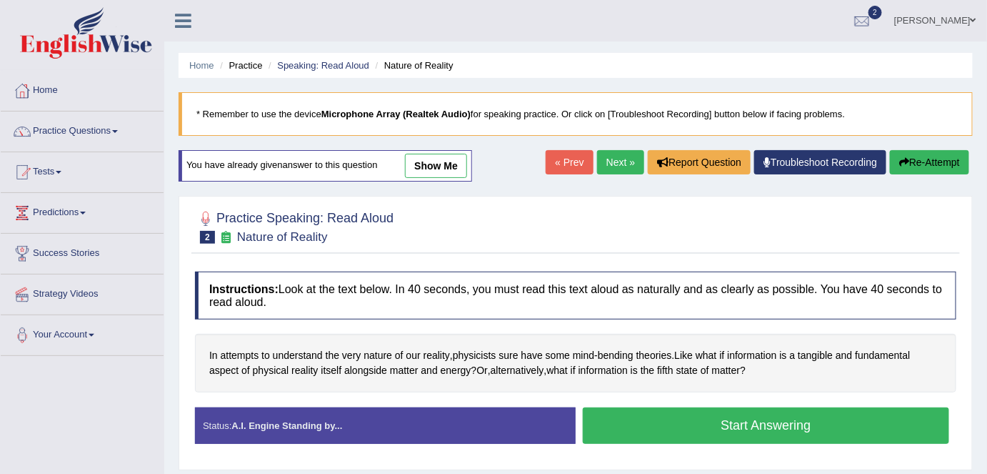
click at [617, 159] on link "Next »" at bounding box center [620, 162] width 47 height 24
click at [429, 172] on link "show me" at bounding box center [436, 166] width 62 height 24
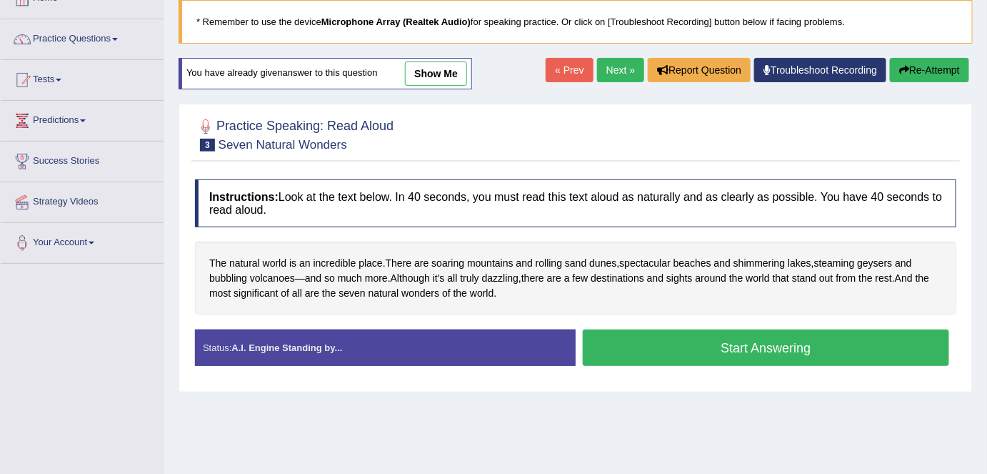
scroll to position [84, 0]
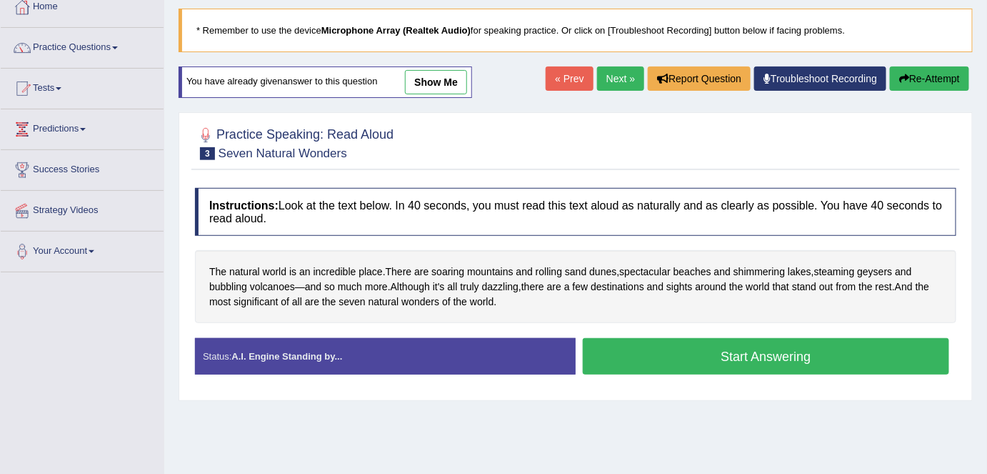
click at [424, 94] on div "You have already given answer to this question show me" at bounding box center [326, 81] width 294 height 31
click at [427, 82] on link "show me" at bounding box center [436, 82] width 62 height 24
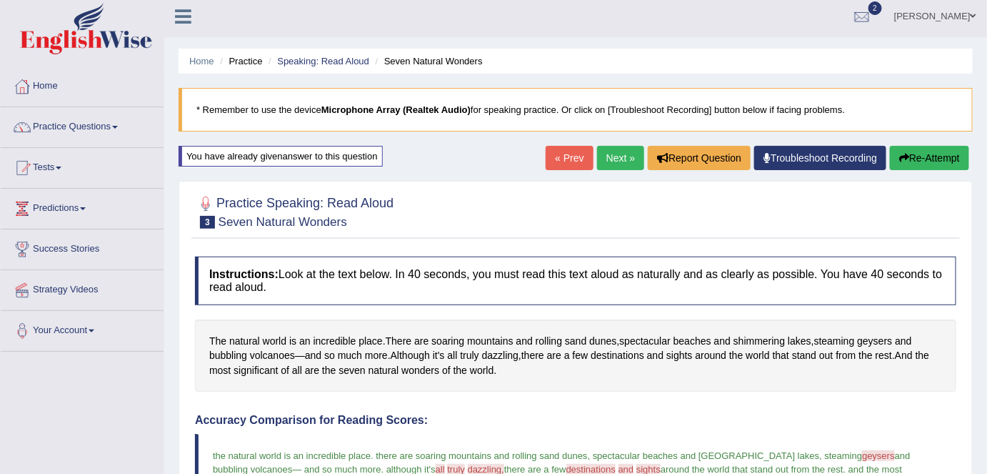
scroll to position [0, 0]
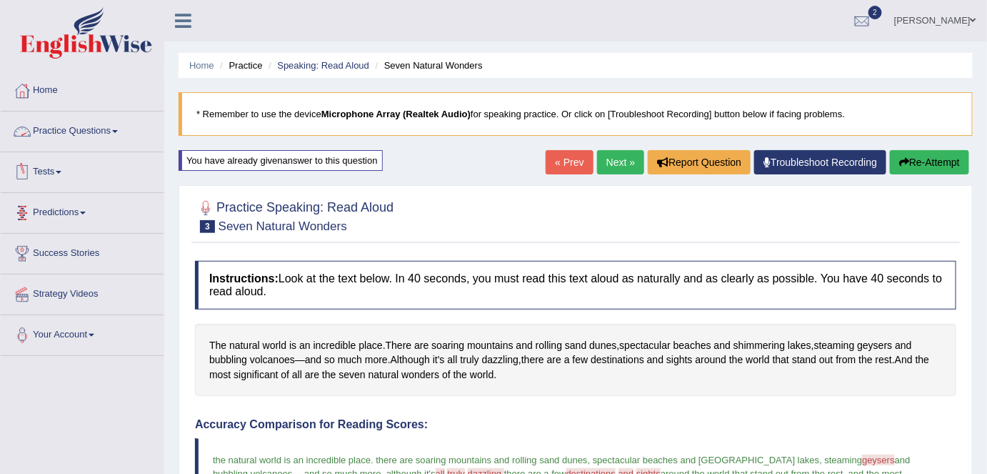
click at [76, 140] on link "Practice Questions" at bounding box center [82, 129] width 163 height 36
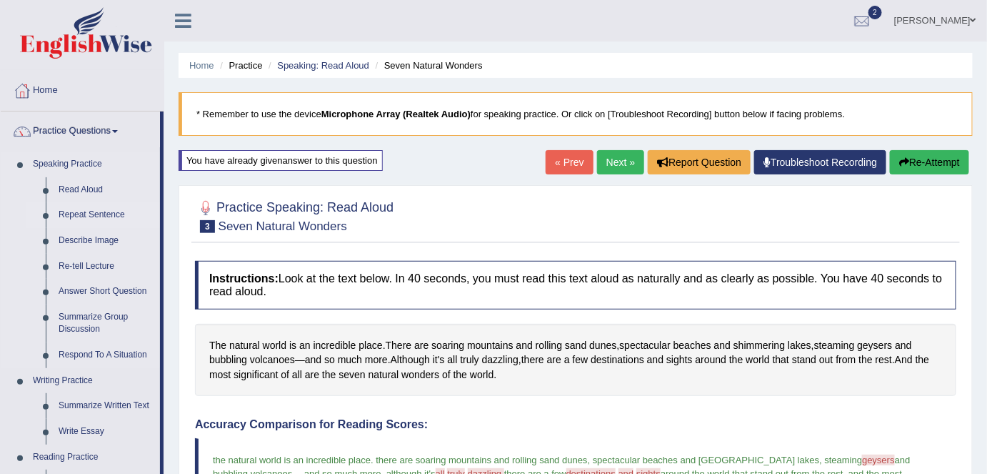
click at [72, 216] on link "Repeat Sentence" at bounding box center [106, 215] width 108 height 26
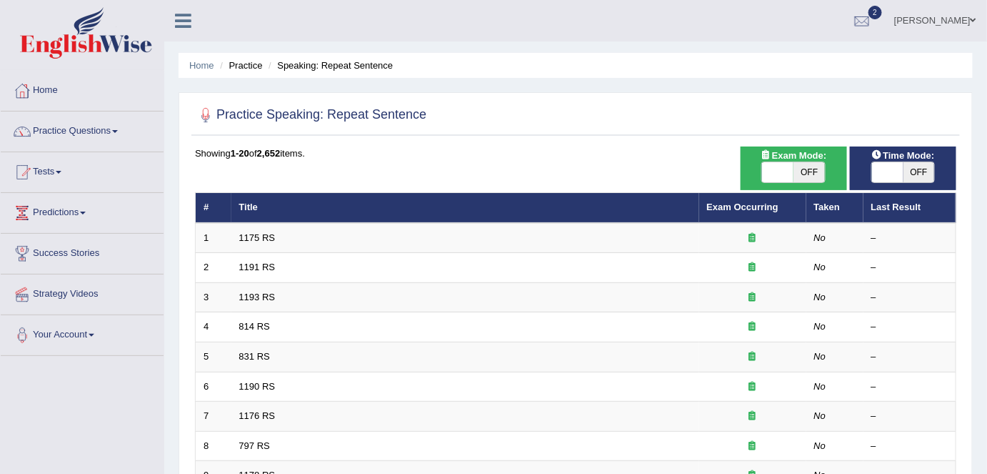
click at [890, 169] on span at bounding box center [887, 172] width 31 height 20
checkbox input "true"
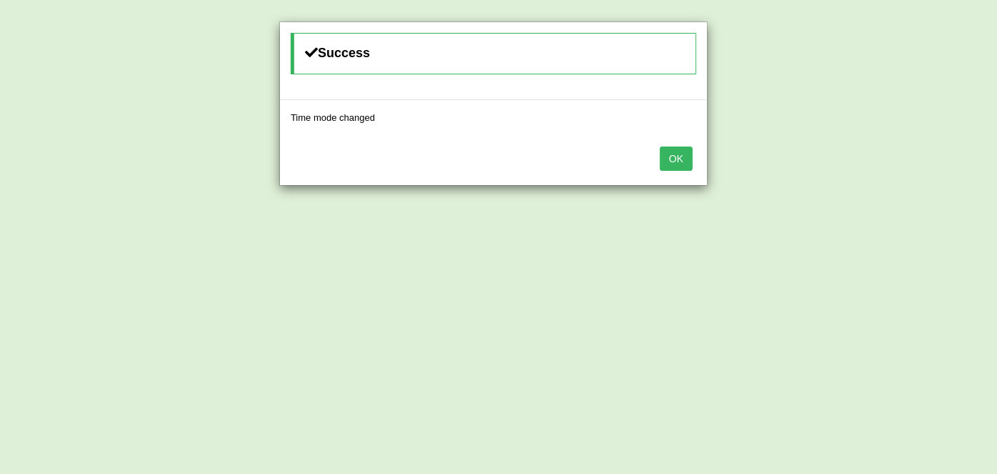
click at [682, 153] on button "OK" at bounding box center [676, 158] width 33 height 24
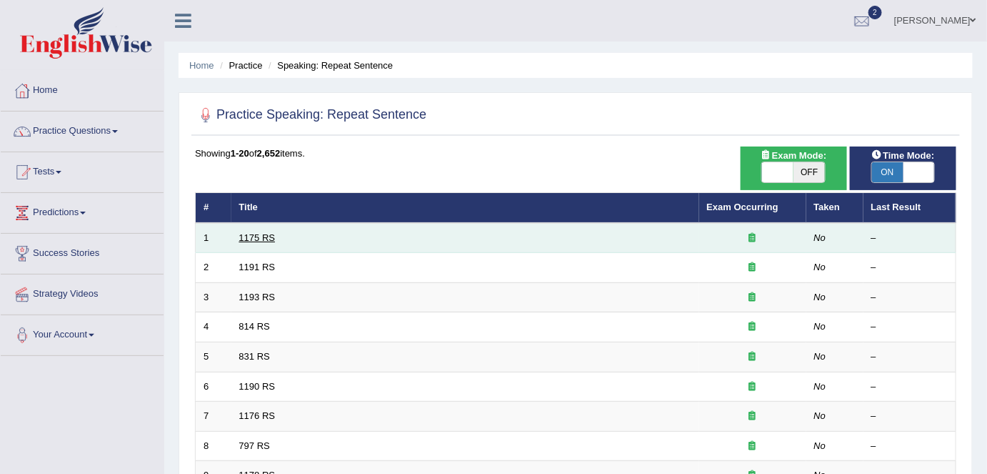
click at [257, 239] on link "1175 RS" at bounding box center [257, 237] width 36 height 11
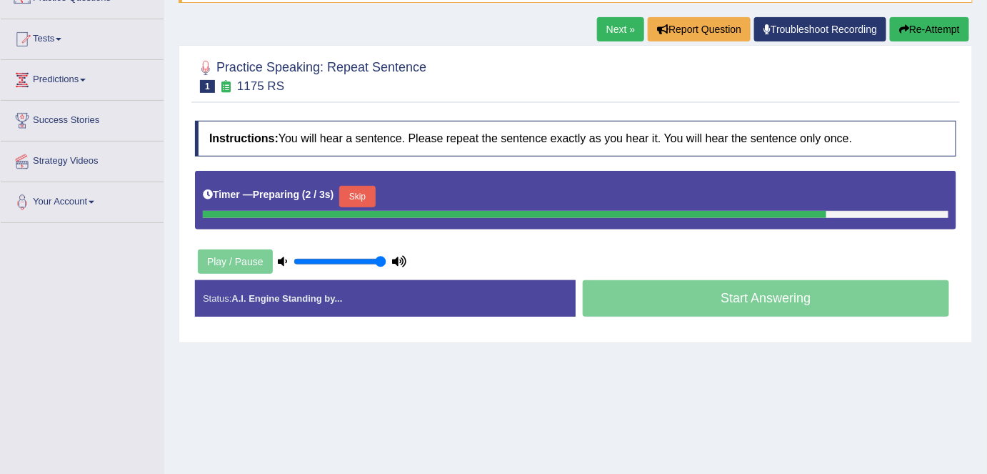
scroll to position [141, 0]
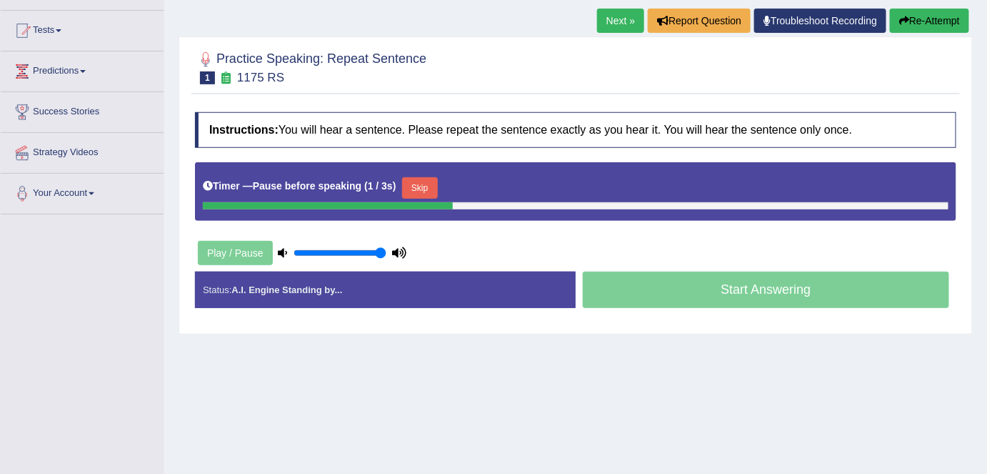
click at [420, 183] on button "Skip" at bounding box center [420, 187] width 36 height 21
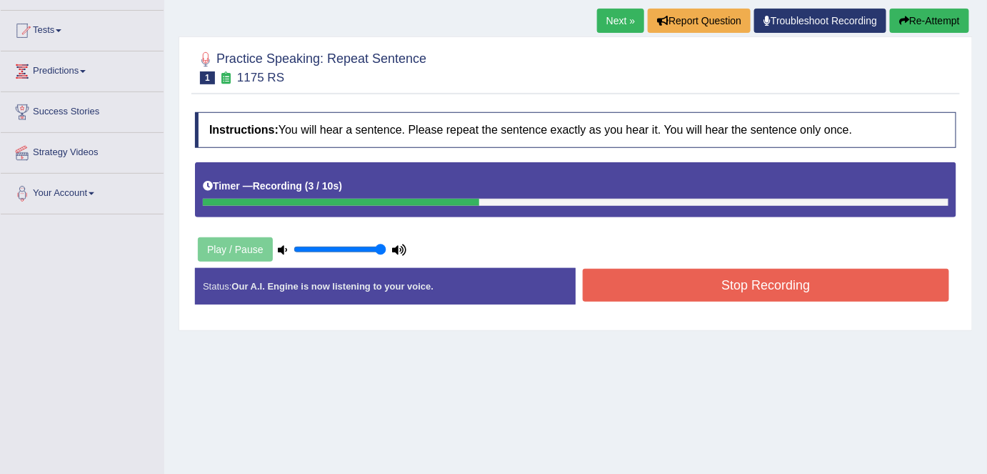
click at [671, 280] on button "Stop Recording" at bounding box center [766, 285] width 367 height 33
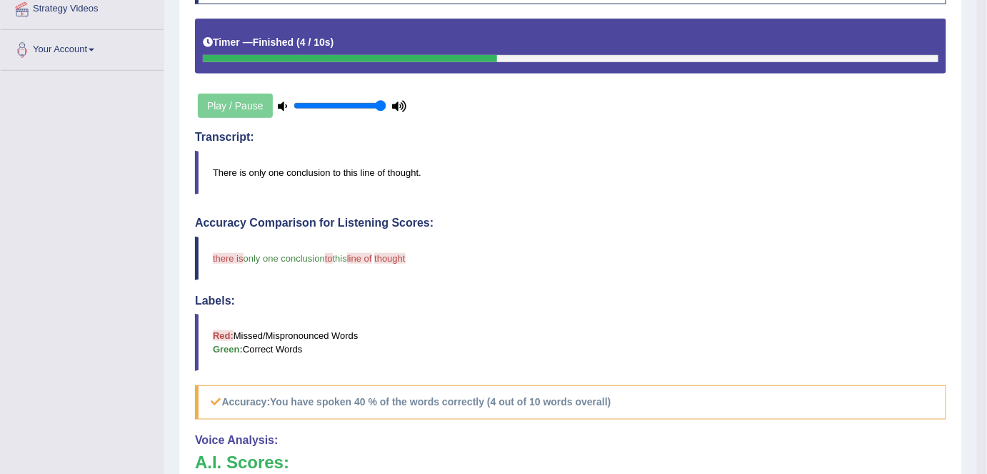
scroll to position [116, 0]
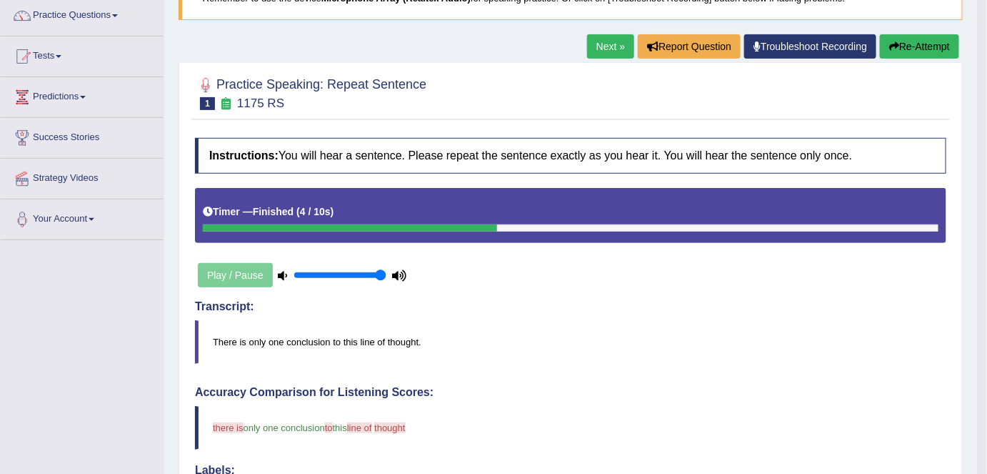
click at [609, 39] on link "Next »" at bounding box center [610, 46] width 47 height 24
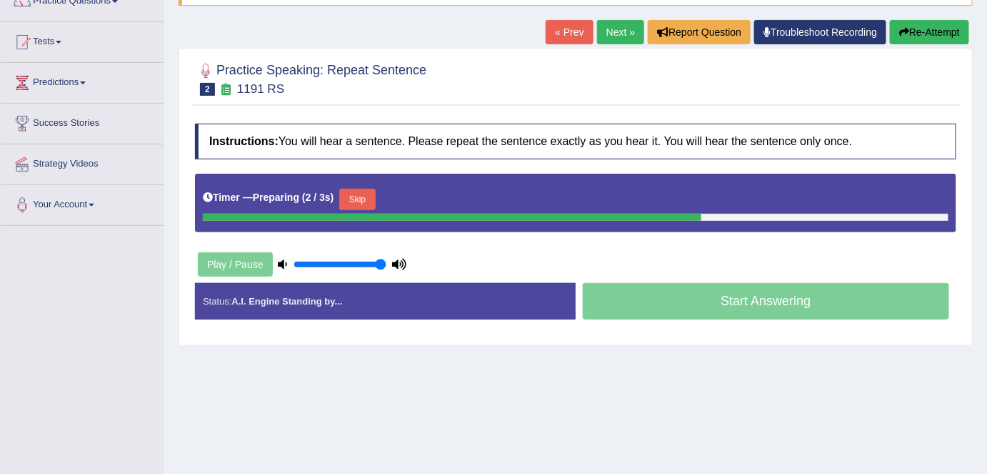
scroll to position [143, 0]
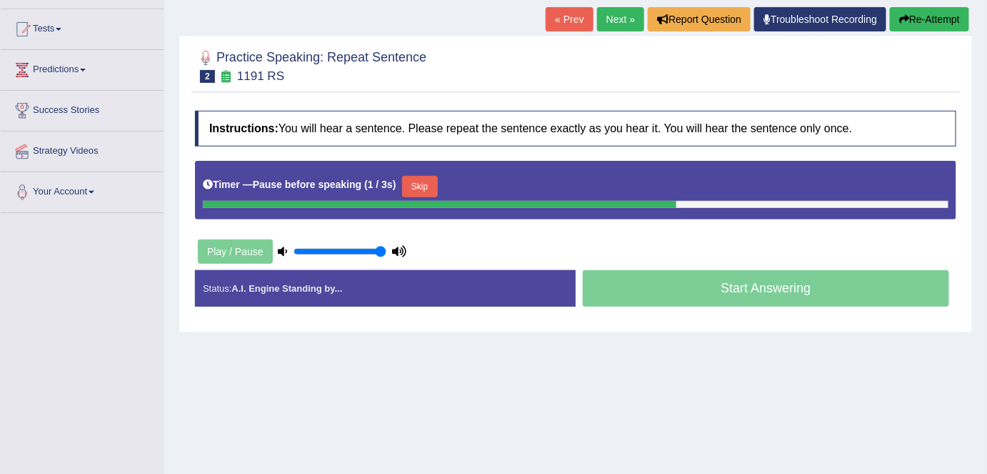
click at [423, 189] on button "Skip" at bounding box center [420, 186] width 36 height 21
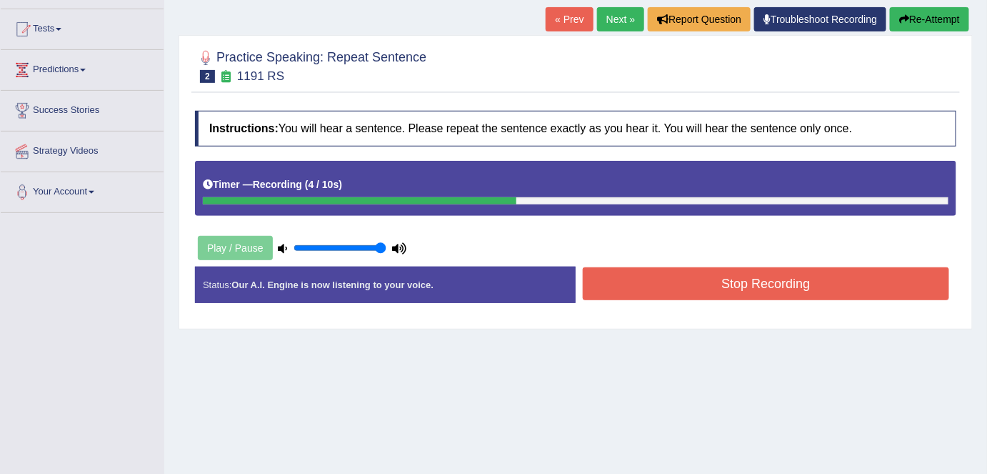
click at [667, 276] on button "Stop Recording" at bounding box center [766, 283] width 367 height 33
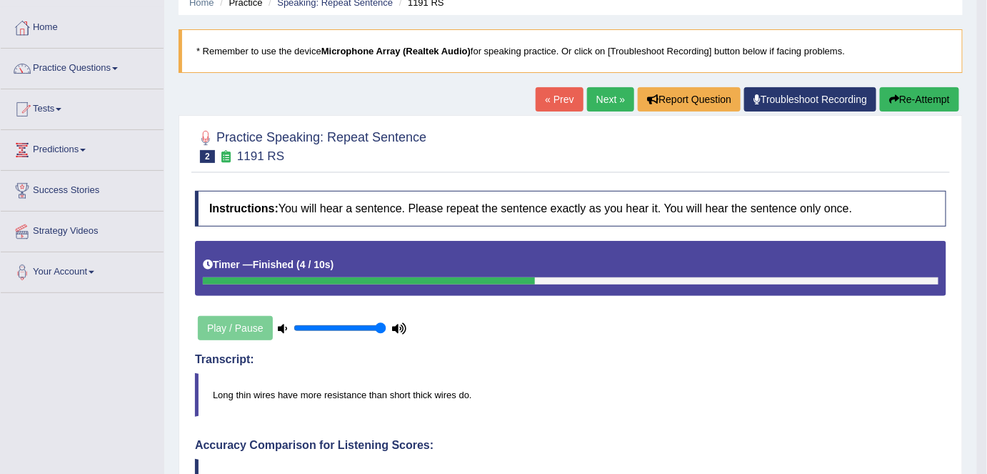
scroll to position [56, 0]
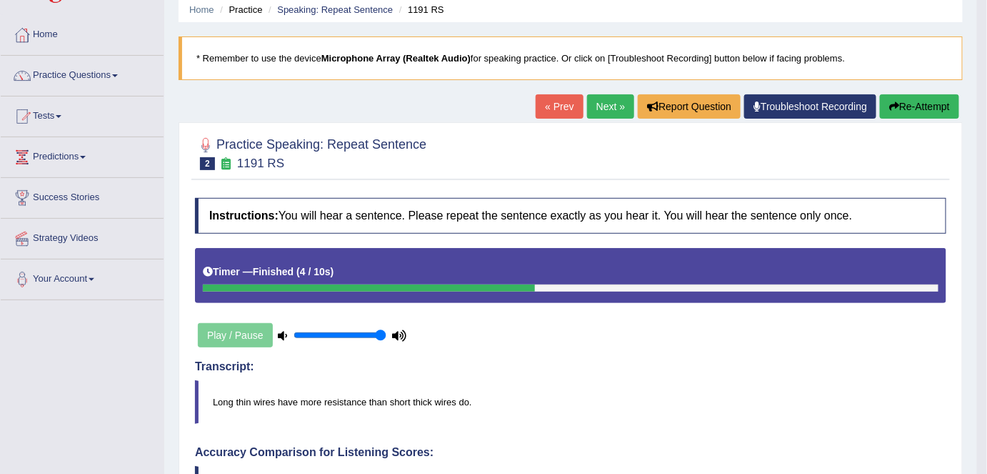
click at [918, 103] on button "Re-Attempt" at bounding box center [919, 106] width 79 height 24
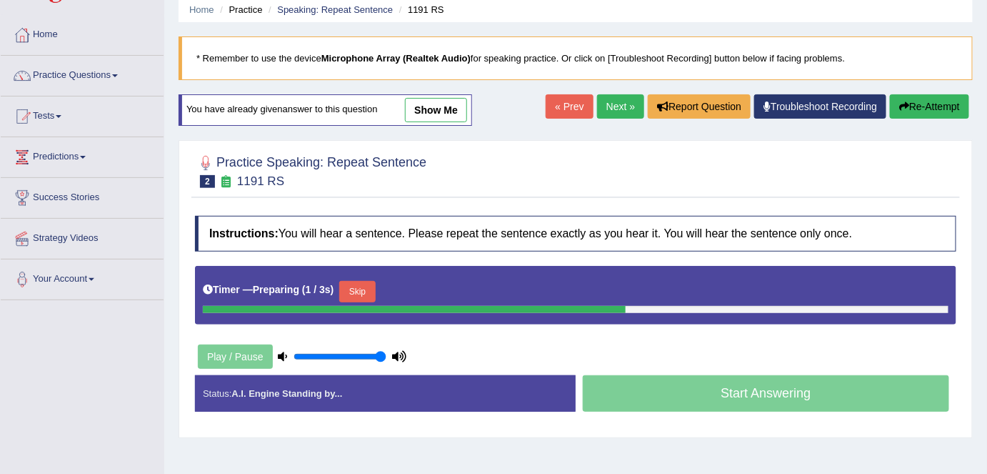
click at [362, 301] on div "Skip" at bounding box center [357, 293] width 36 height 25
click at [362, 292] on button "Skip" at bounding box center [357, 291] width 36 height 21
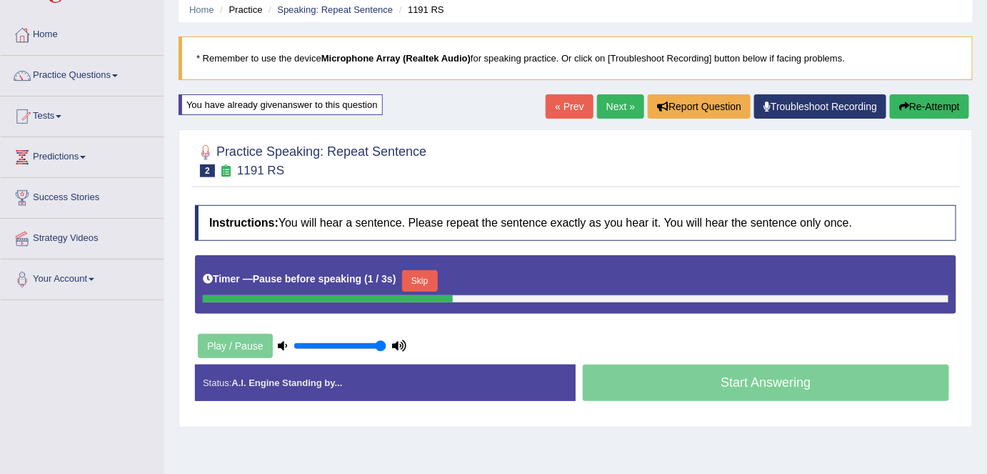
click at [419, 284] on button "Skip" at bounding box center [420, 280] width 36 height 21
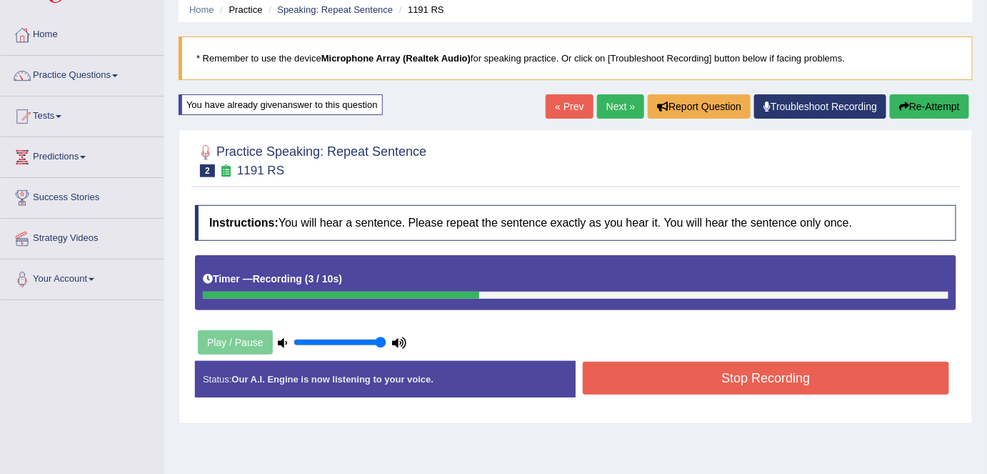
click at [659, 379] on button "Stop Recording" at bounding box center [766, 378] width 367 height 33
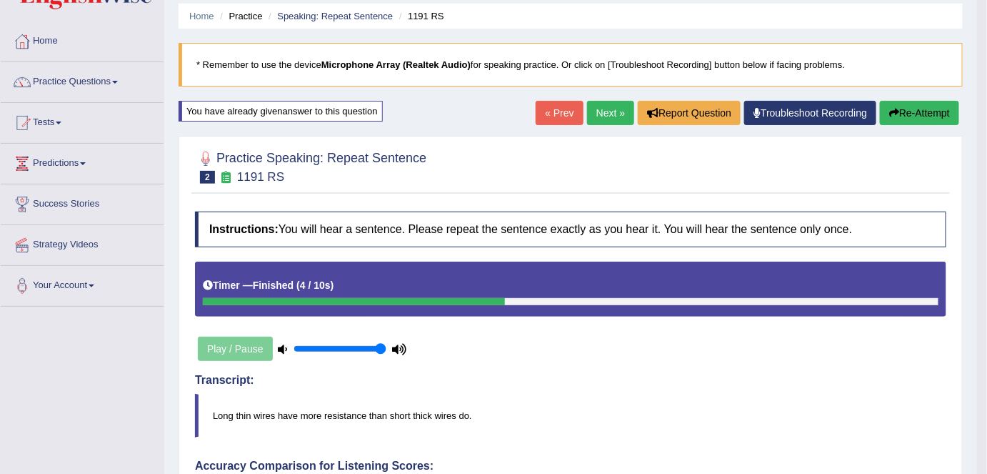
scroll to position [41, 0]
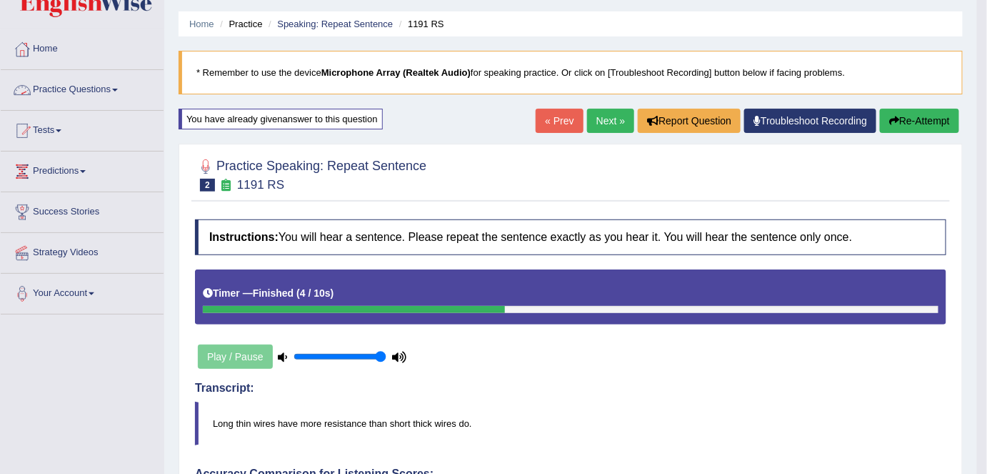
click at [118, 93] on link "Practice Questions" at bounding box center [82, 88] width 163 height 36
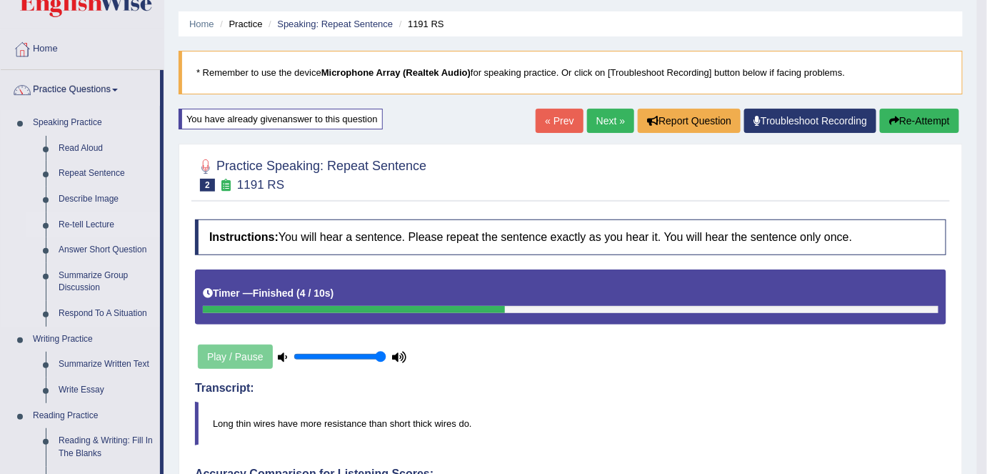
click at [81, 226] on link "Re-tell Lecture" at bounding box center [106, 225] width 108 height 26
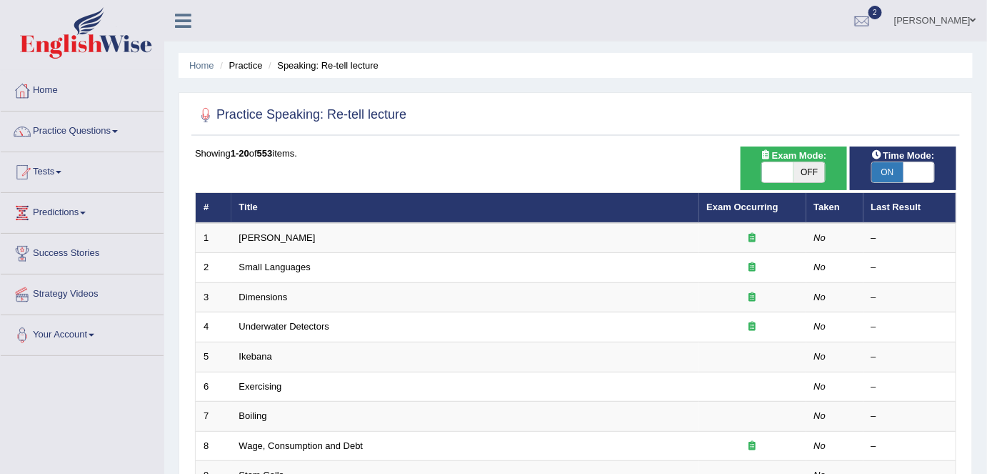
click at [777, 181] on span at bounding box center [777, 172] width 31 height 20
checkbox input "true"
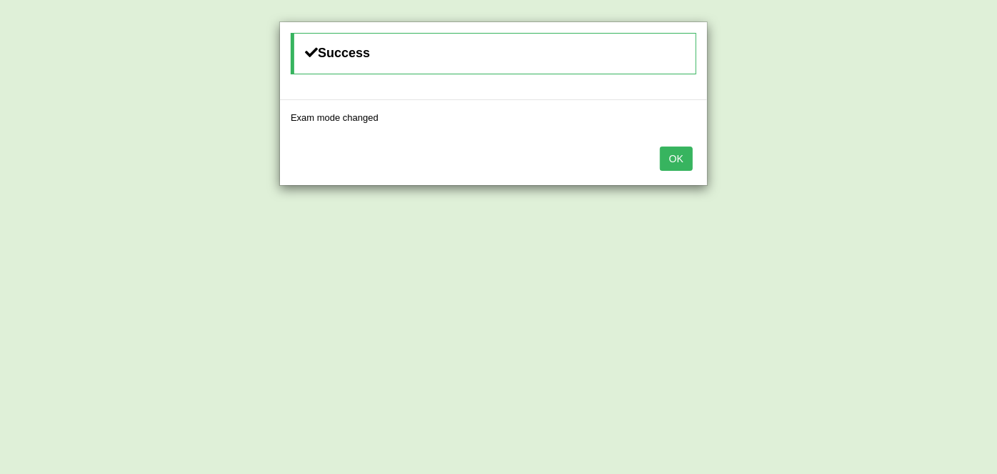
click at [675, 162] on button "OK" at bounding box center [676, 158] width 33 height 24
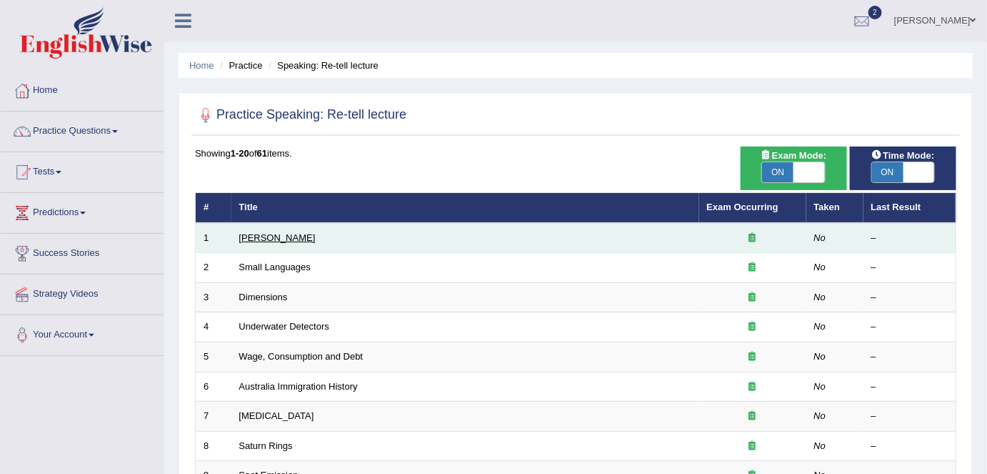
click at [289, 232] on link "[PERSON_NAME]" at bounding box center [277, 237] width 76 height 11
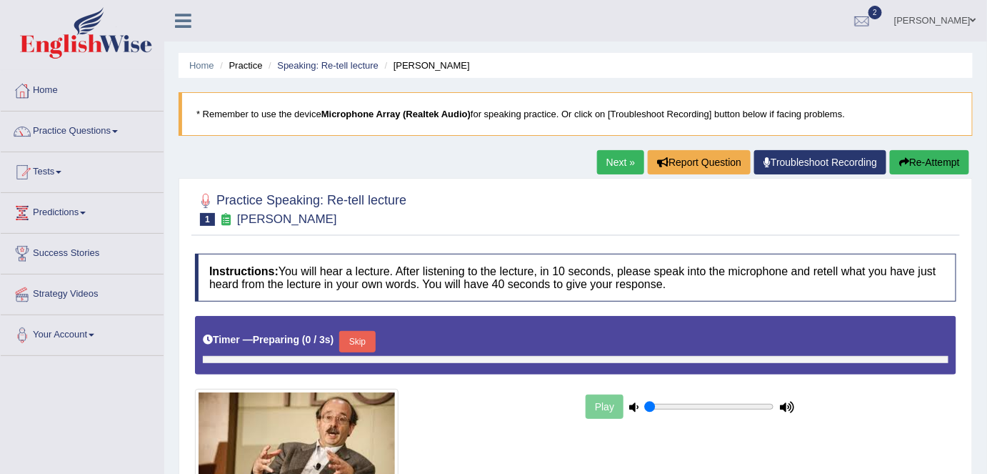
type input "1"
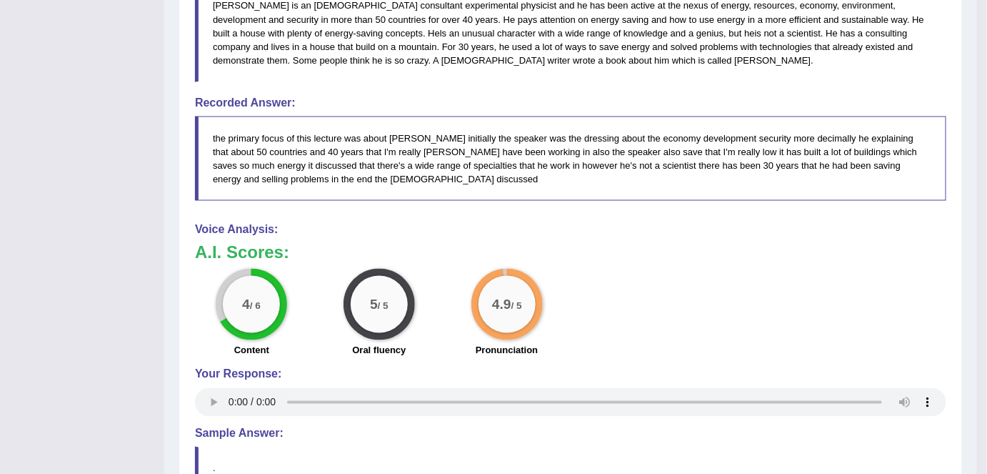
scroll to position [568, 0]
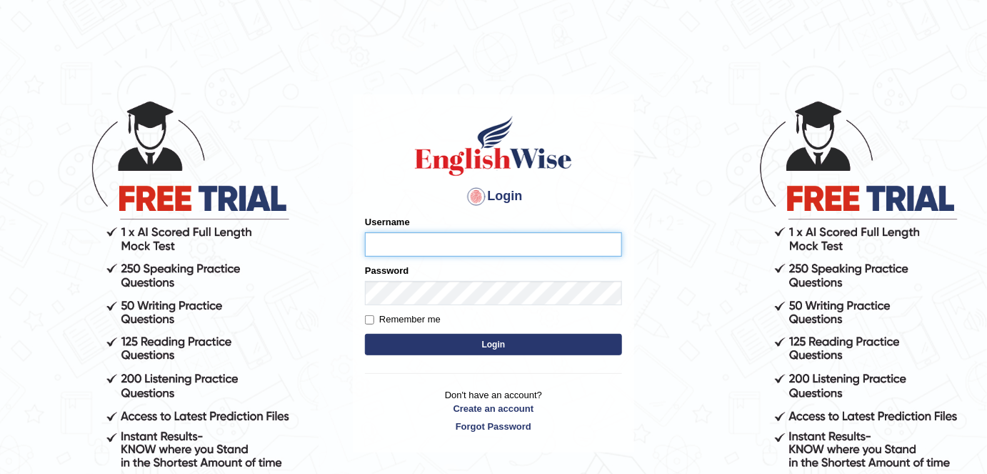
type input "532024"
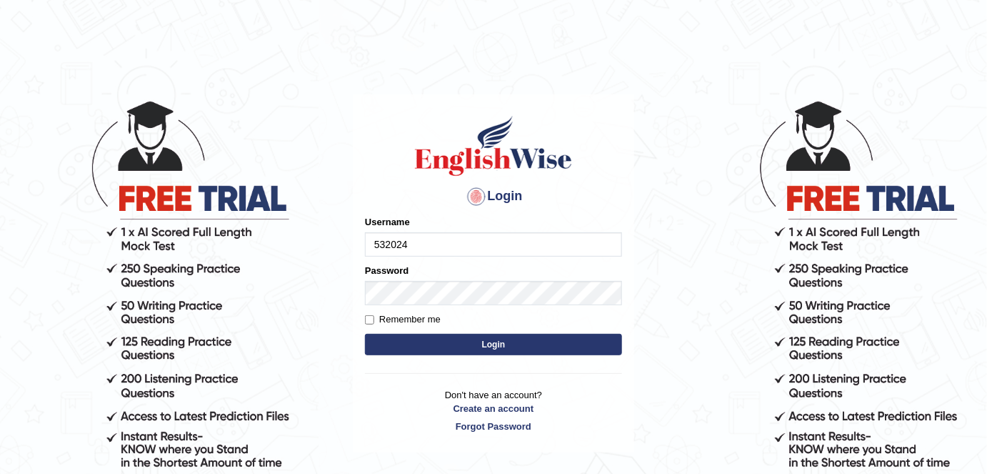
click at [480, 349] on button "Login" at bounding box center [493, 344] width 257 height 21
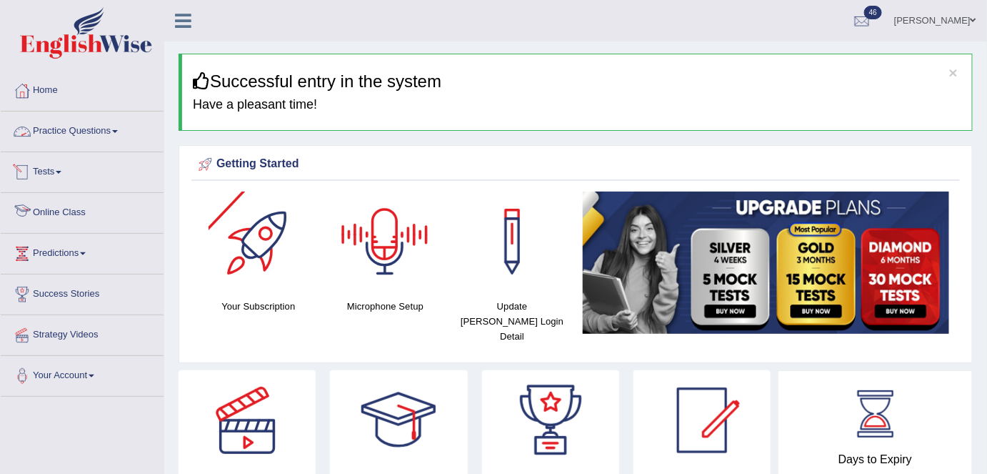
click at [111, 143] on link "Practice Questions" at bounding box center [82, 129] width 163 height 36
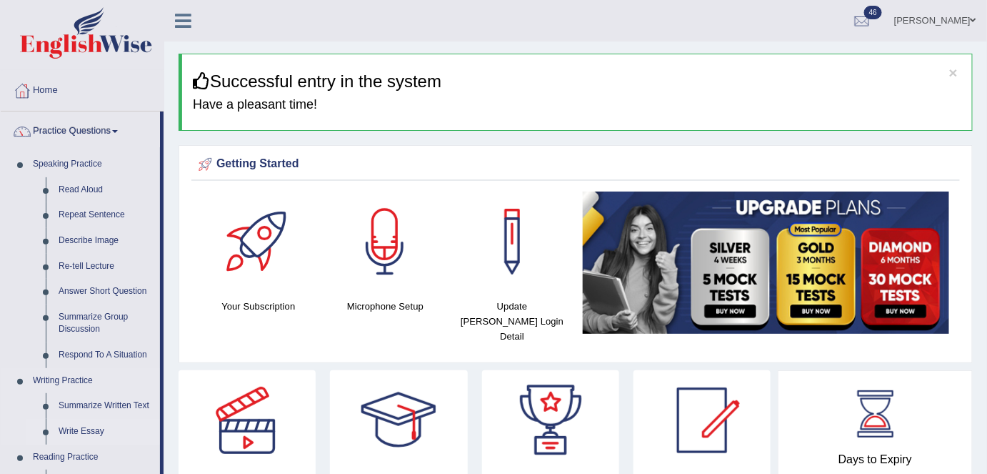
click at [86, 431] on link "Write Essay" at bounding box center [106, 432] width 108 height 26
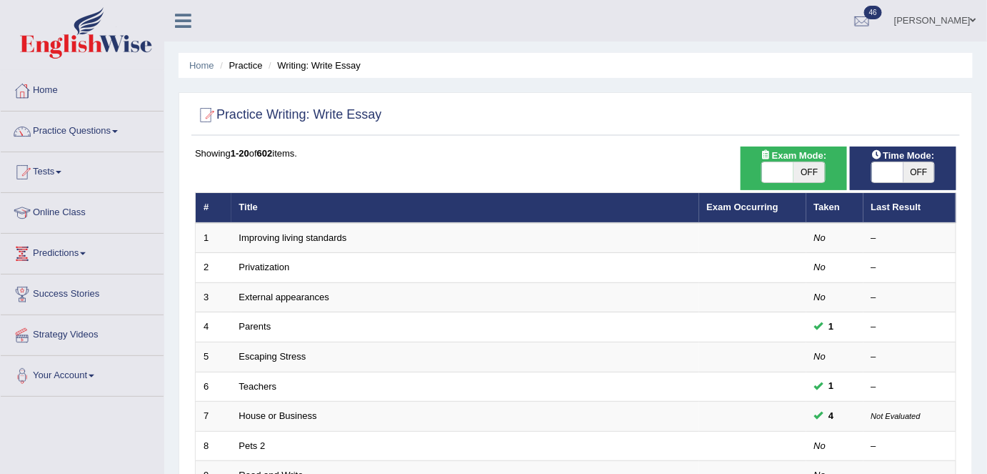
click at [775, 173] on span at bounding box center [777, 172] width 31 height 20
checkbox input "true"
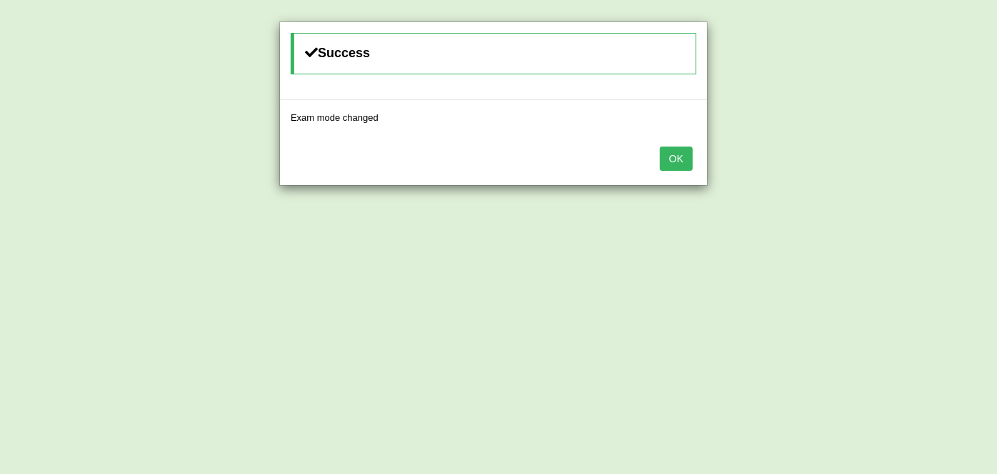
click at [678, 160] on button "OK" at bounding box center [676, 158] width 33 height 24
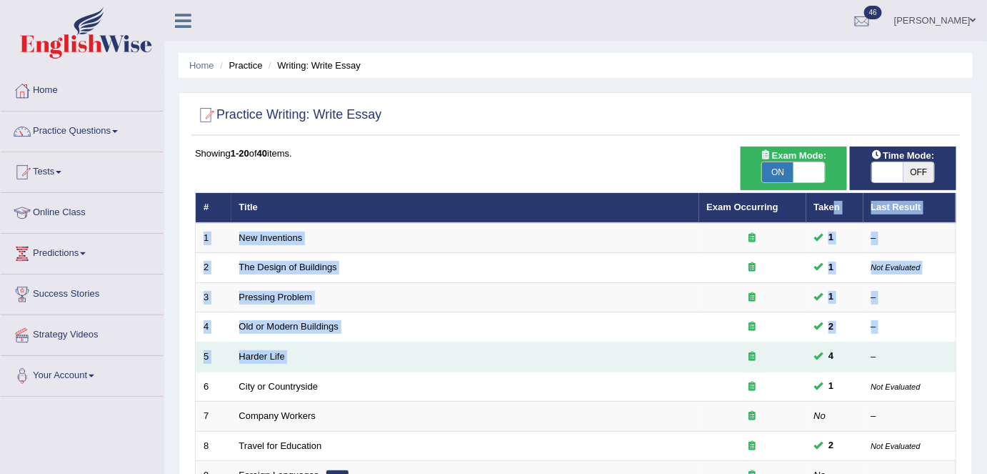
drag, startPoint x: 833, startPoint y: 194, endPoint x: 831, endPoint y: 359, distance: 165.0
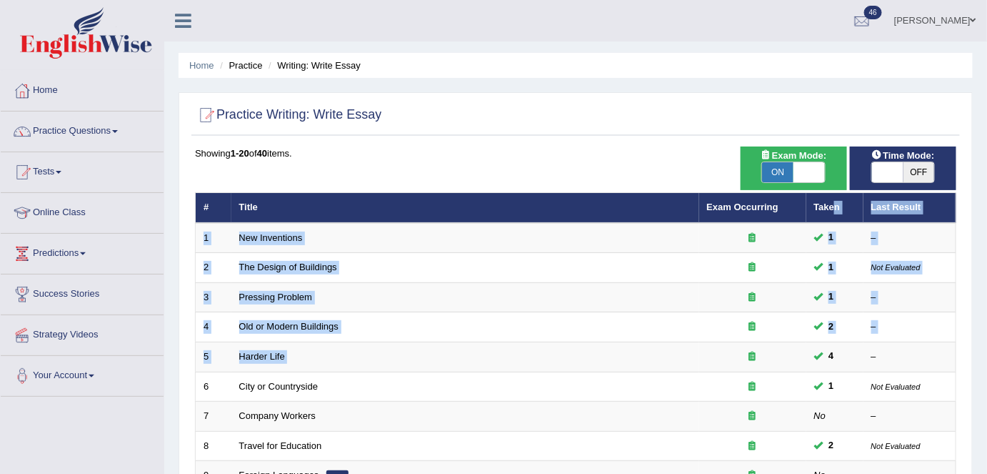
click at [596, 109] on div at bounding box center [576, 115] width 762 height 29
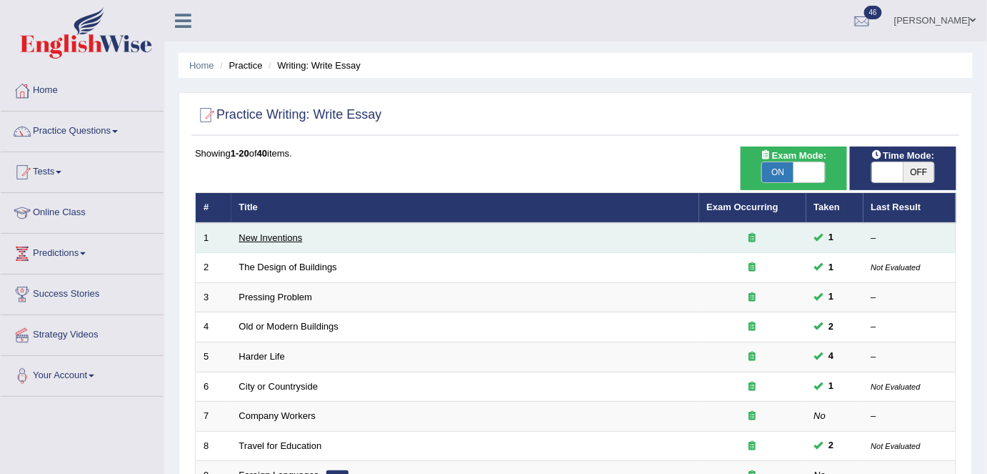
click at [269, 233] on link "New Inventions" at bounding box center [271, 237] width 64 height 11
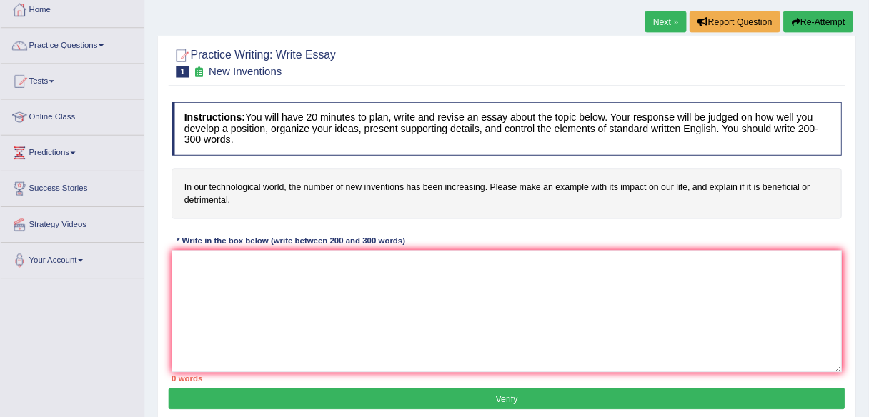
scroll to position [79, 0]
